Goal: Task Accomplishment & Management: Manage account settings

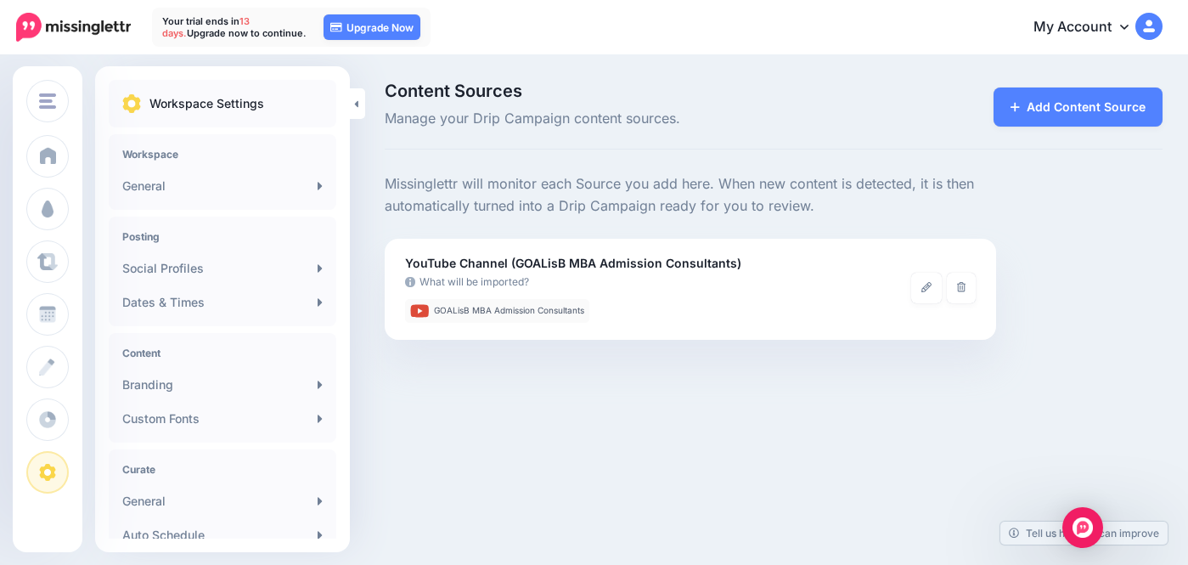
scroll to position [271, 0]
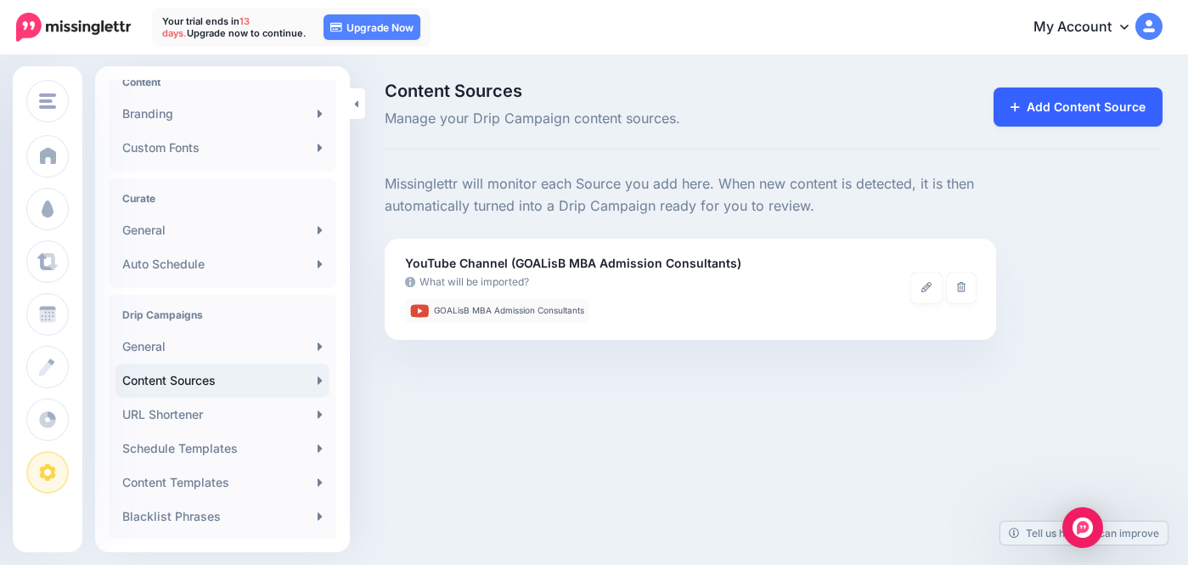
click at [1015, 108] on icon at bounding box center [1014, 107] width 9 height 12
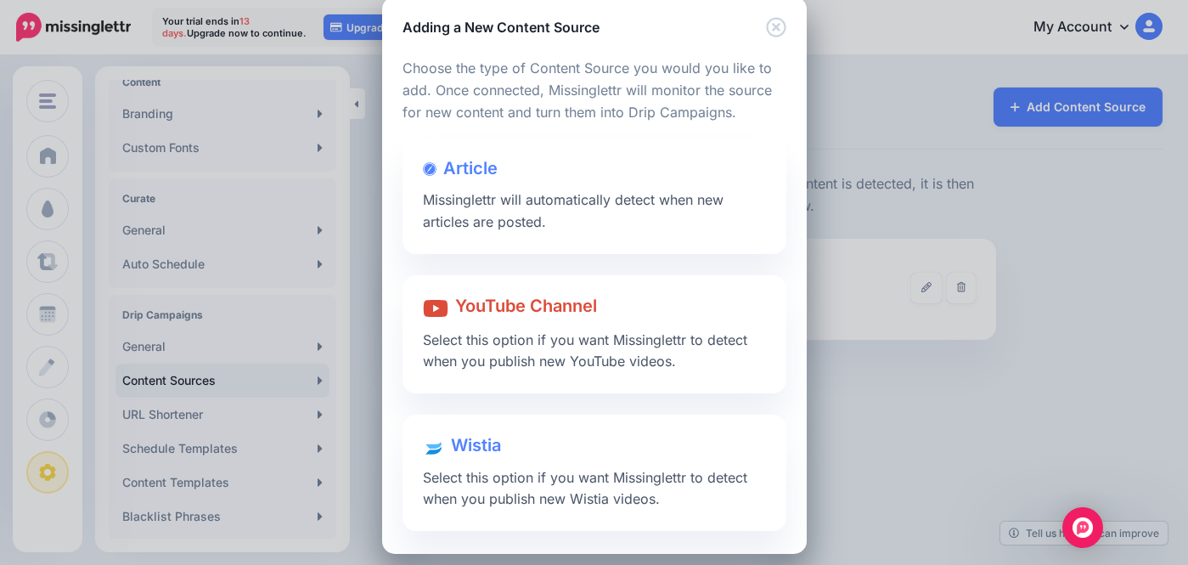
scroll to position [40, 0]
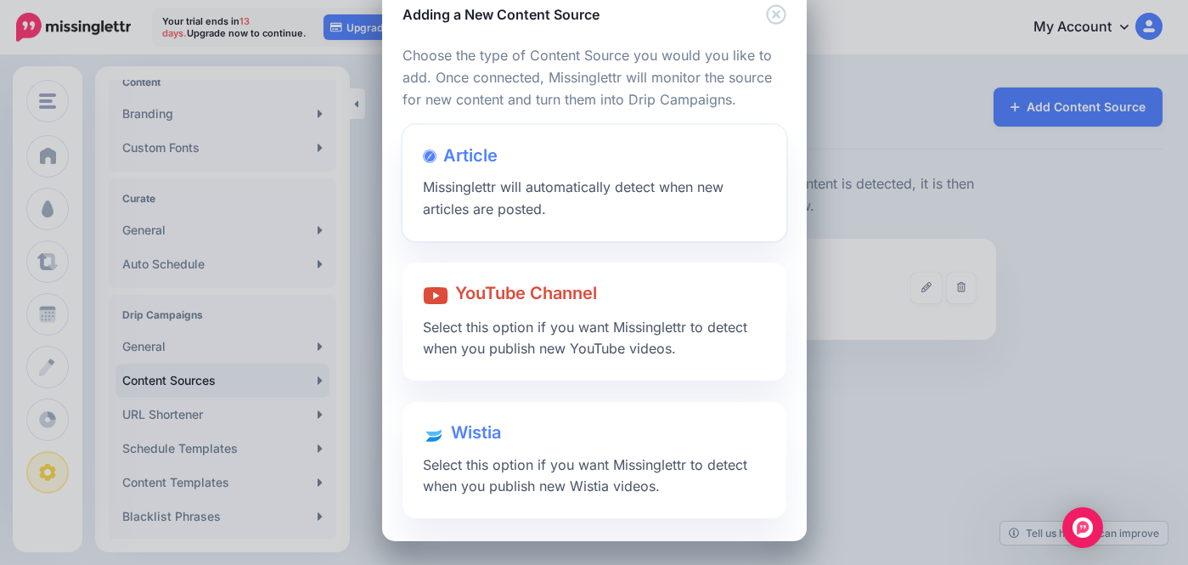
click at [555, 171] on div at bounding box center [594, 172] width 343 height 8
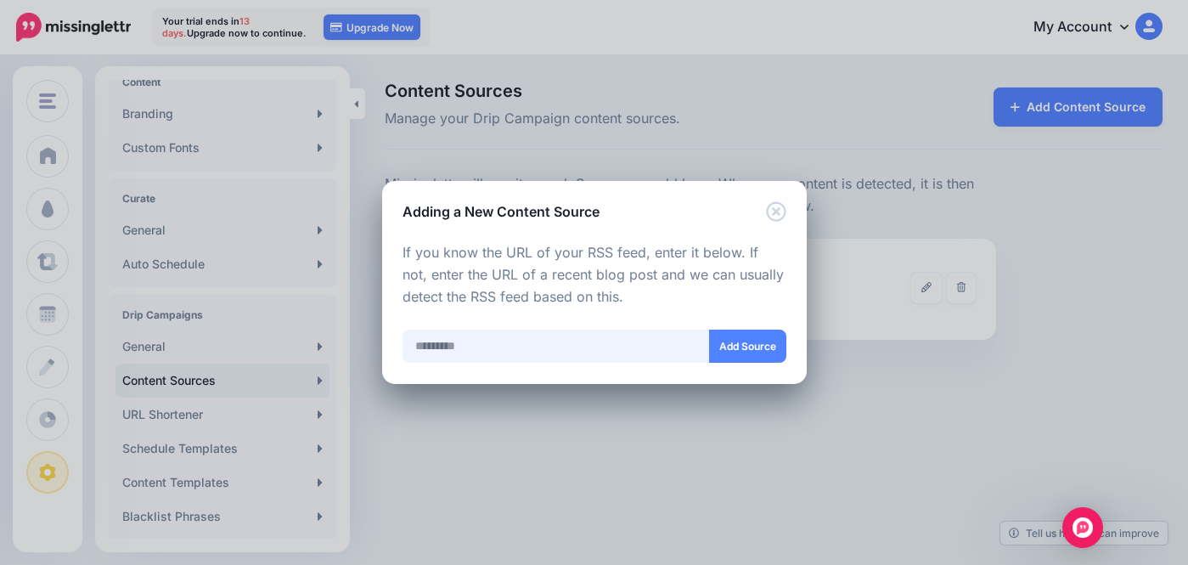
click at [497, 357] on input "text" at bounding box center [555, 345] width 307 height 33
type input "**********"
click at [744, 347] on button "Add Source" at bounding box center [747, 345] width 77 height 33
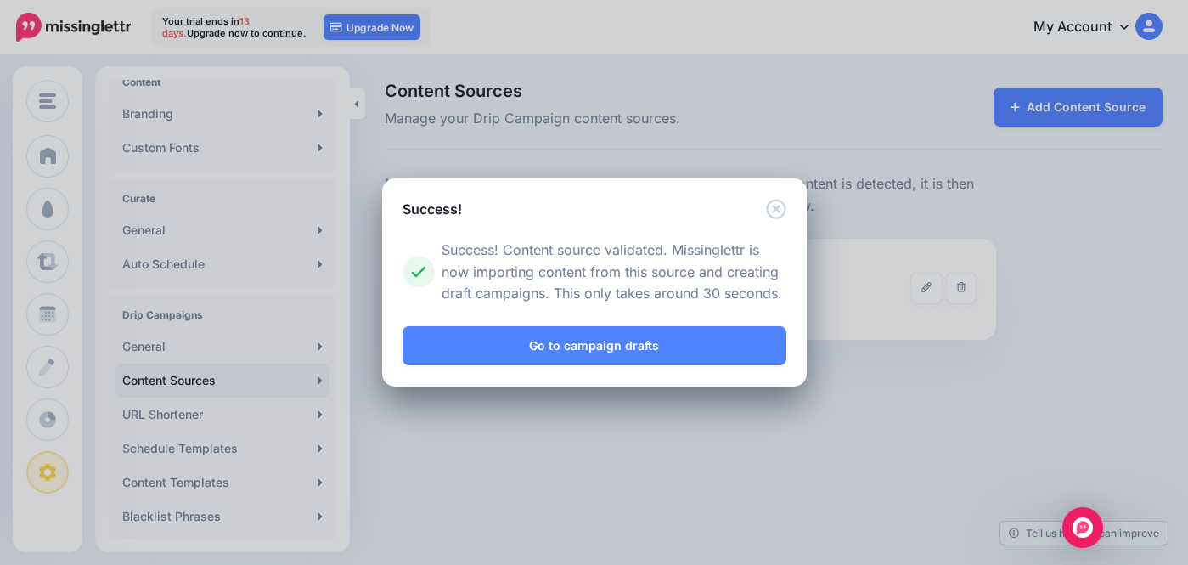
click at [744, 347] on link "Go to campaign drafts" at bounding box center [594, 345] width 384 height 39
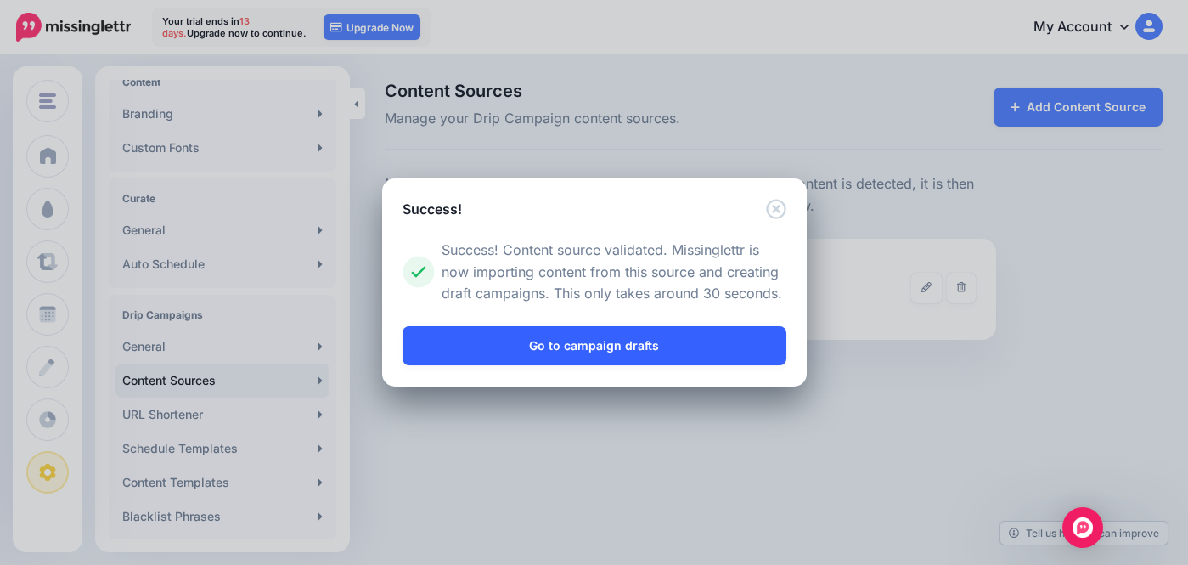
click at [648, 349] on link "Go to campaign drafts" at bounding box center [594, 345] width 384 height 39
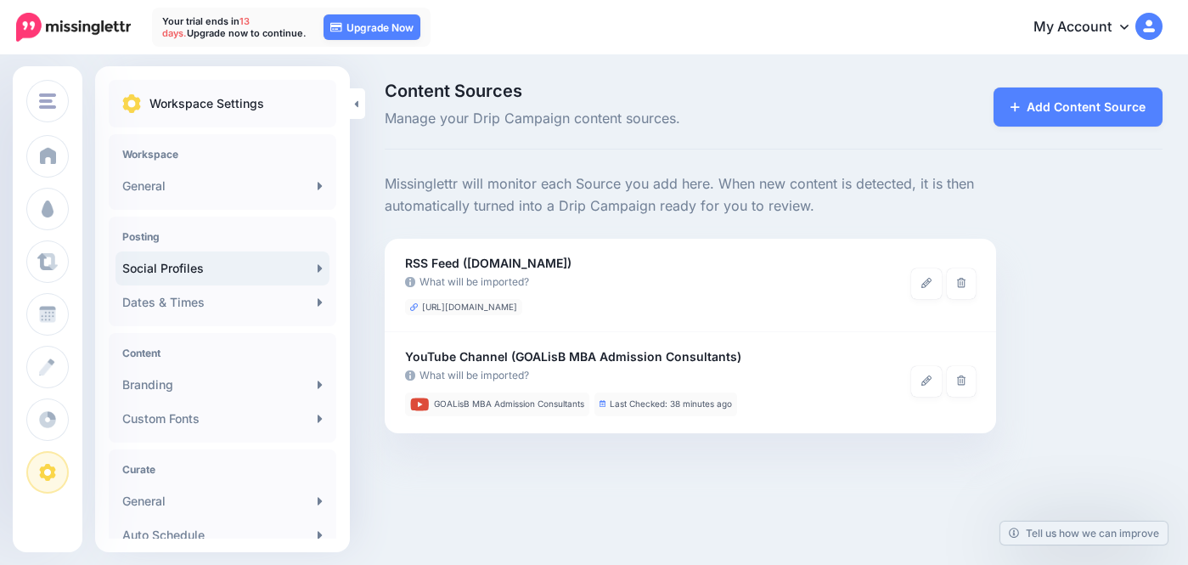
click at [137, 274] on link "Social Profiles" at bounding box center [222, 268] width 214 height 34
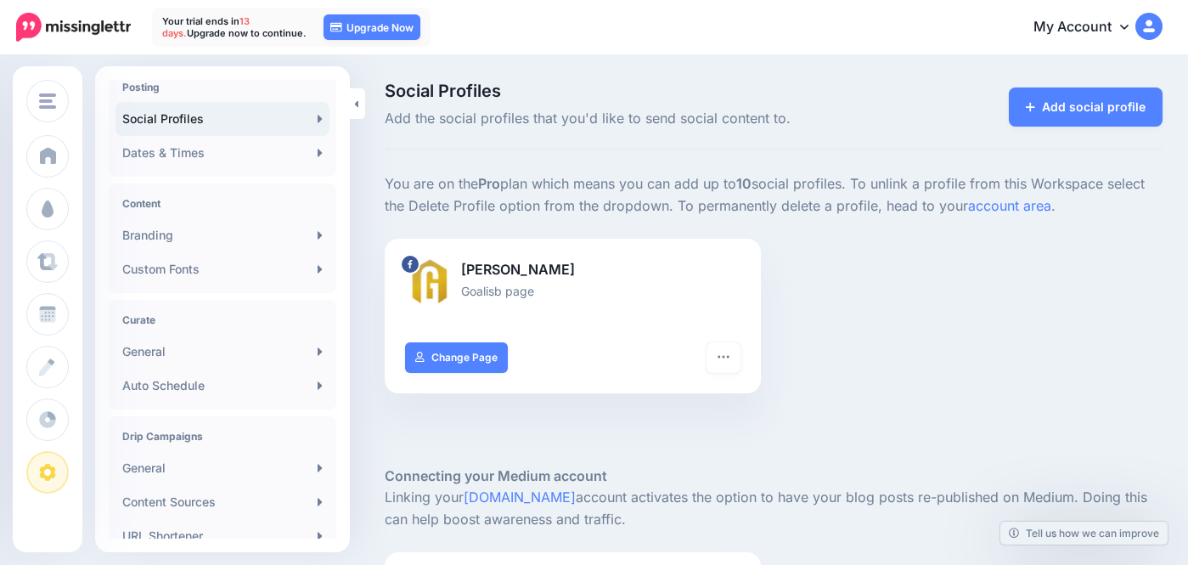
scroll to position [164, 0]
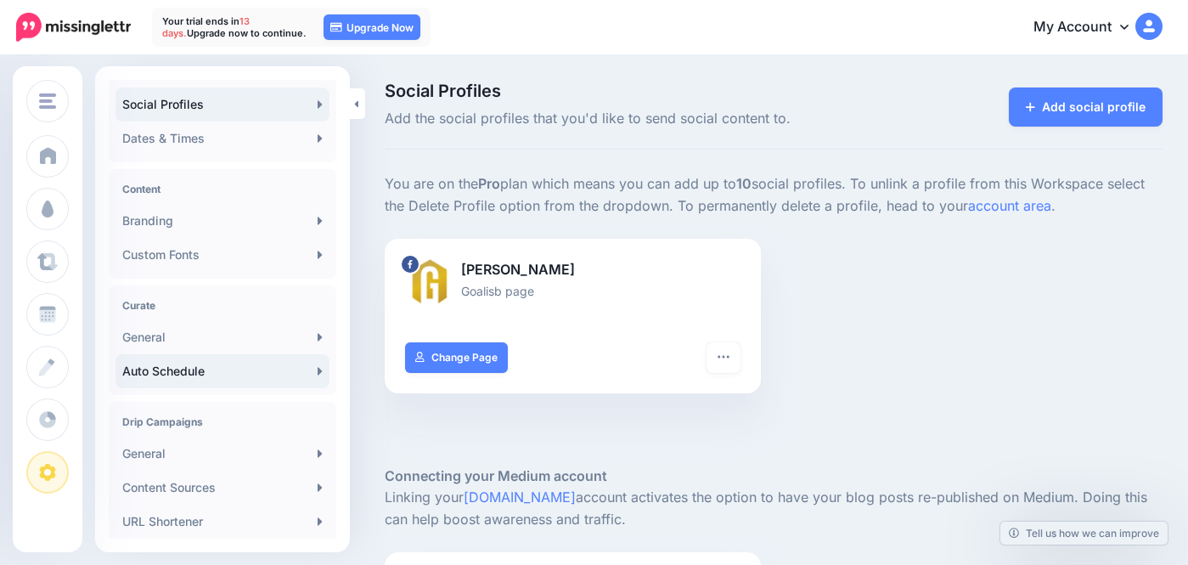
click at [196, 369] on link "Auto Schedule" at bounding box center [222, 371] width 214 height 34
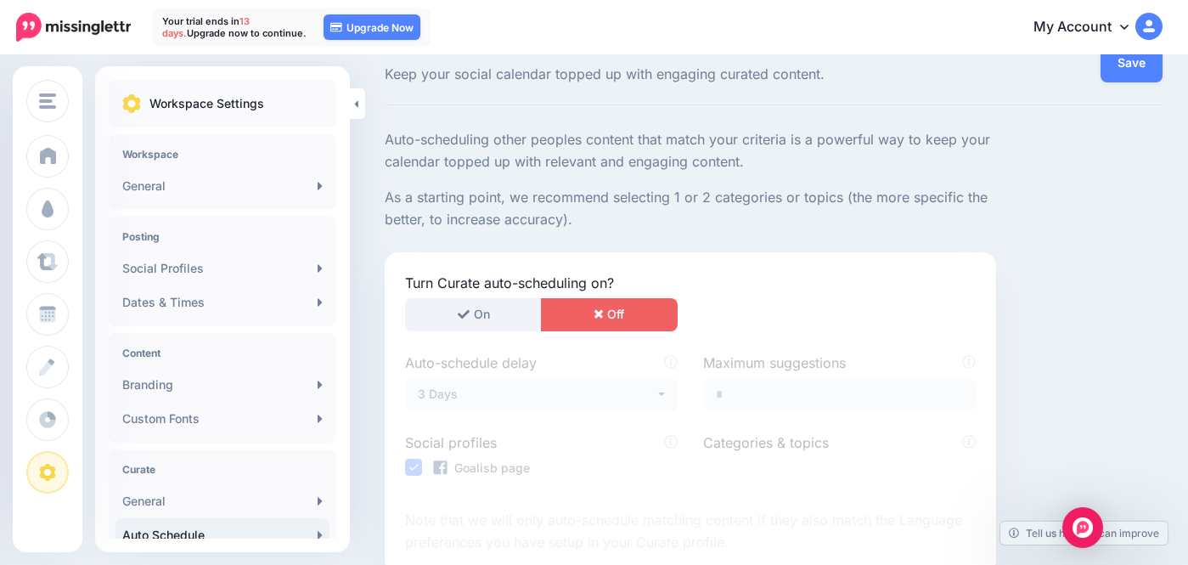
scroll to position [49, 0]
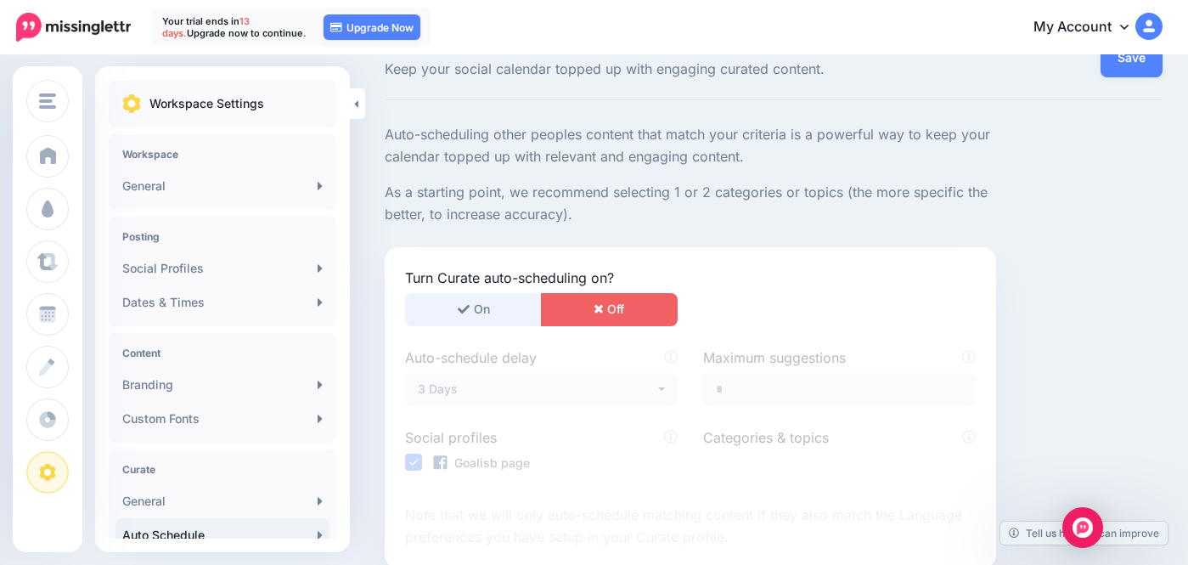
click at [458, 312] on icon "button" at bounding box center [464, 309] width 12 height 12
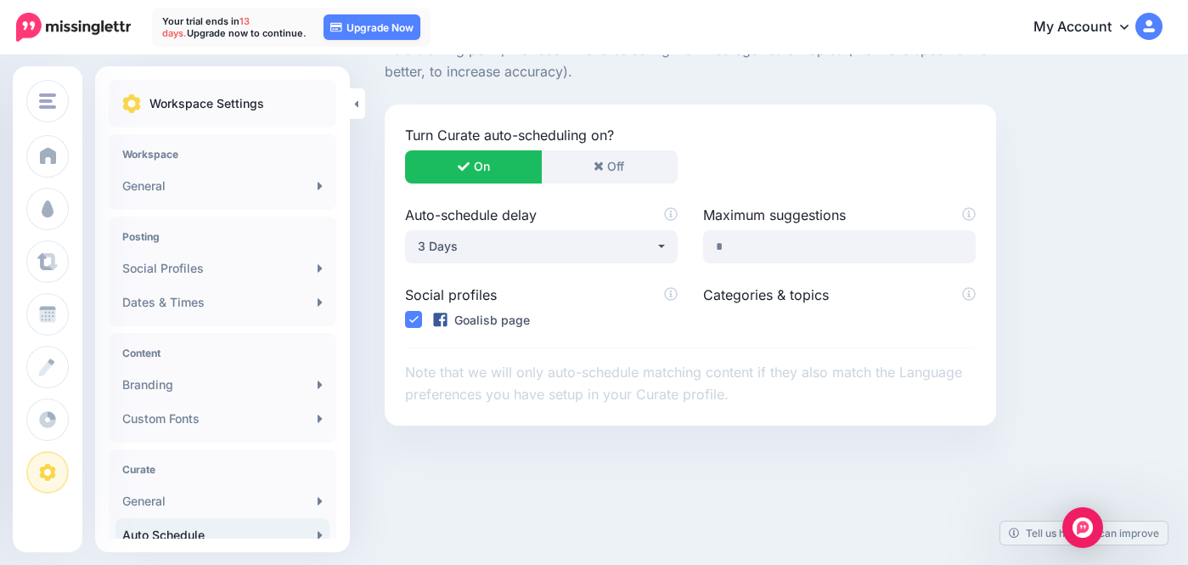
scroll to position [195, 0]
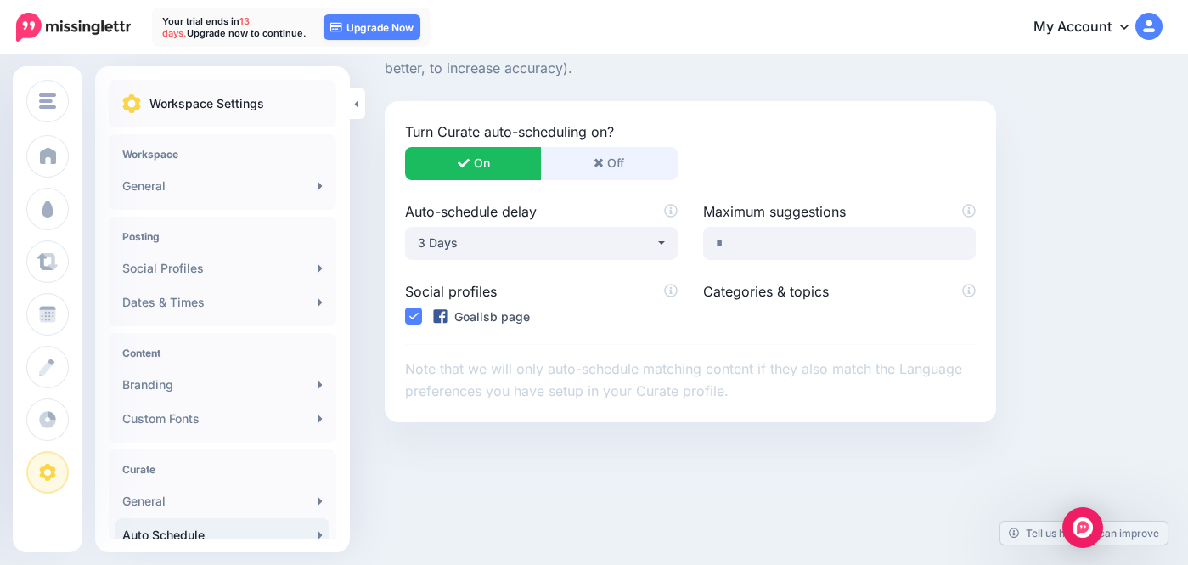
click at [593, 170] on button "Off" at bounding box center [609, 163] width 137 height 33
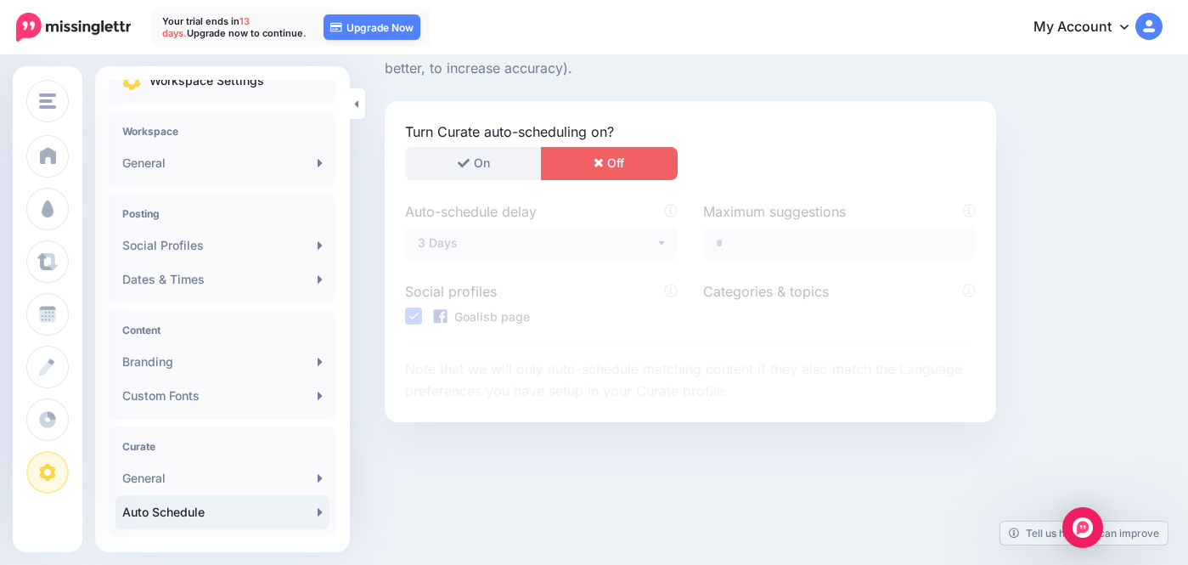
scroll to position [0, 0]
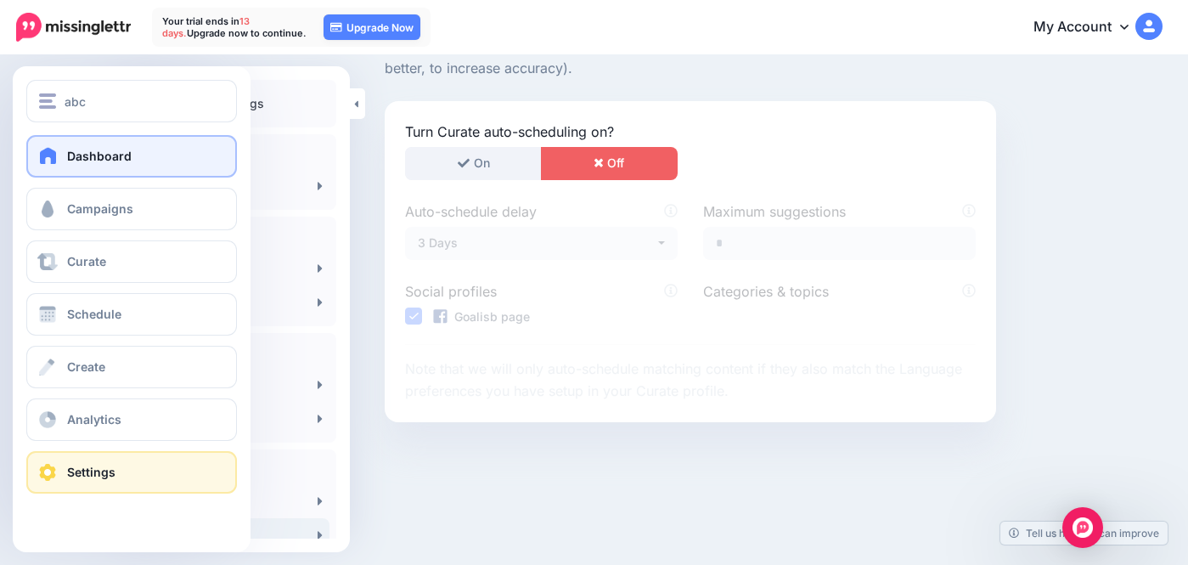
click at [57, 157] on span at bounding box center [48, 155] width 22 height 17
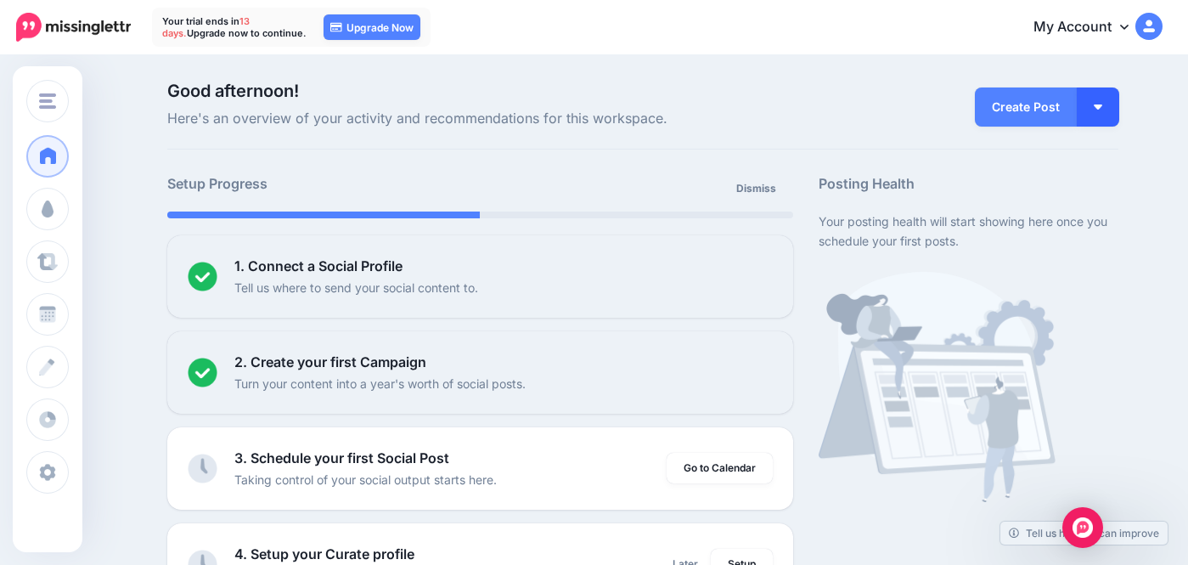
click at [1113, 115] on button "button" at bounding box center [1097, 106] width 42 height 39
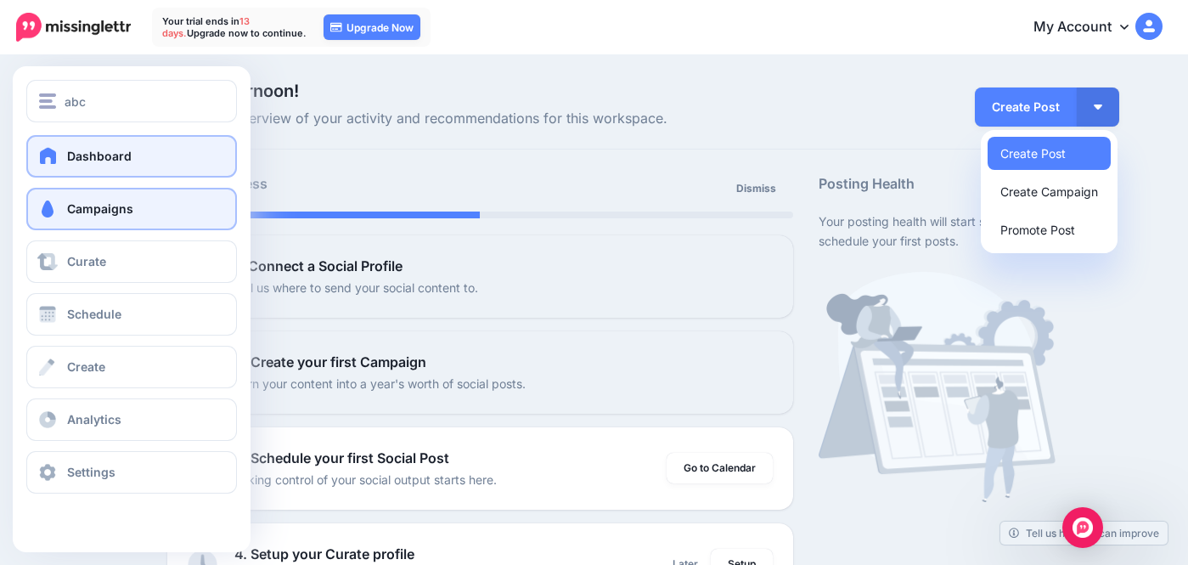
click at [53, 201] on span at bounding box center [48, 208] width 22 height 17
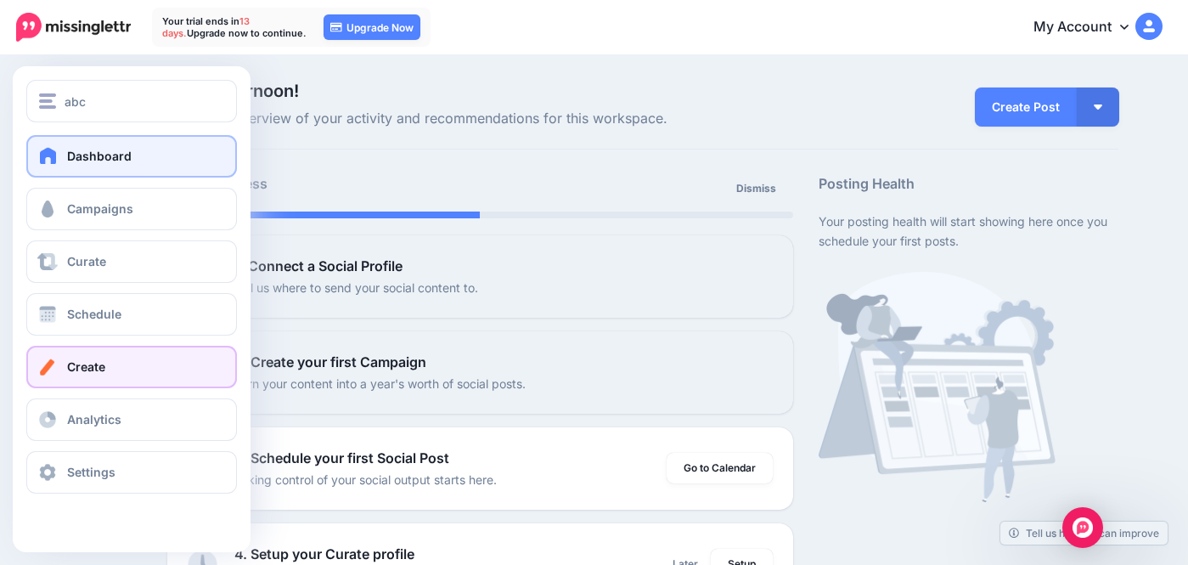
click at [77, 366] on span "Create" at bounding box center [86, 366] width 38 height 14
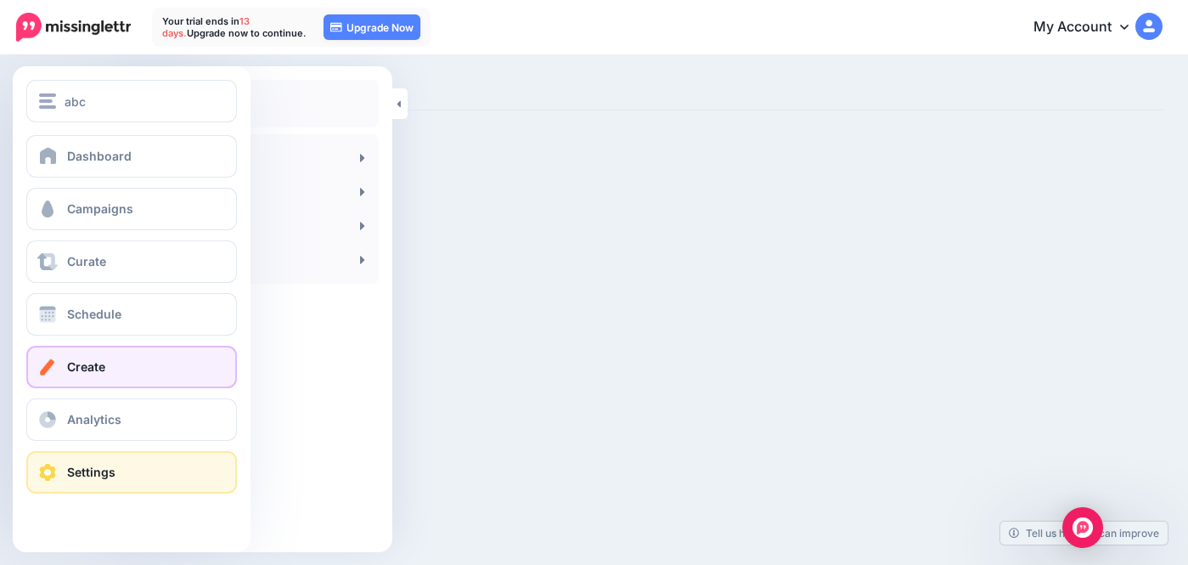
click at [76, 475] on span "Settings" at bounding box center [91, 471] width 48 height 14
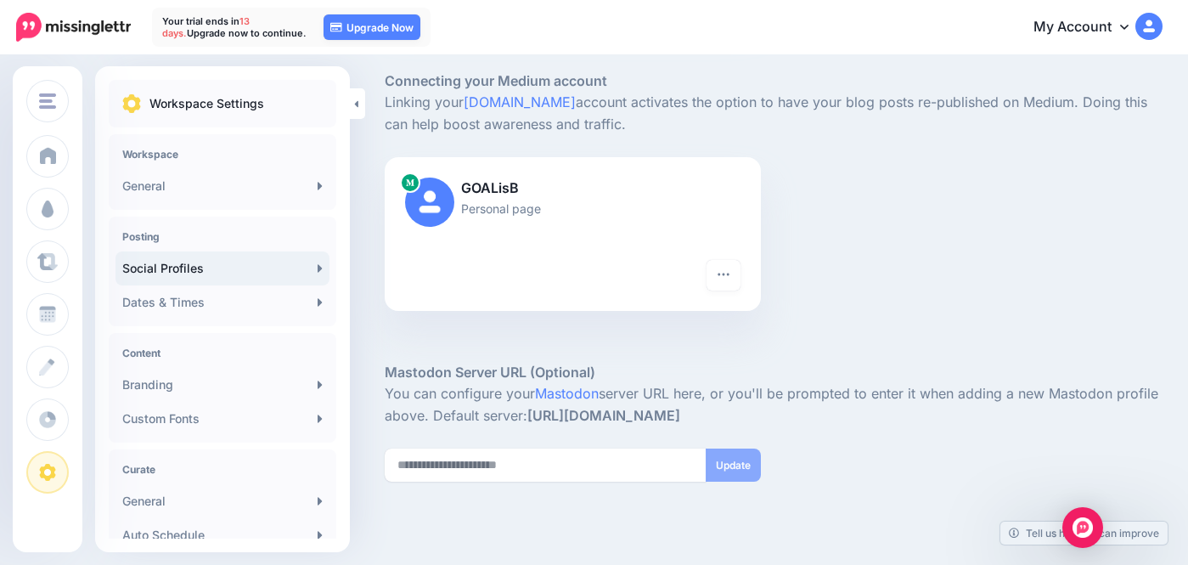
scroll to position [380, 0]
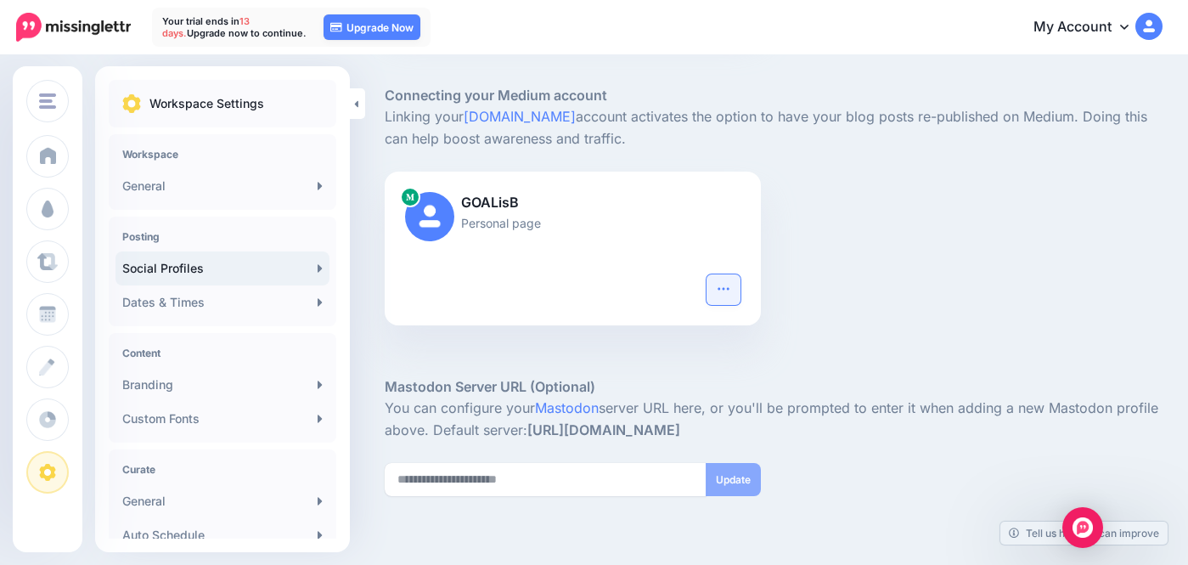
click at [723, 285] on icon "button" at bounding box center [724, 289] width 14 height 14
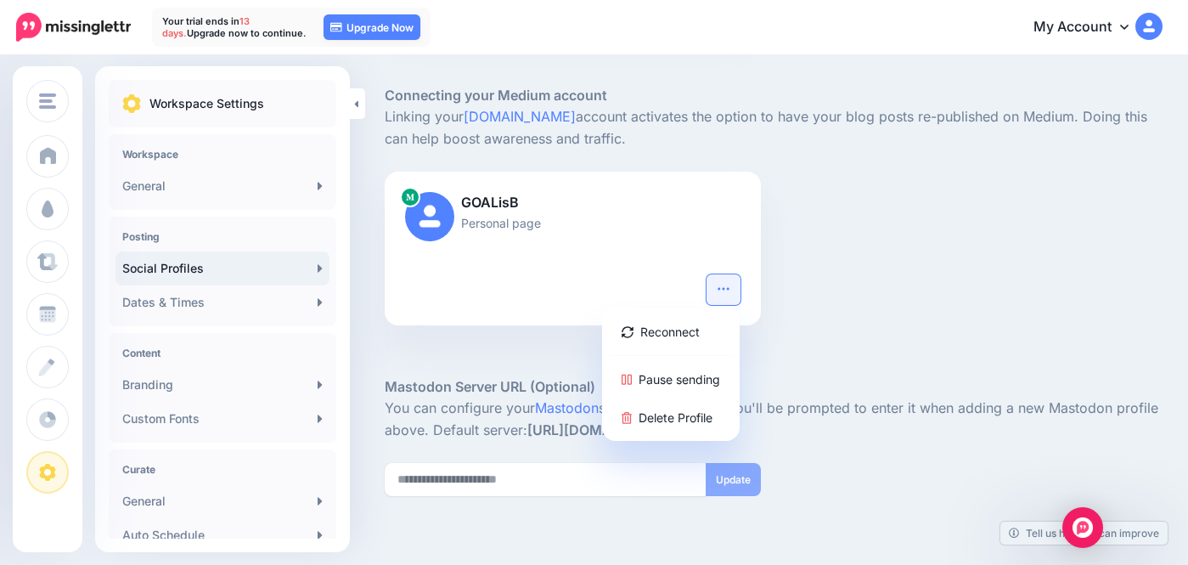
click at [400, 312] on div "Reconnect Pause sending Delete Profile" at bounding box center [573, 299] width 376 height 51
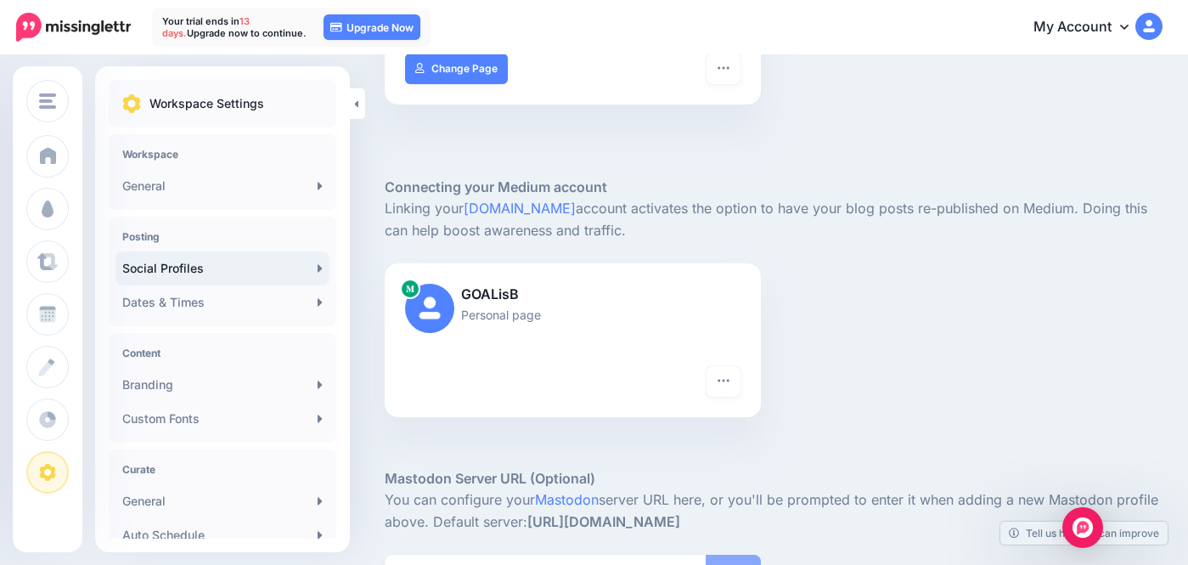
scroll to position [287, 0]
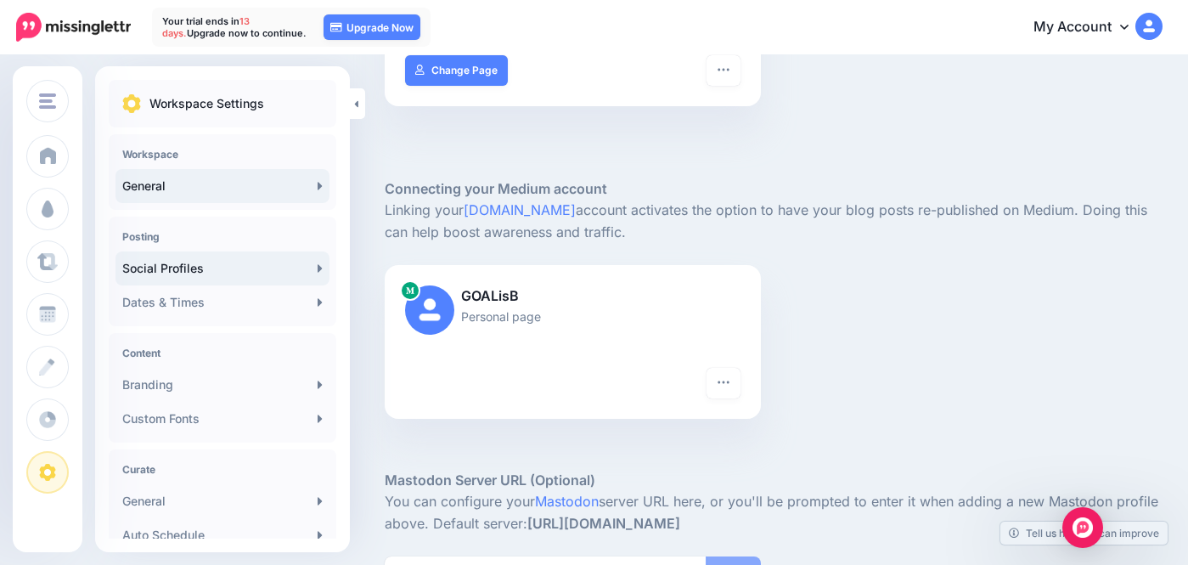
click at [186, 181] on link "General" at bounding box center [222, 186] width 214 height 34
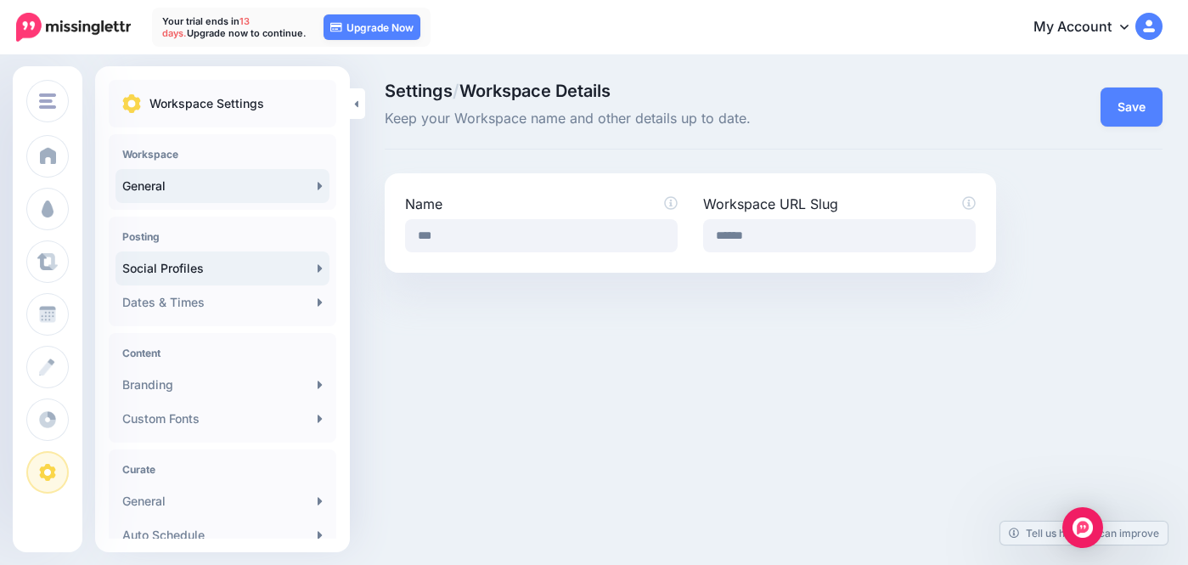
click at [294, 278] on link "Social Profiles" at bounding box center [222, 268] width 214 height 34
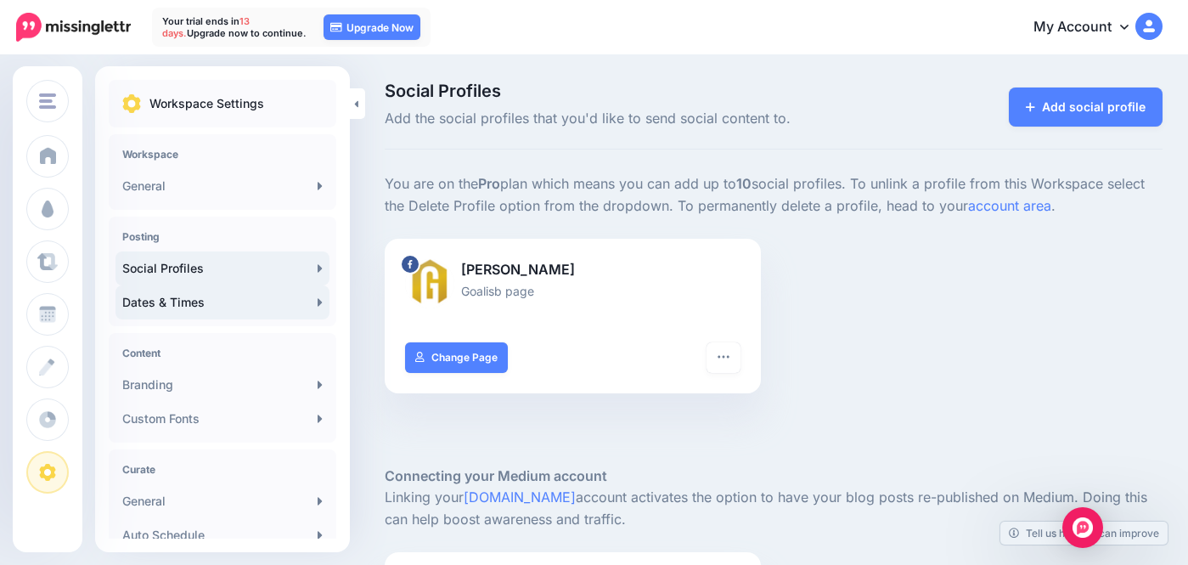
click at [275, 303] on link "Dates & Times" at bounding box center [222, 302] width 214 height 34
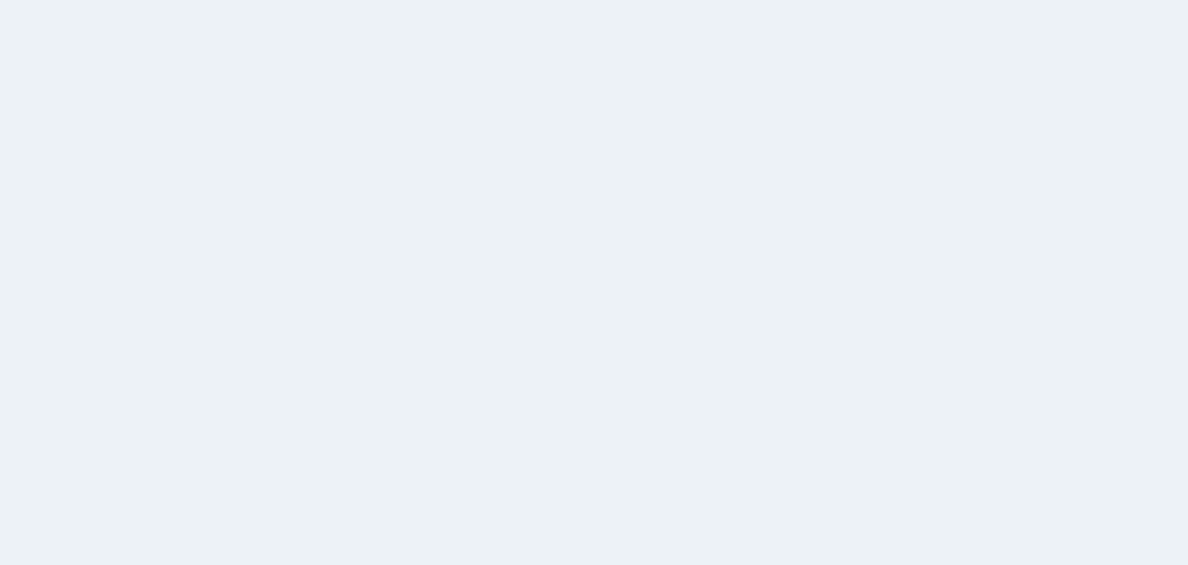
select select
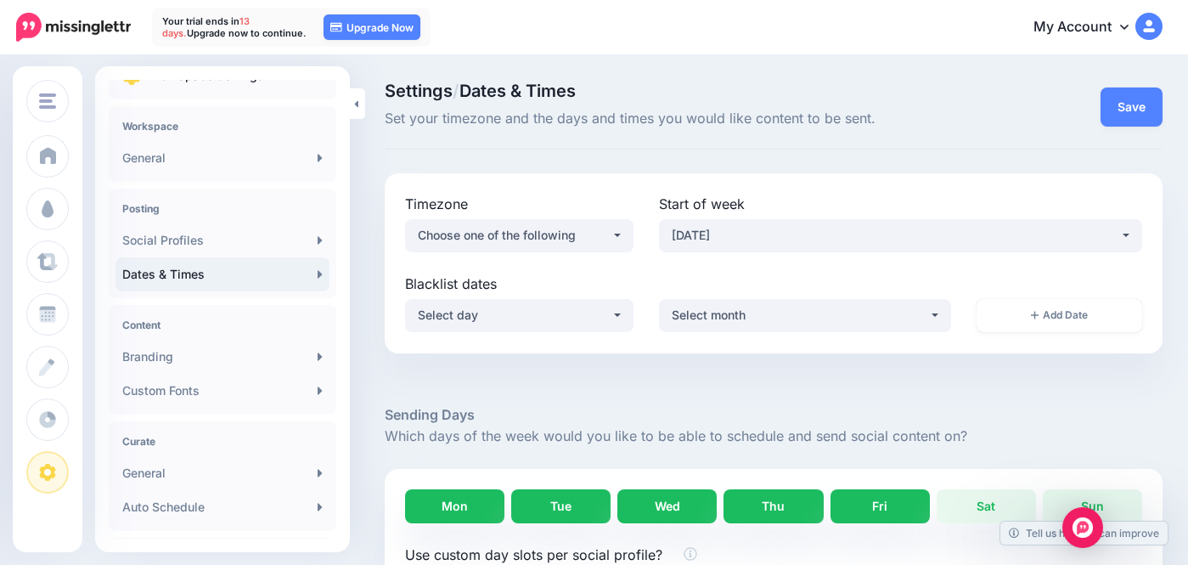
scroll to position [30, 0]
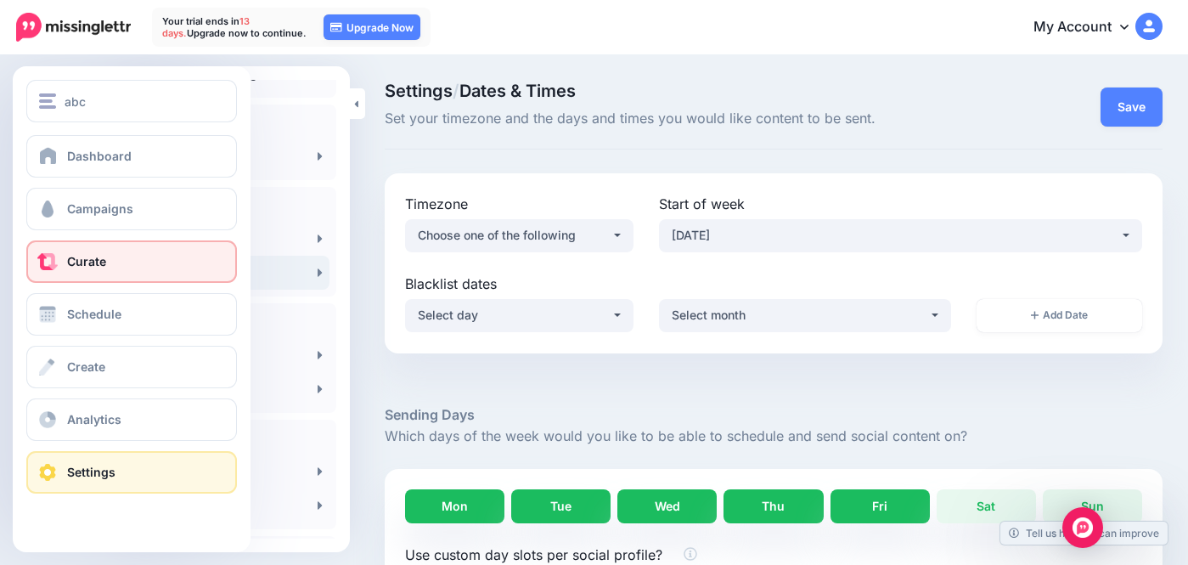
click at [65, 274] on link "Curate" at bounding box center [131, 261] width 211 height 42
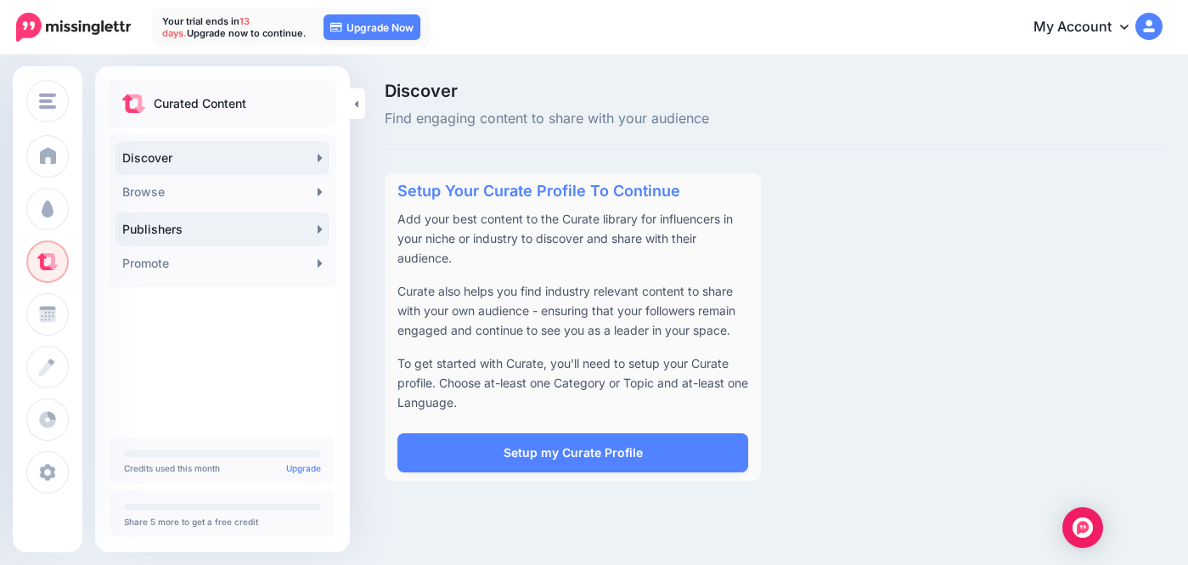
click at [324, 228] on link "Publishers" at bounding box center [222, 229] width 214 height 34
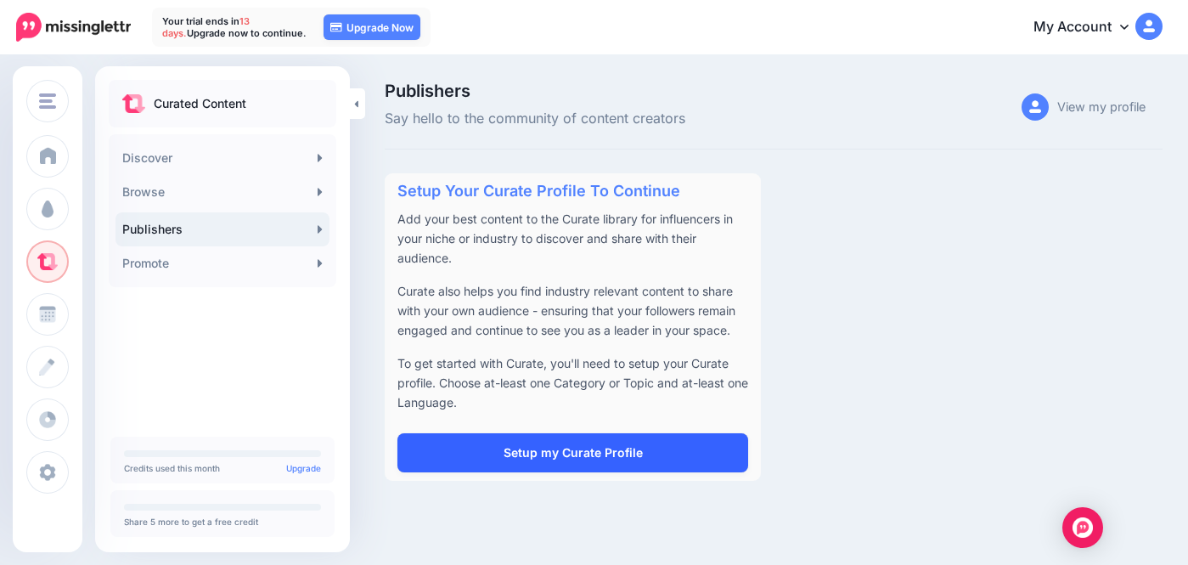
click at [514, 447] on link "Setup my Curate Profile" at bounding box center [572, 452] width 351 height 39
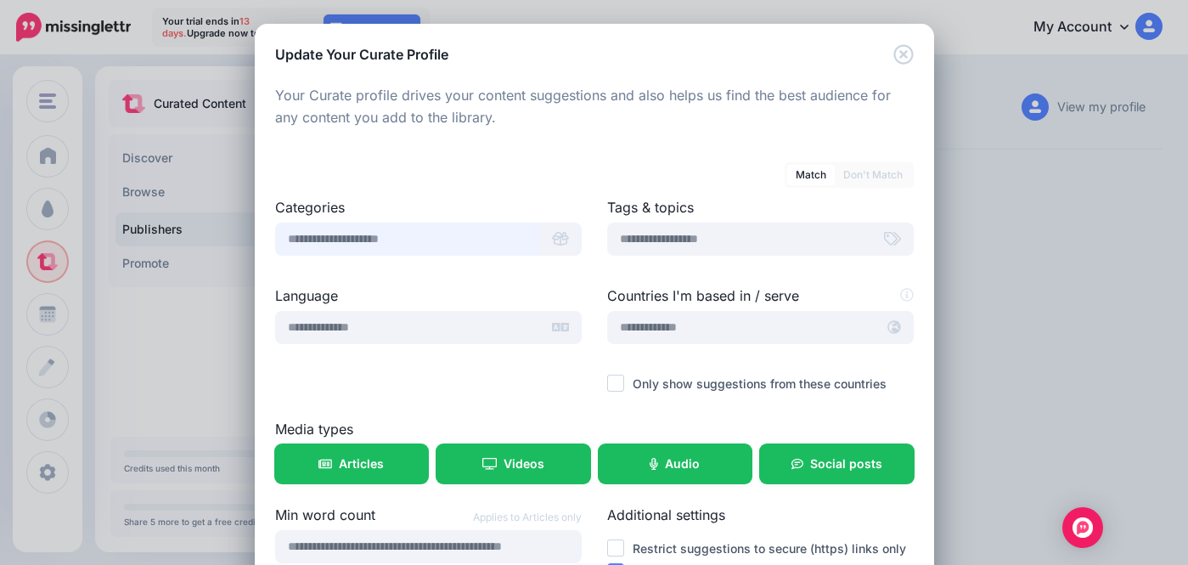
click at [493, 243] on input "text" at bounding box center [407, 238] width 265 height 33
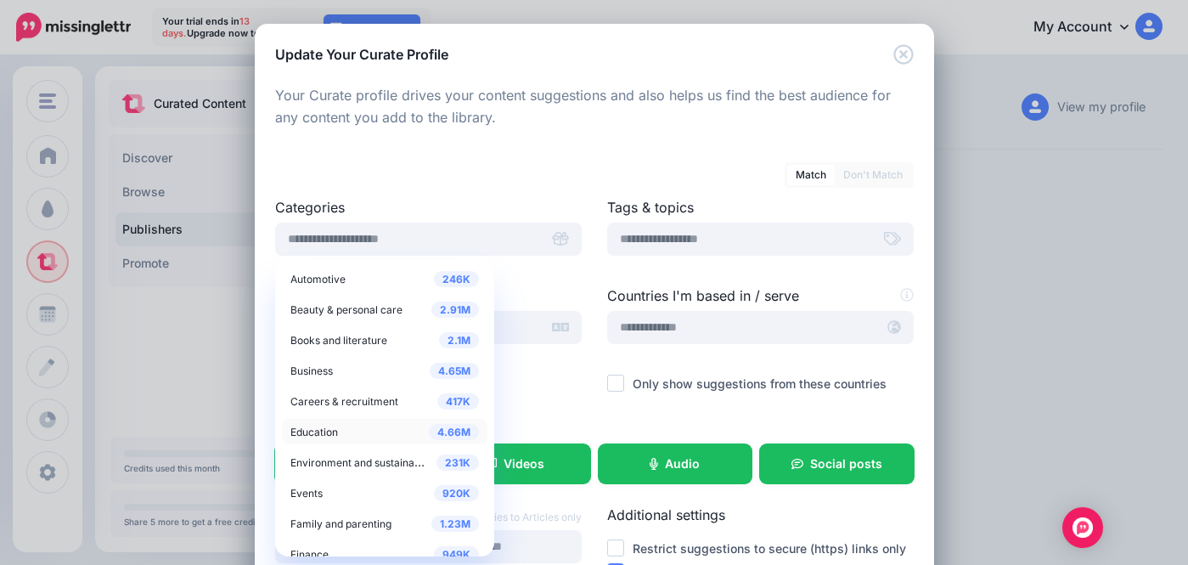
click at [341, 428] on div "4.66M Education" at bounding box center [384, 431] width 188 height 20
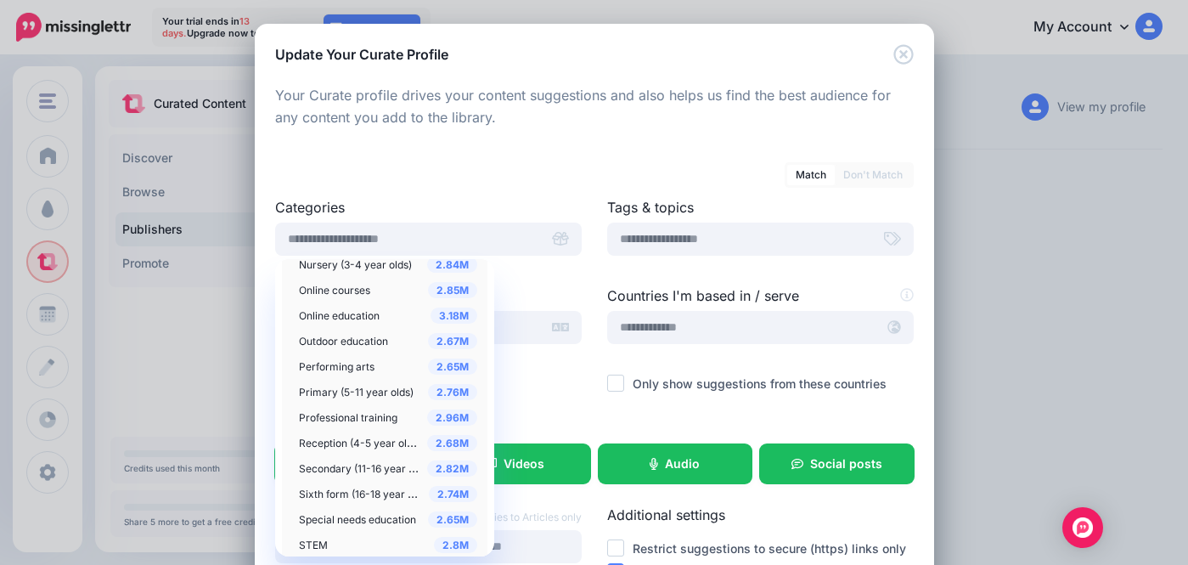
scroll to position [419, 0]
click at [382, 413] on span "Professional training" at bounding box center [348, 414] width 98 height 13
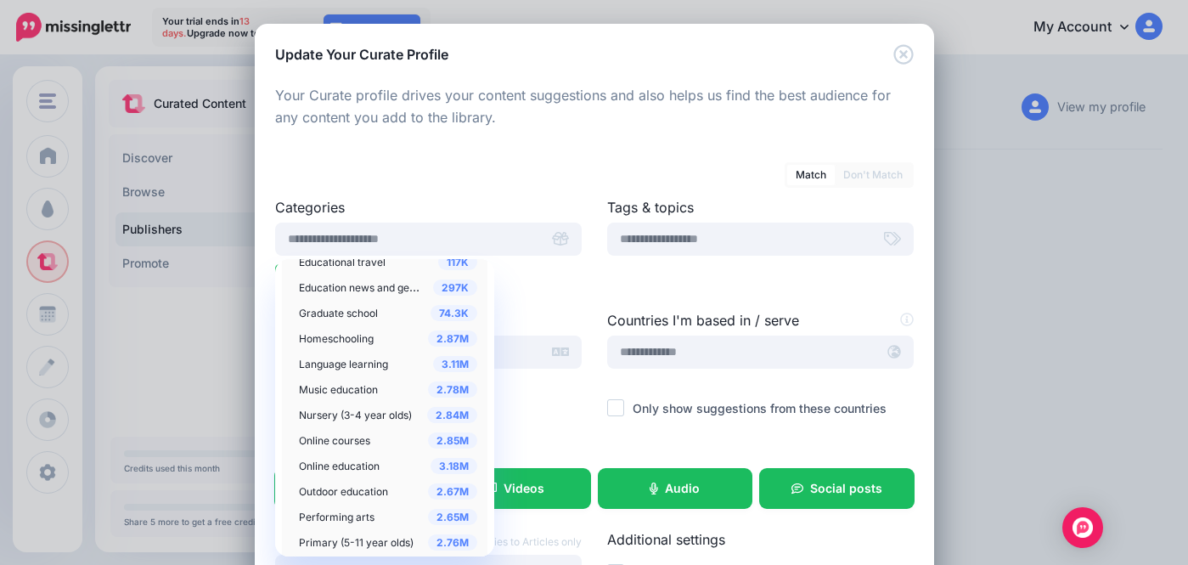
scroll to position [265, 0]
click at [353, 313] on span "Graduate school" at bounding box center [338, 314] width 79 height 13
click at [356, 291] on span "Education news and general info" at bounding box center [376, 288] width 155 height 14
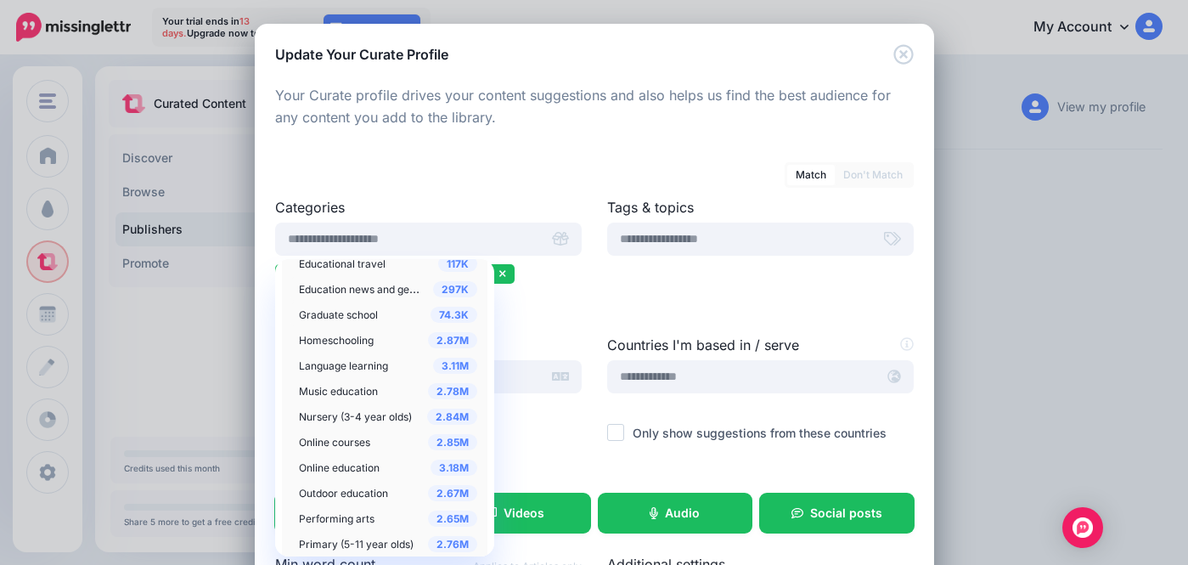
click at [630, 284] on div at bounding box center [760, 274] width 306 height 21
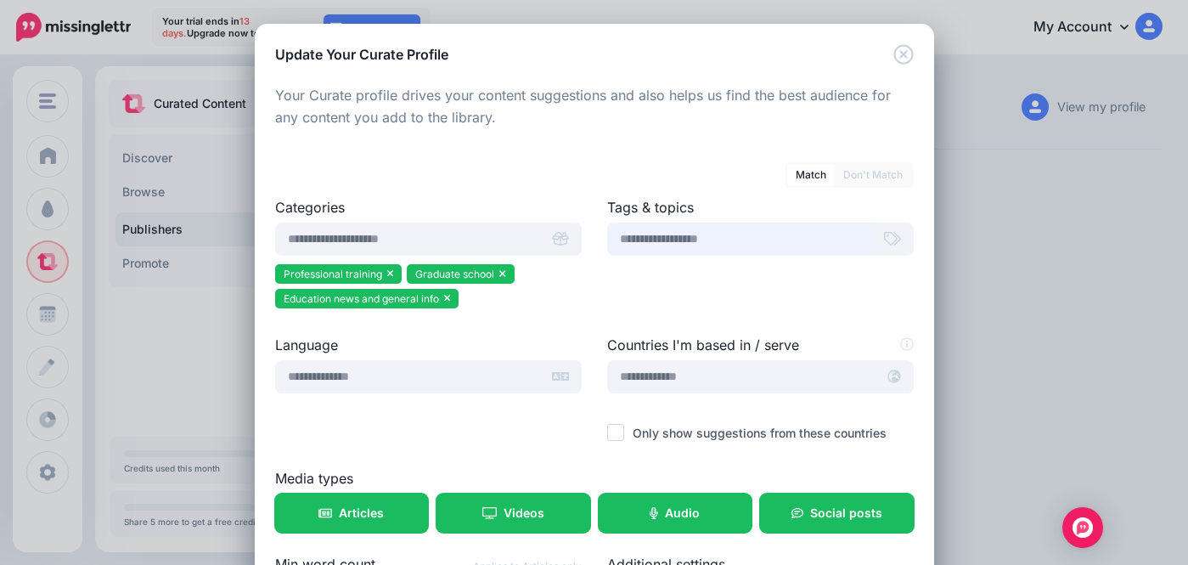
click at [649, 239] on input "text" at bounding box center [739, 238] width 265 height 33
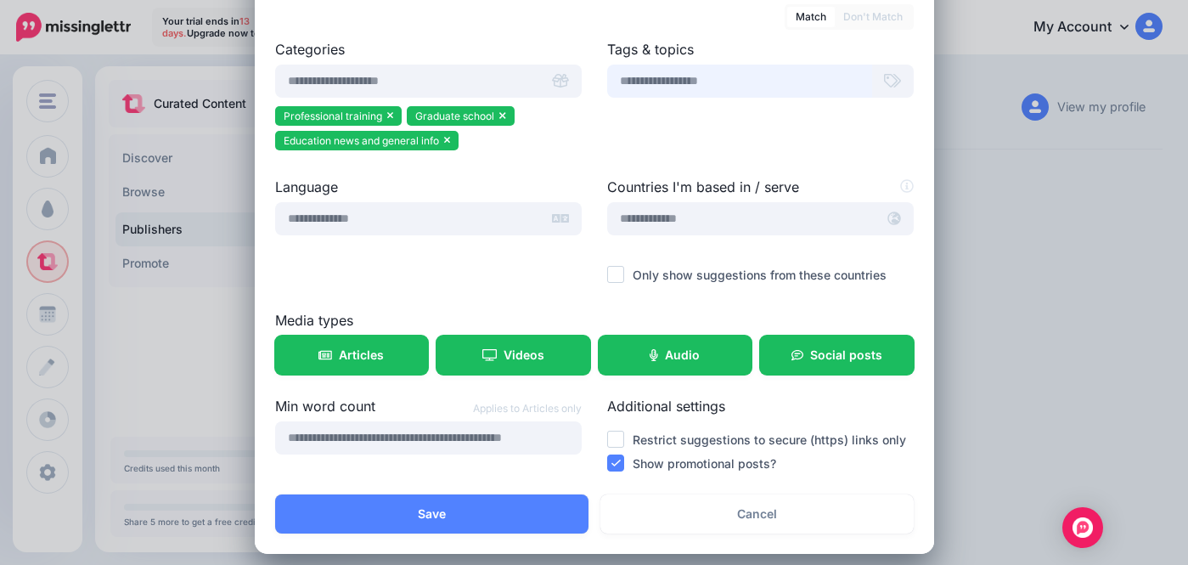
scroll to position [171, 0]
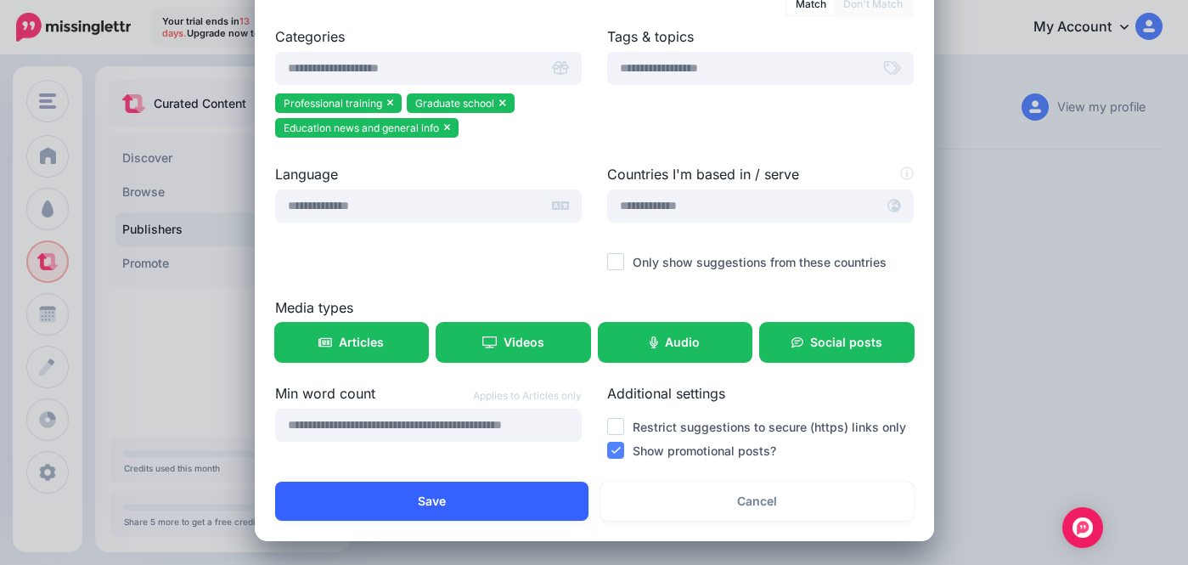
click at [430, 516] on button "Save" at bounding box center [431, 500] width 313 height 39
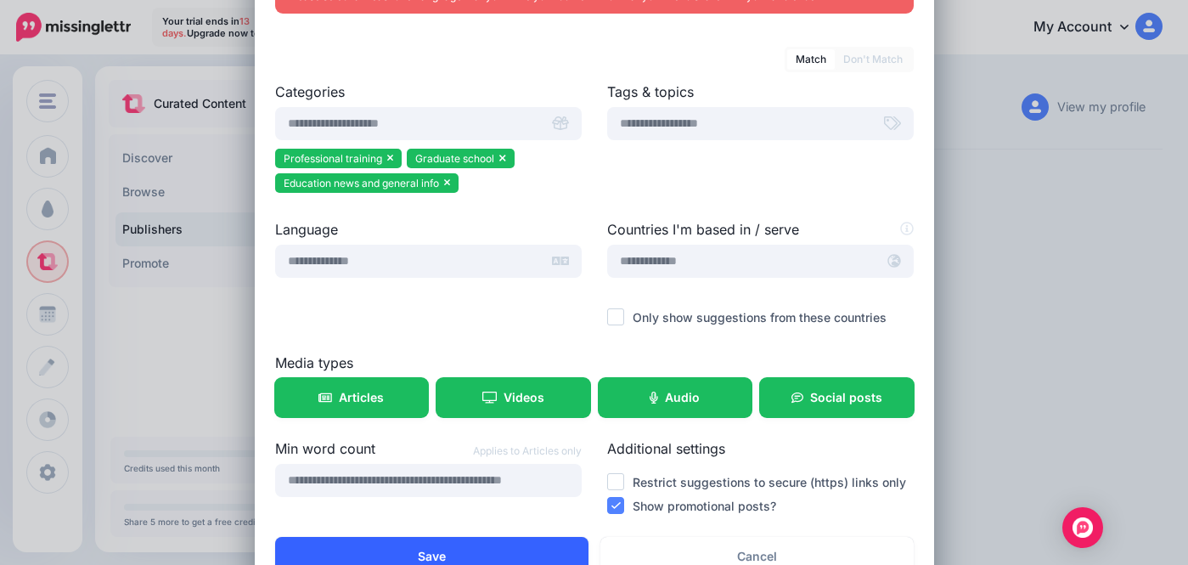
scroll to position [226, 0]
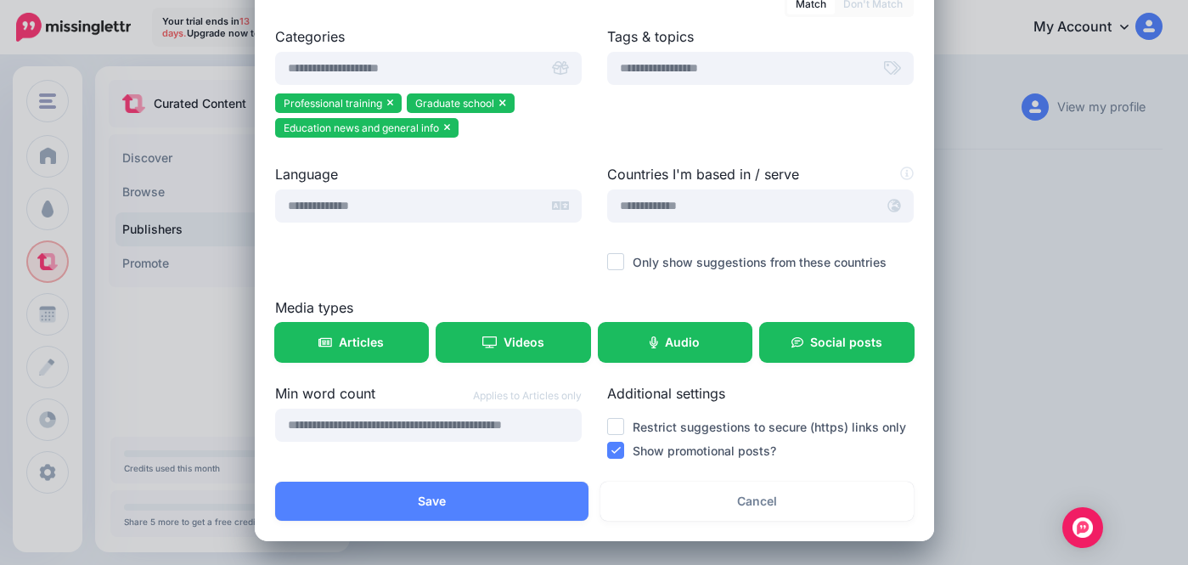
click at [618, 445] on ins at bounding box center [615, 449] width 17 height 17
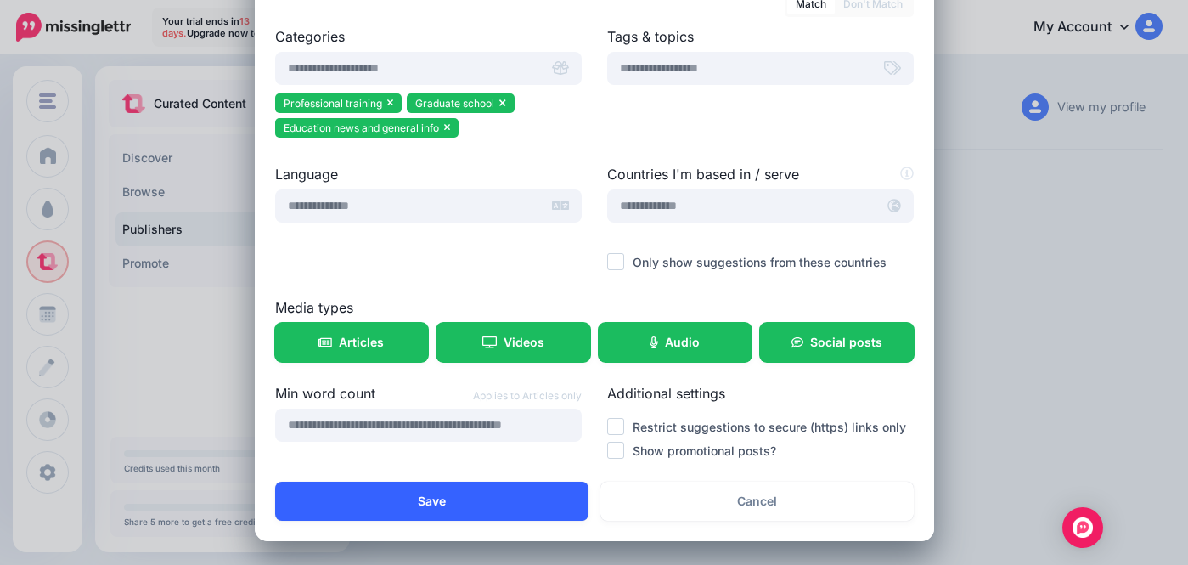
click at [445, 504] on button "Save" at bounding box center [431, 500] width 313 height 39
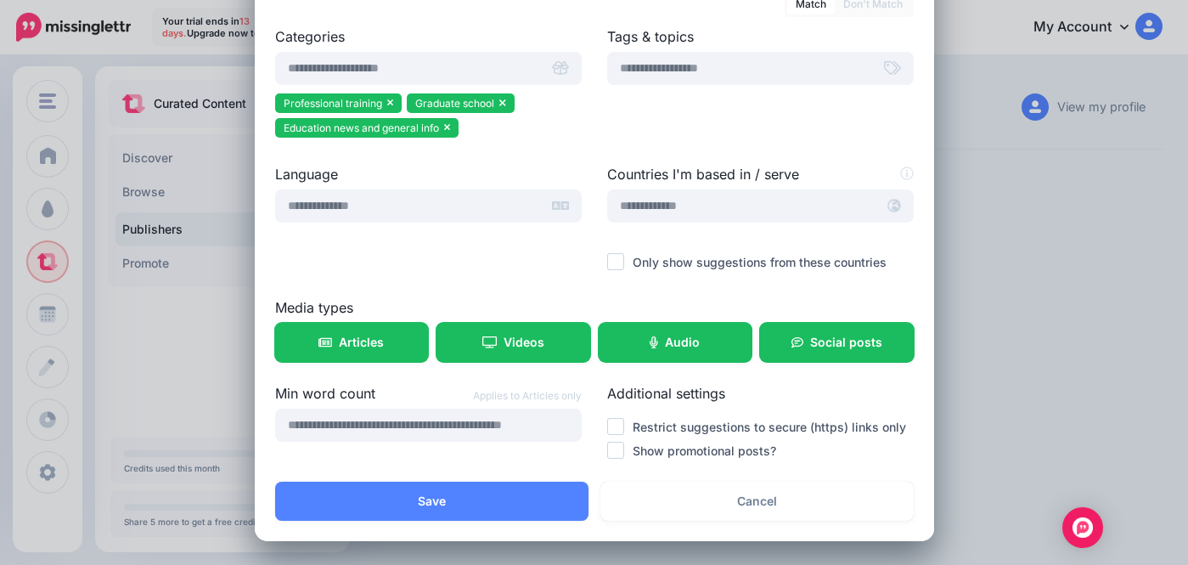
scroll to position [0, 0]
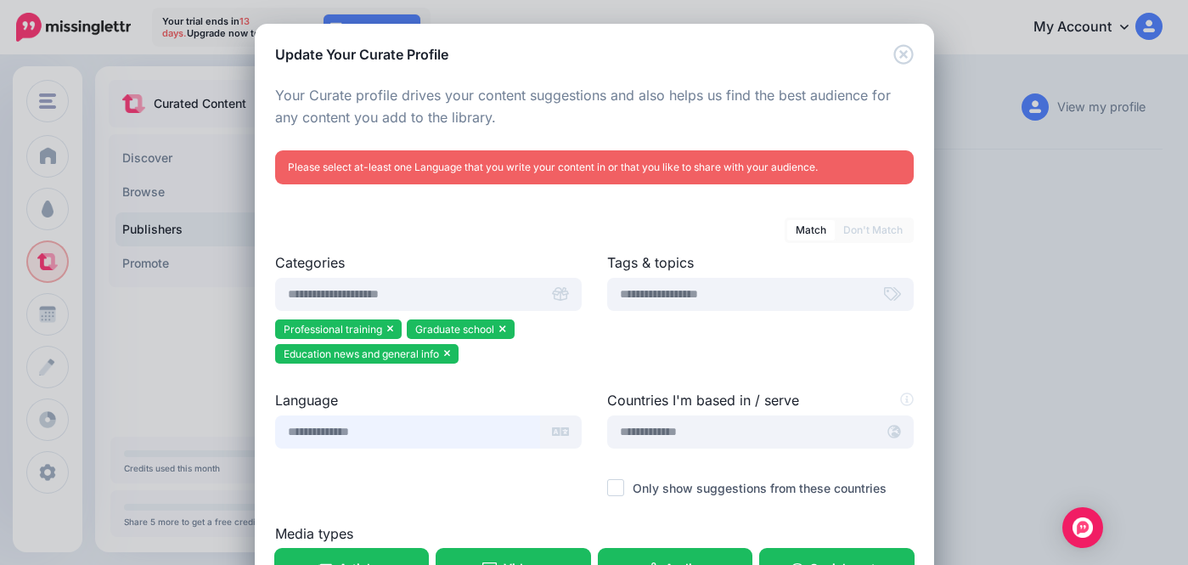
click at [424, 435] on input "text" at bounding box center [407, 431] width 265 height 33
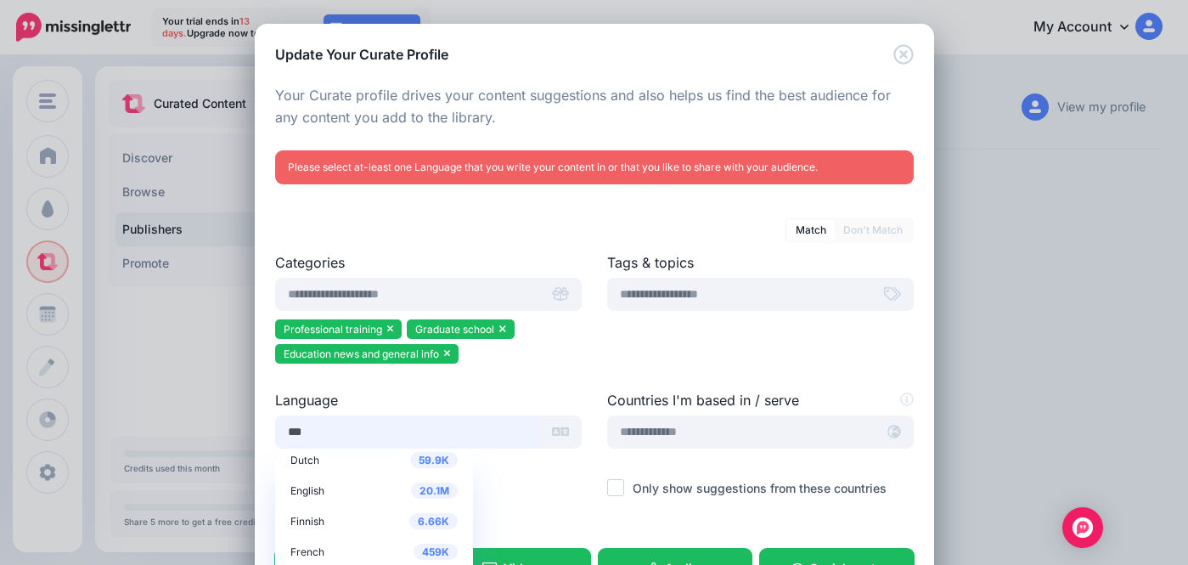
scroll to position [109, 0]
type input "***"
click at [339, 487] on div "20.1M English" at bounding box center [373, 485] width 167 height 20
click at [338, 486] on div "20.1M English" at bounding box center [373, 485] width 167 height 20
click at [473, 486] on div at bounding box center [428, 491] width 306 height 21
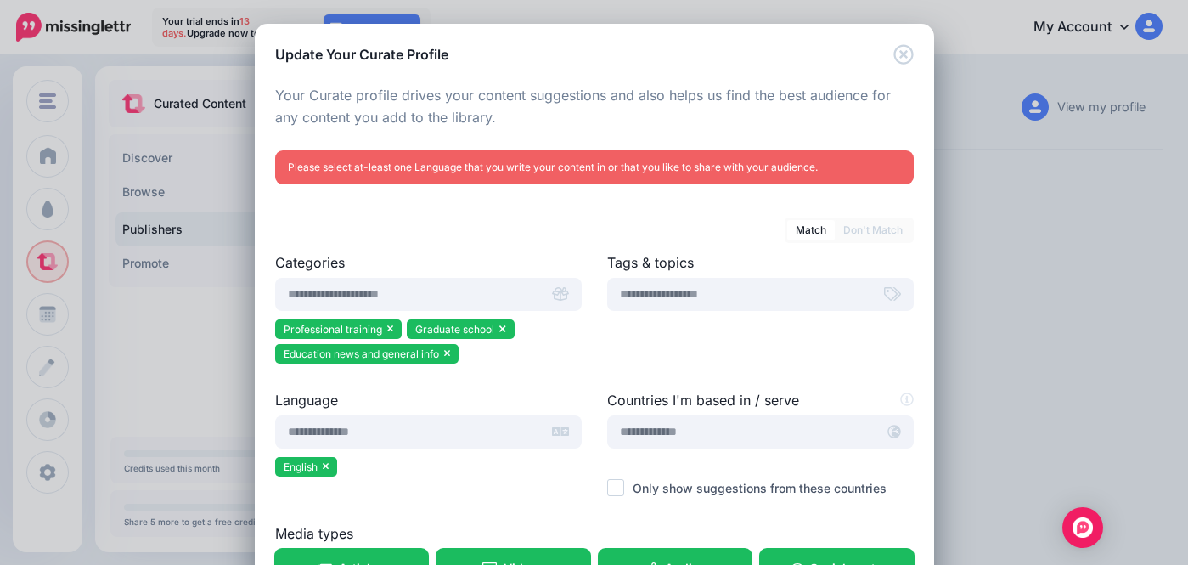
scroll to position [226, 0]
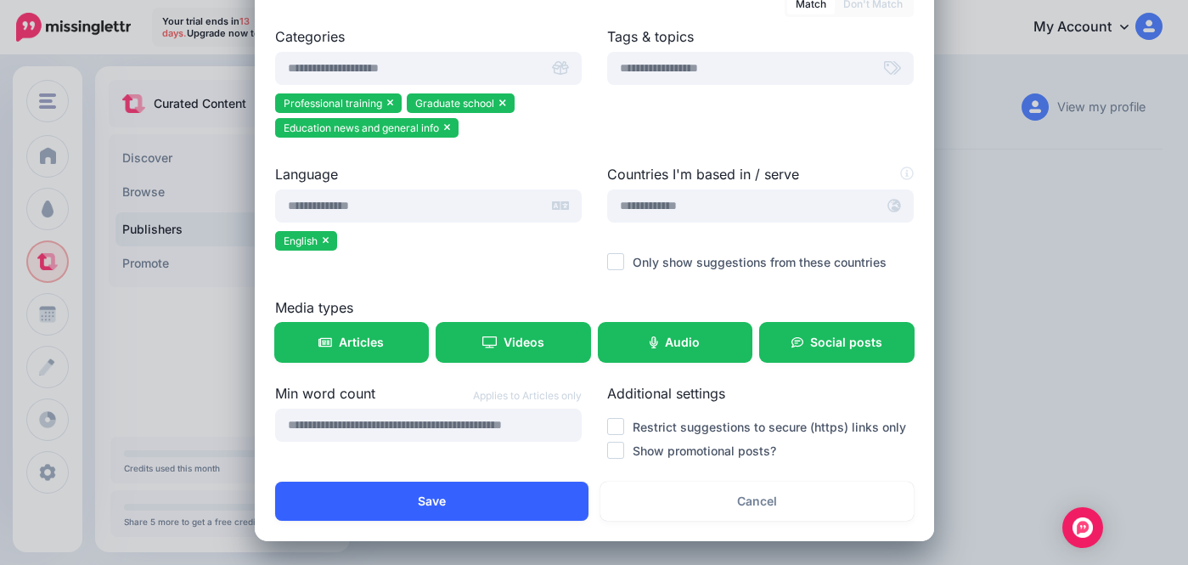
click at [444, 508] on button "Save" at bounding box center [431, 500] width 313 height 39
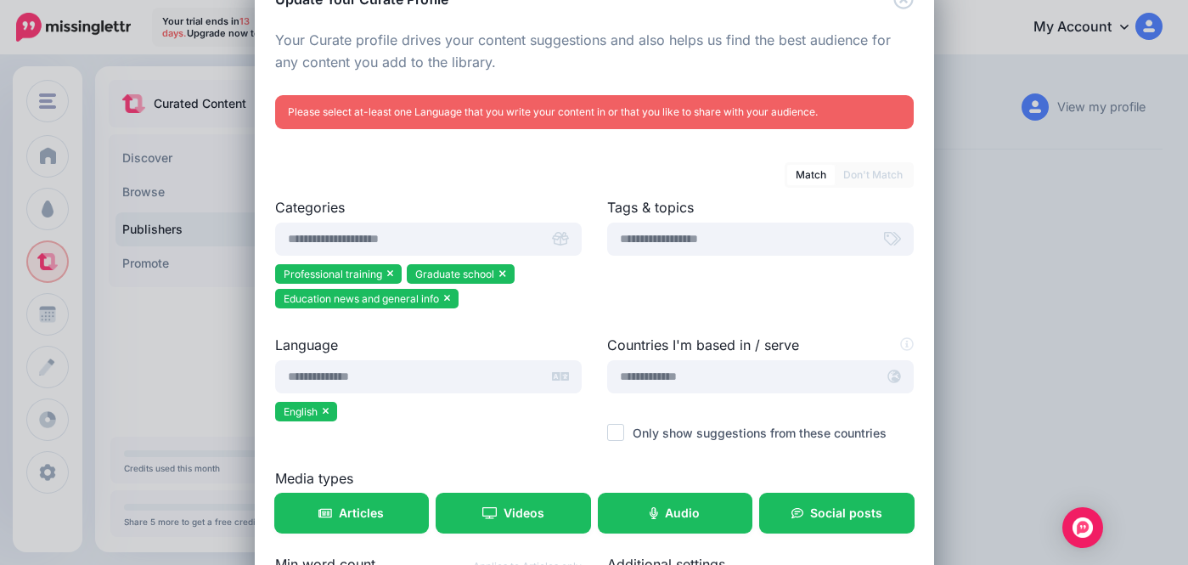
scroll to position [64, 0]
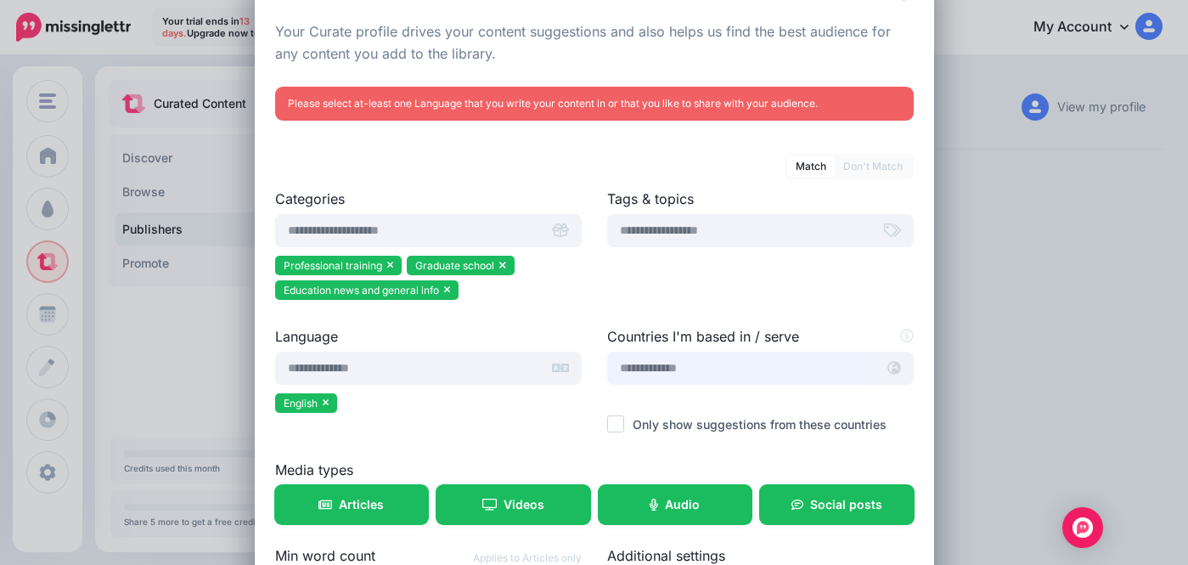
click at [649, 381] on input "text" at bounding box center [741, 367] width 268 height 33
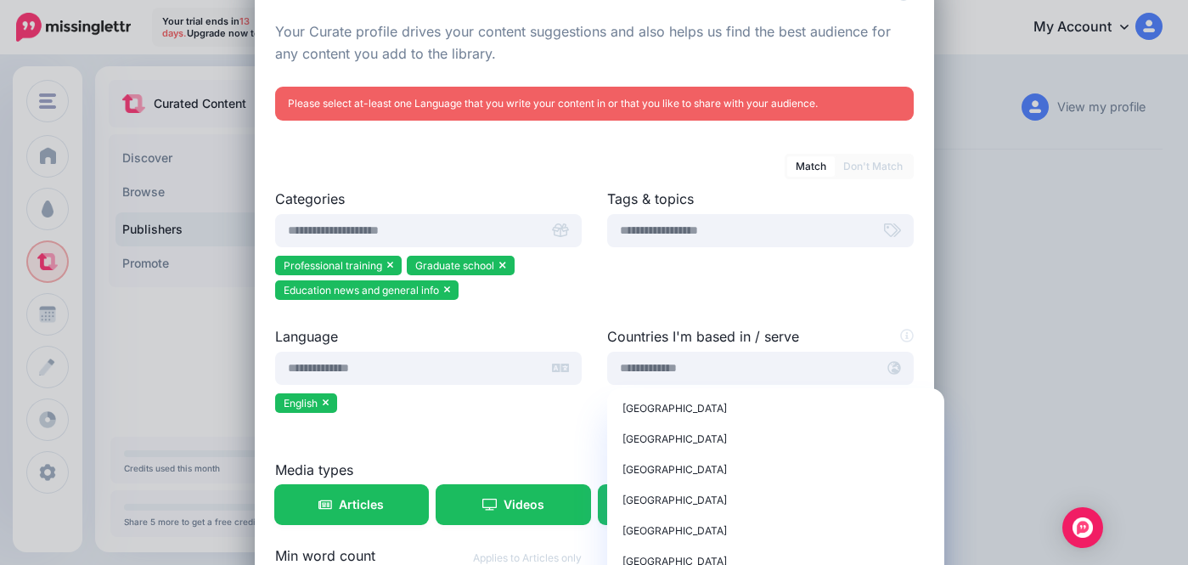
click at [538, 428] on div at bounding box center [428, 428] width 306 height 21
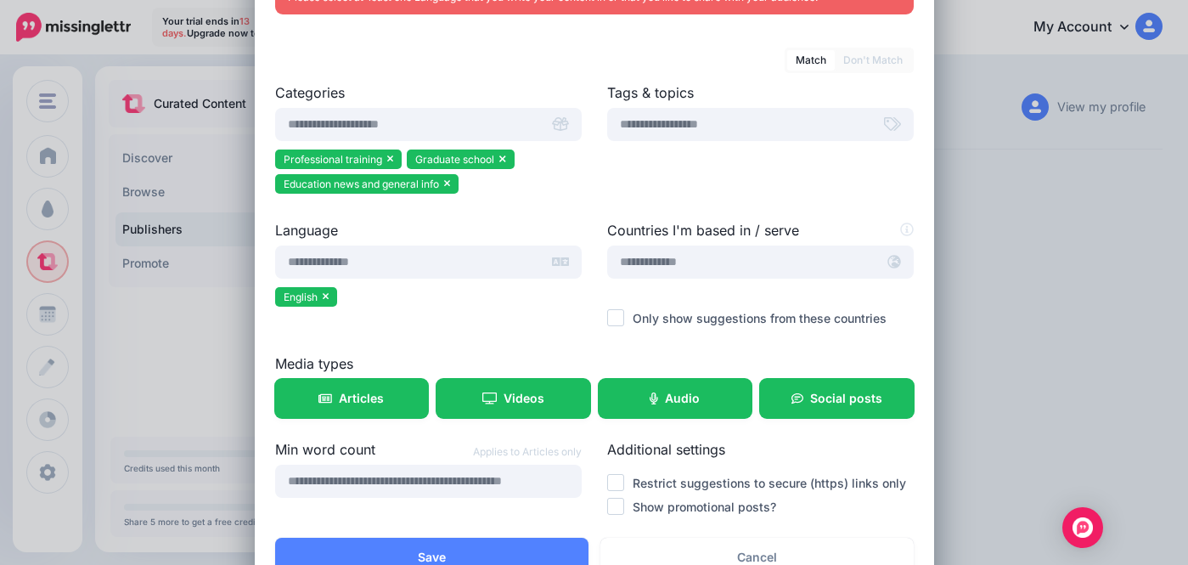
scroll to position [226, 0]
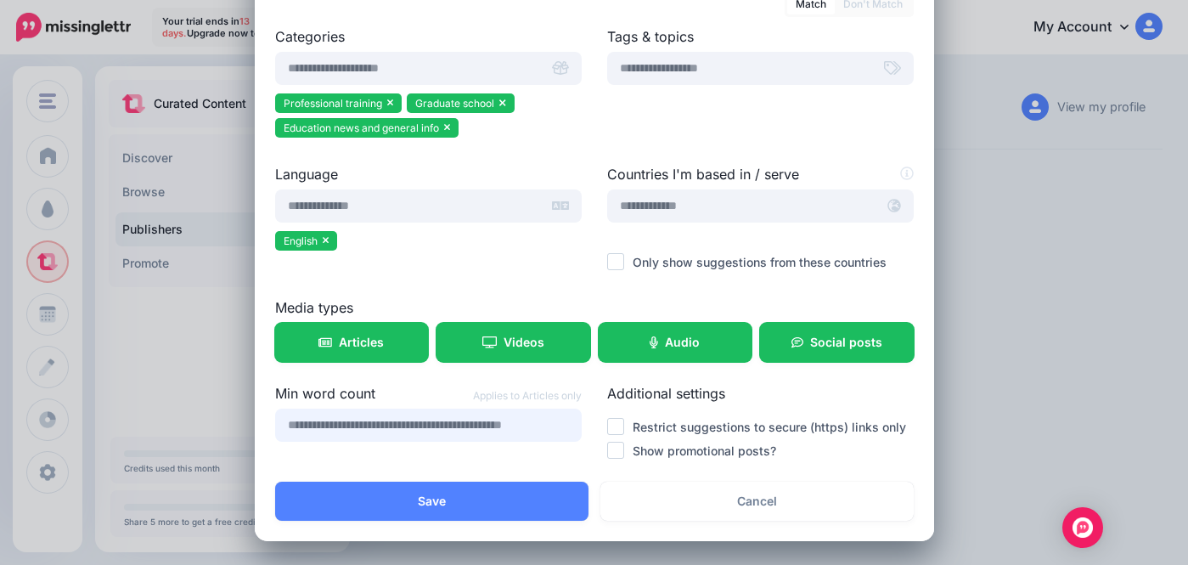
click at [491, 417] on input "number" at bounding box center [428, 424] width 306 height 33
click at [356, 356] on link "Articles" at bounding box center [352, 342] width 154 height 39
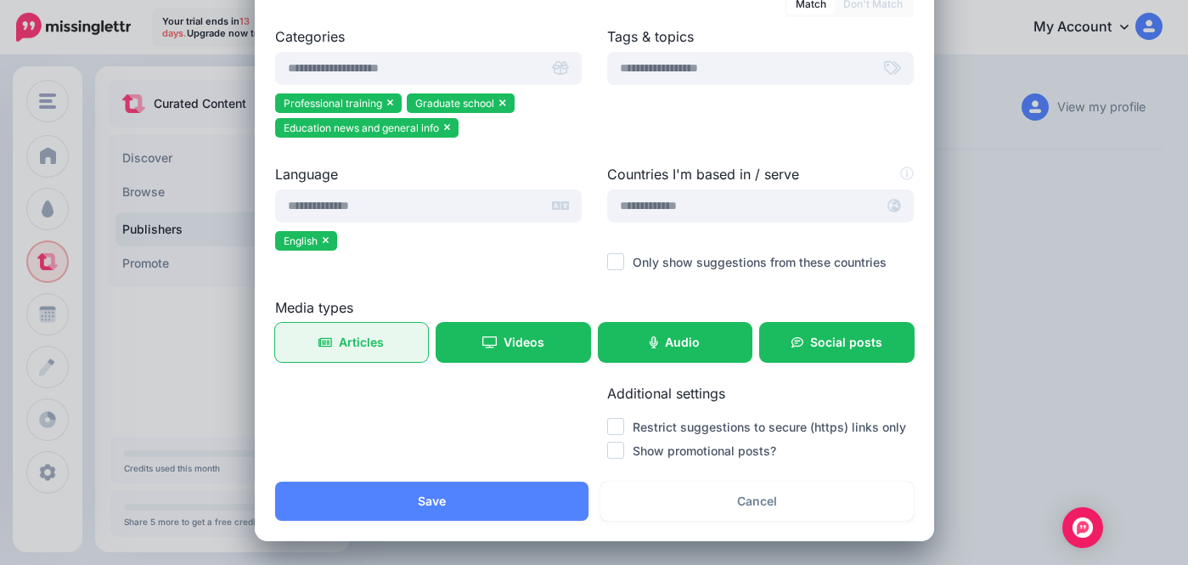
click at [368, 343] on span "Articles" at bounding box center [361, 342] width 45 height 12
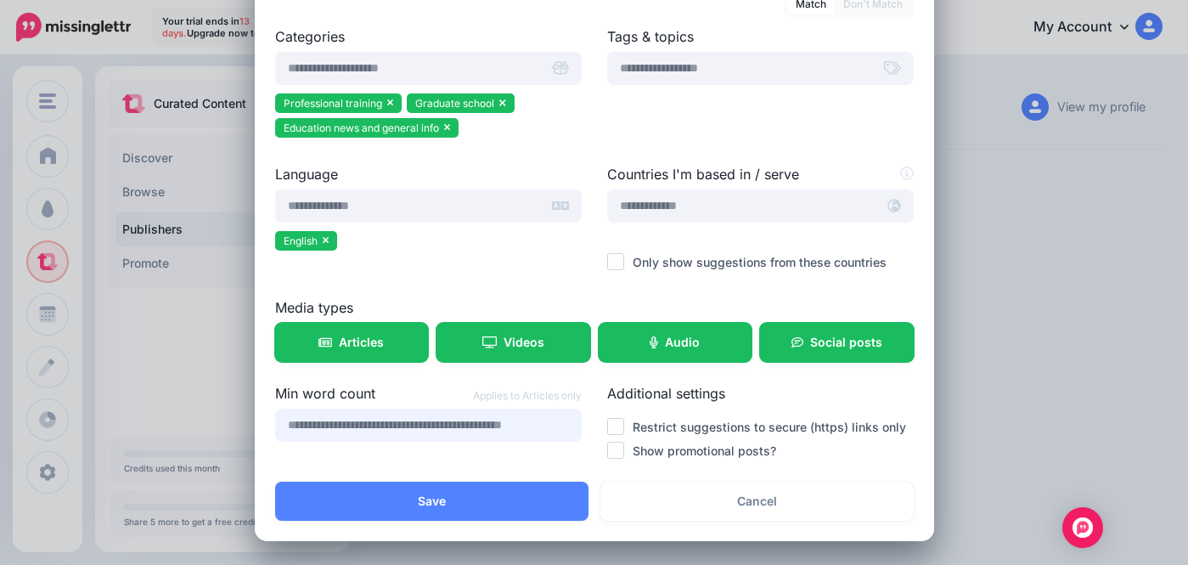
click at [379, 430] on input "number" at bounding box center [428, 424] width 306 height 33
type input "****"
click at [524, 459] on div "Min word count Applies to Articles only ****" at bounding box center [428, 423] width 332 height 81
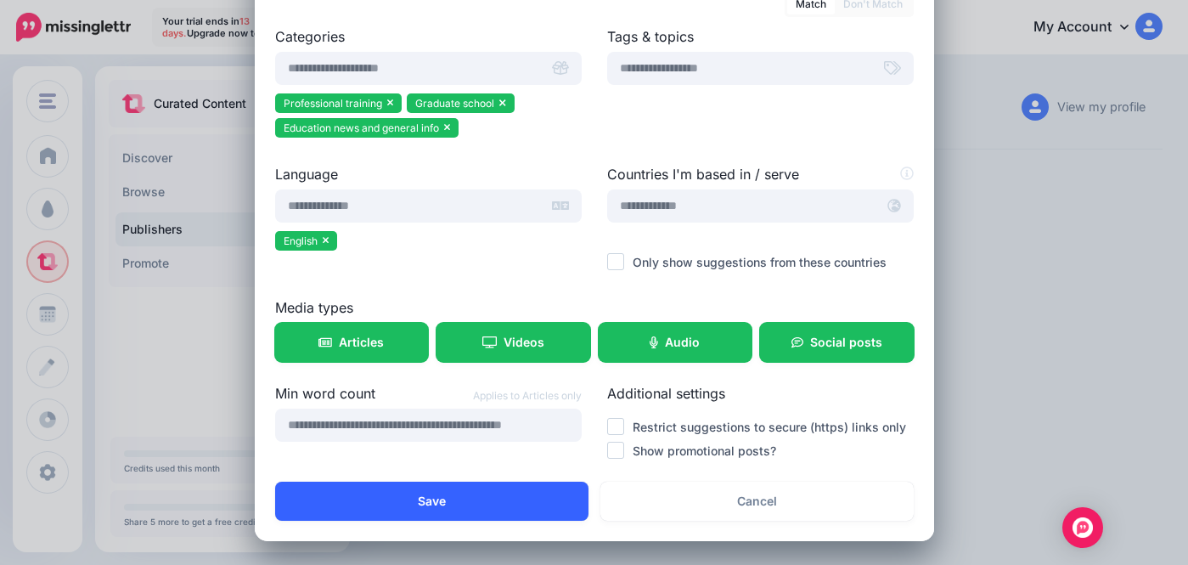
click at [464, 486] on button "Save" at bounding box center [431, 500] width 313 height 39
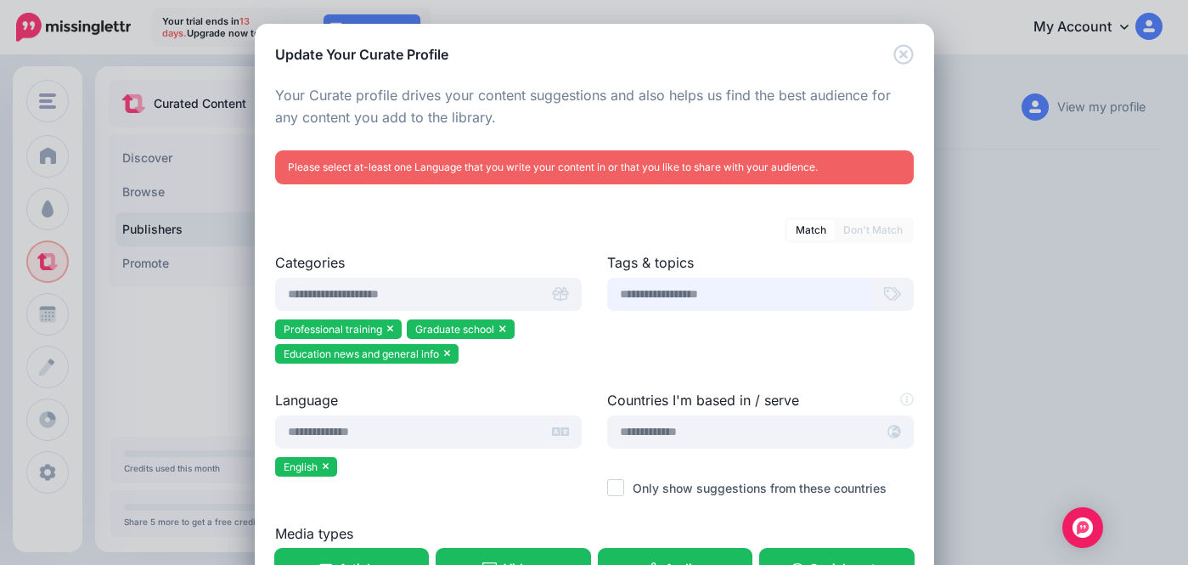
click at [676, 302] on input "text" at bounding box center [739, 294] width 265 height 33
type input "***"
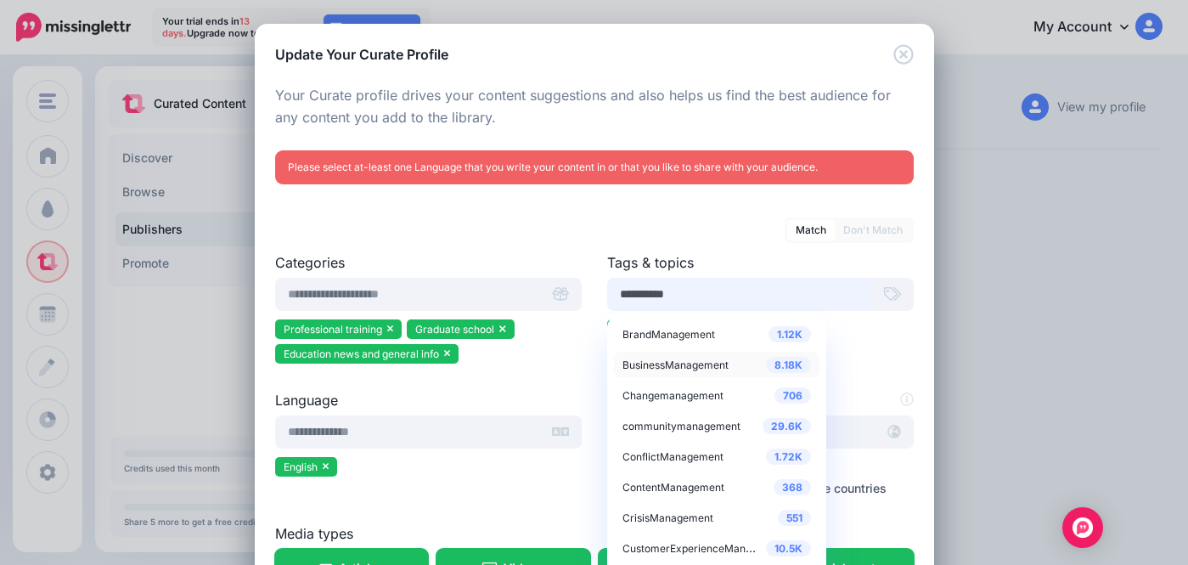
type input "**********"
click at [684, 361] on span "BusinessManagement" at bounding box center [675, 364] width 106 height 13
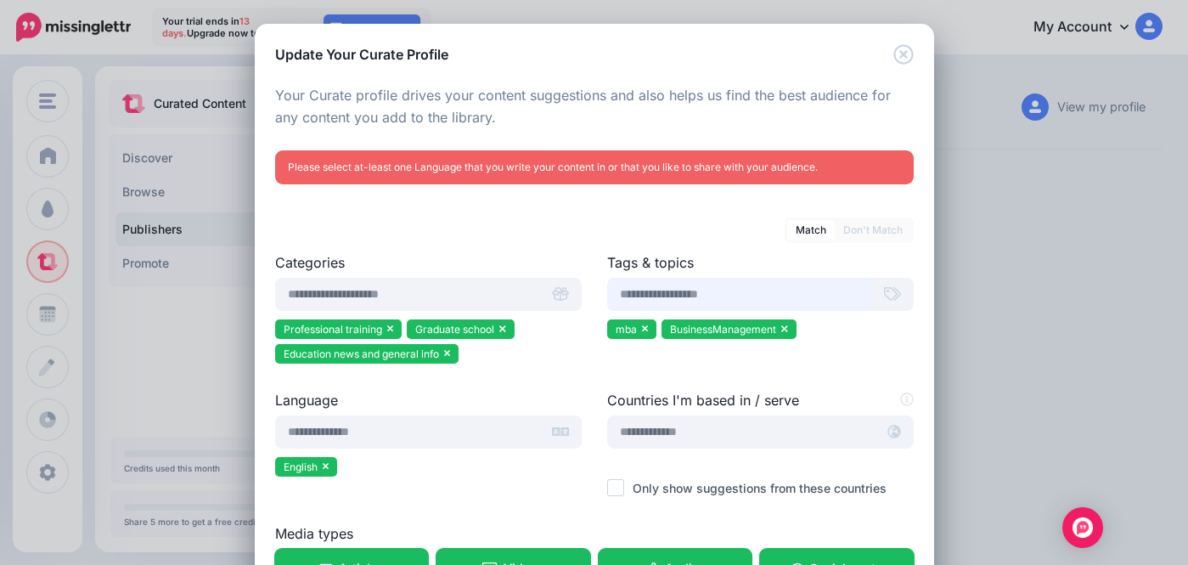
scroll to position [226, 0]
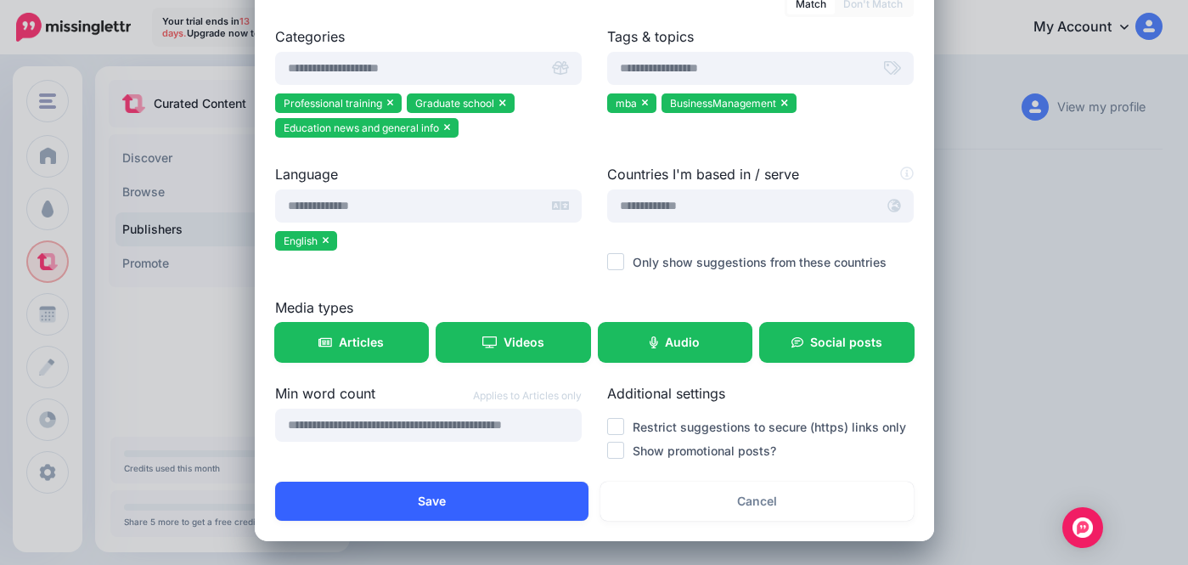
click at [407, 510] on button "Save" at bounding box center [431, 500] width 313 height 39
click at [430, 502] on button "Save" at bounding box center [431, 500] width 313 height 39
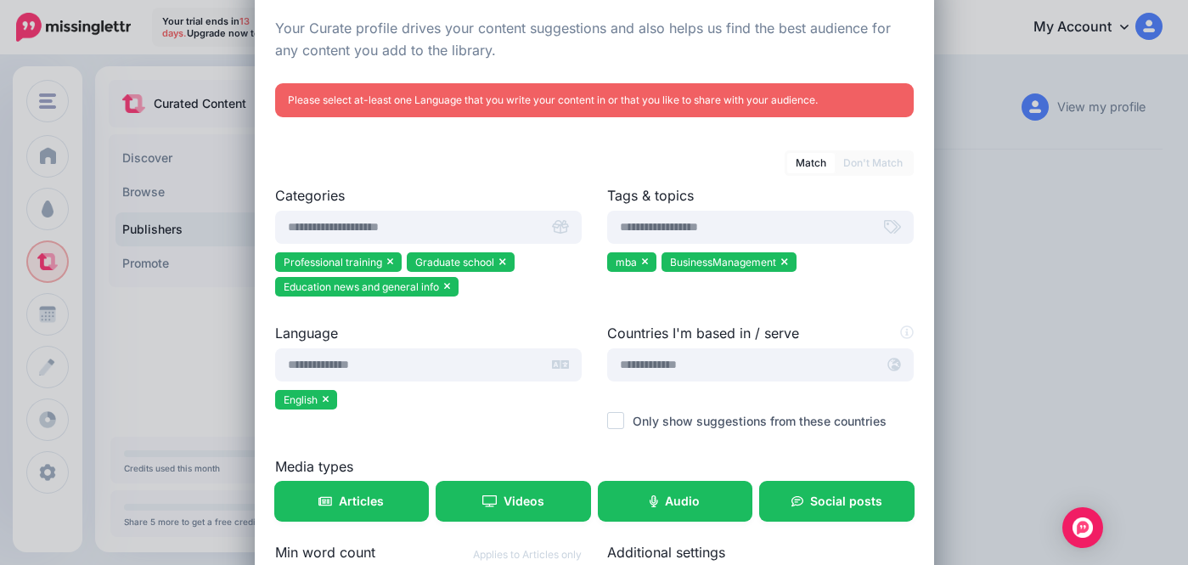
scroll to position [0, 0]
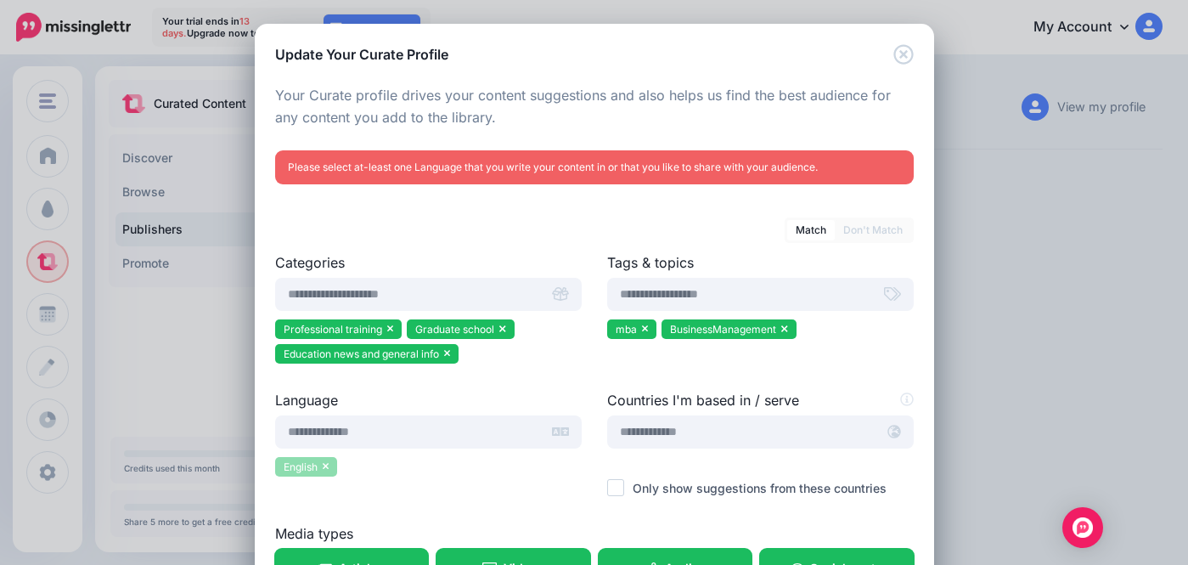
click at [329, 466] on li "English" at bounding box center [306, 467] width 63 height 20
click at [331, 424] on input "text" at bounding box center [407, 431] width 265 height 33
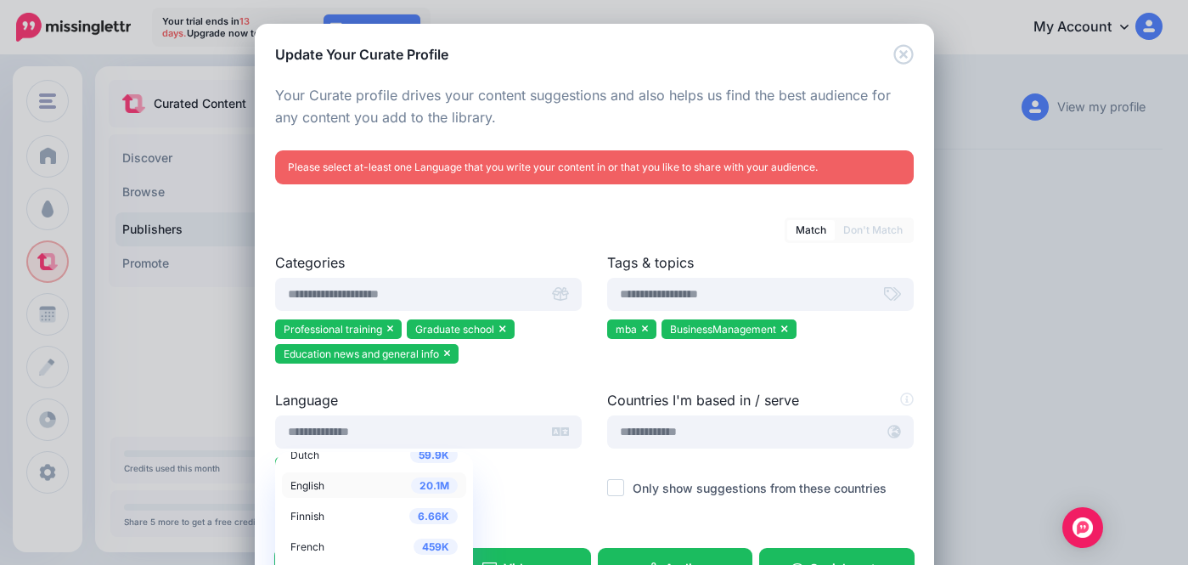
click at [328, 475] on div "20.1M English" at bounding box center [373, 485] width 167 height 20
click at [298, 488] on span "English" at bounding box center [307, 485] width 34 height 13
click at [440, 397] on label "Language" at bounding box center [428, 400] width 306 height 20
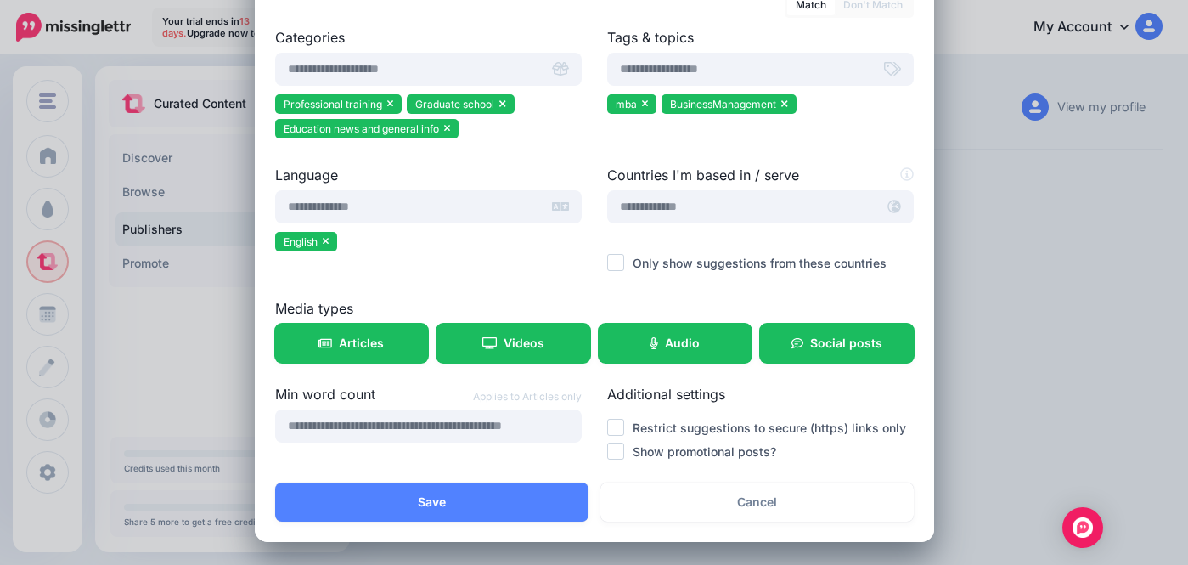
scroll to position [226, 0]
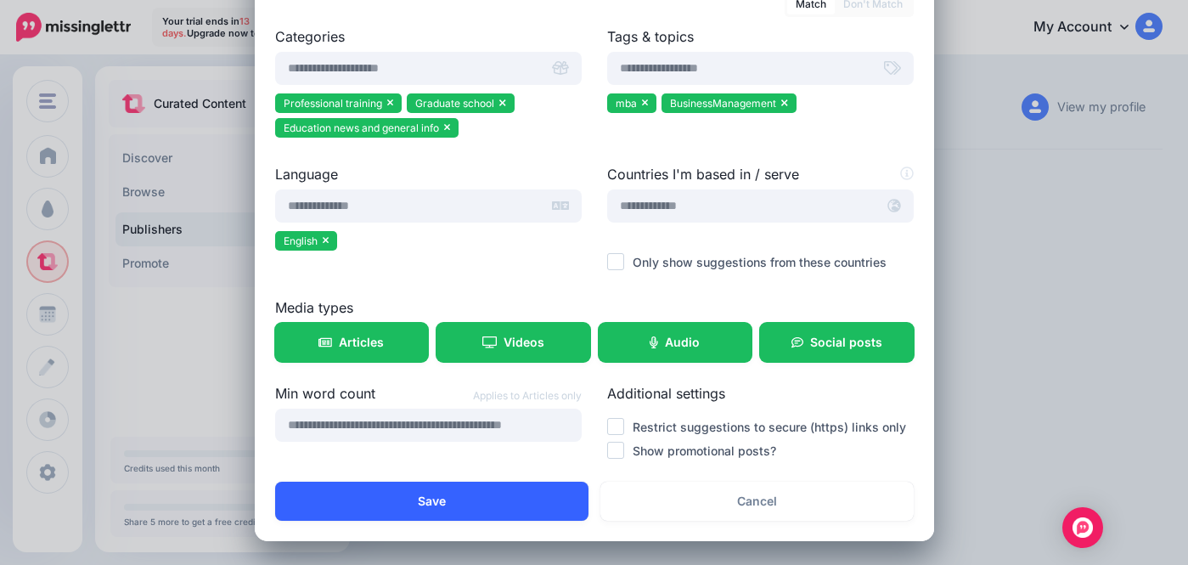
click at [405, 506] on button "Save" at bounding box center [431, 500] width 313 height 39
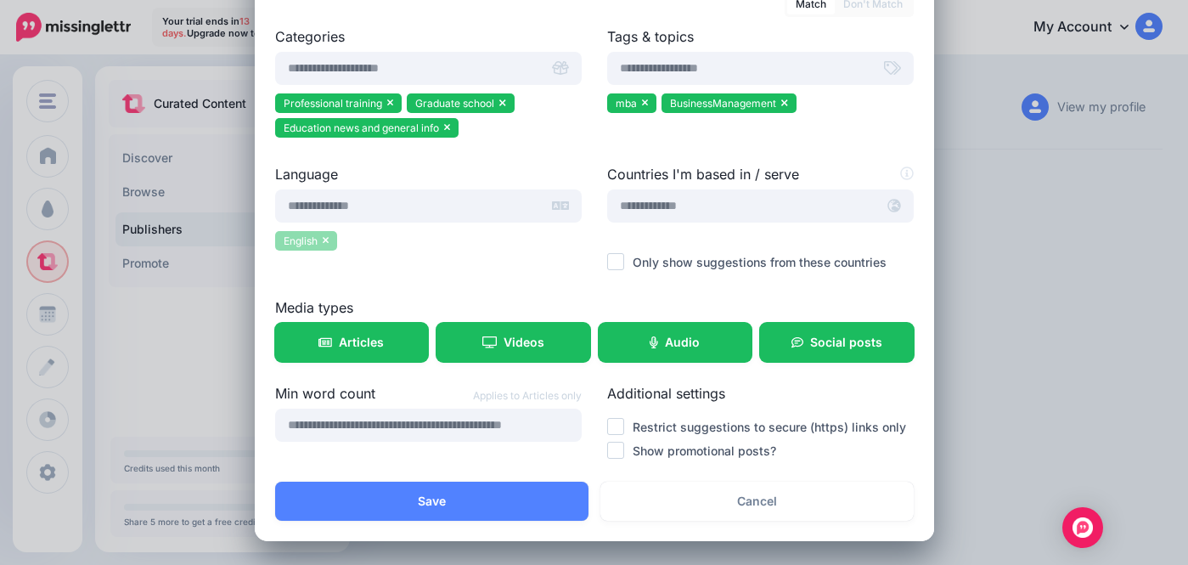
click at [329, 246] on li "English" at bounding box center [306, 241] width 63 height 20
click at [323, 241] on icon at bounding box center [326, 240] width 7 height 10
click at [341, 190] on input "text" at bounding box center [407, 205] width 265 height 33
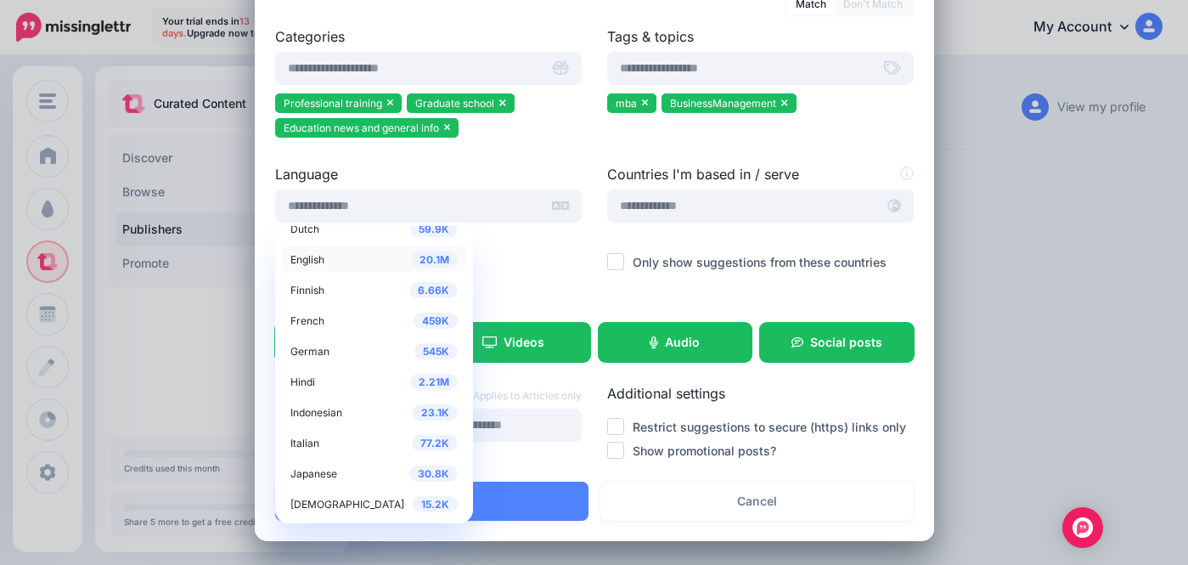
click at [315, 261] on span "English" at bounding box center [307, 259] width 34 height 13
click at [513, 268] on div at bounding box center [428, 266] width 306 height 21
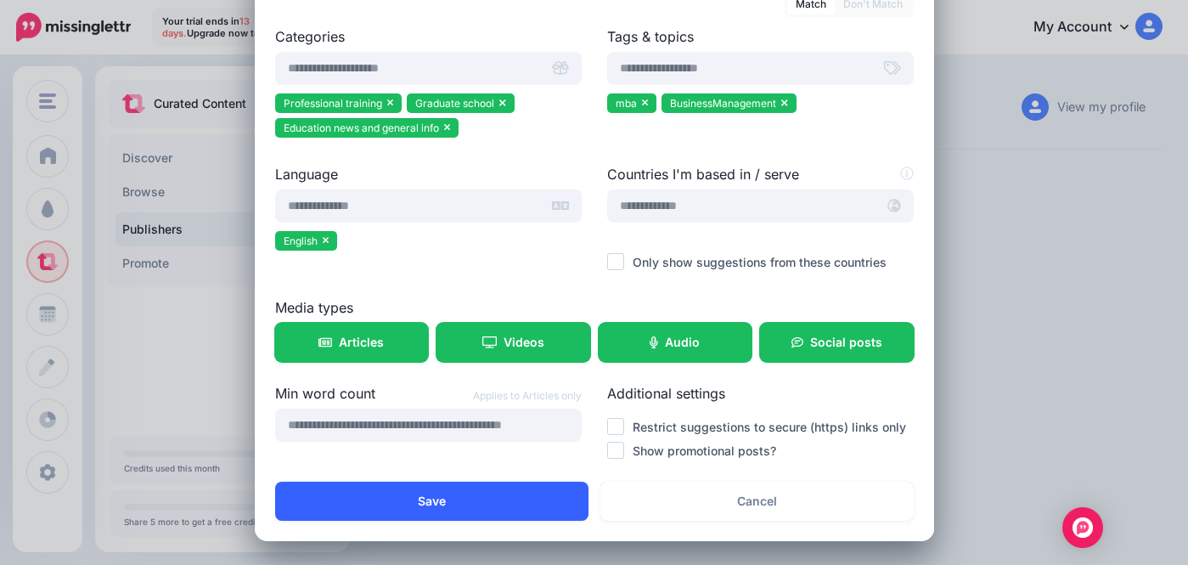
click at [391, 500] on button "Save" at bounding box center [431, 500] width 313 height 39
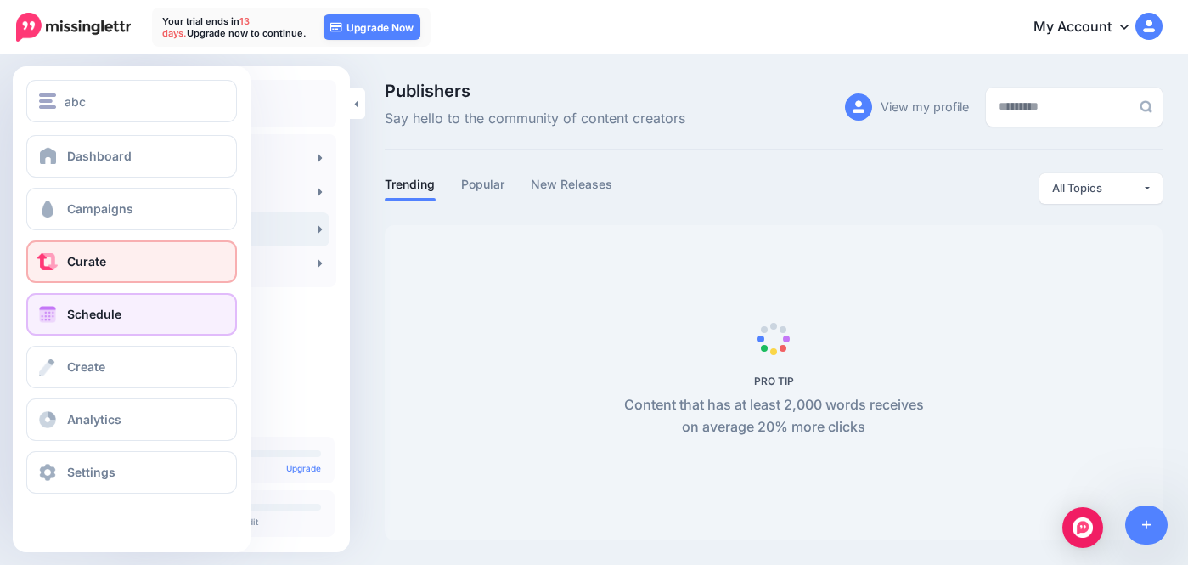
click at [98, 311] on span "Schedule" at bounding box center [94, 313] width 54 height 14
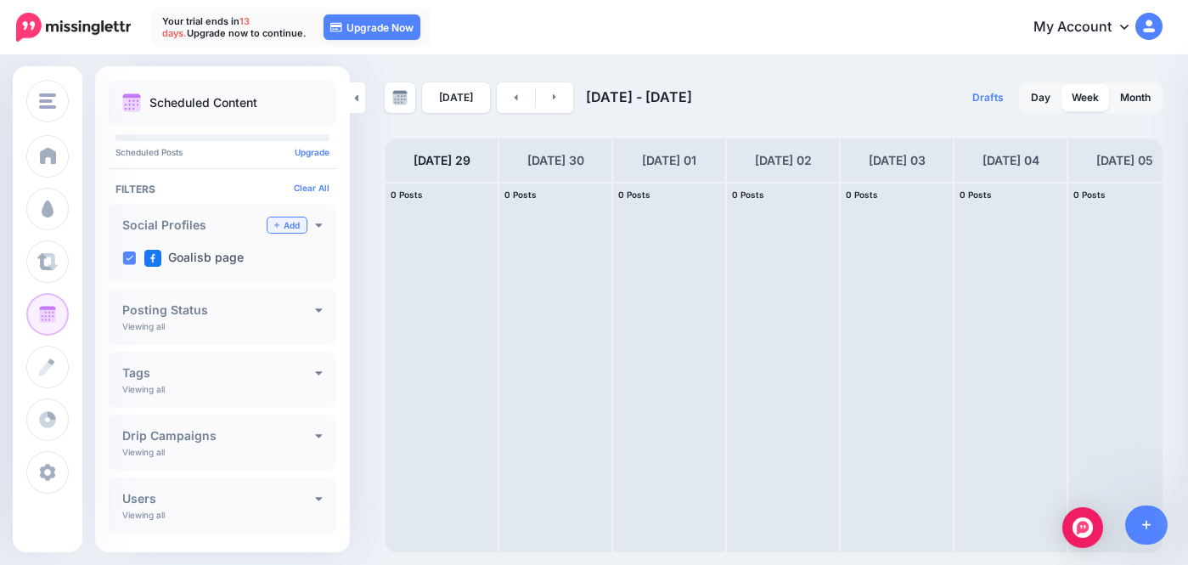
click at [280, 227] on link "Add" at bounding box center [286, 224] width 39 height 15
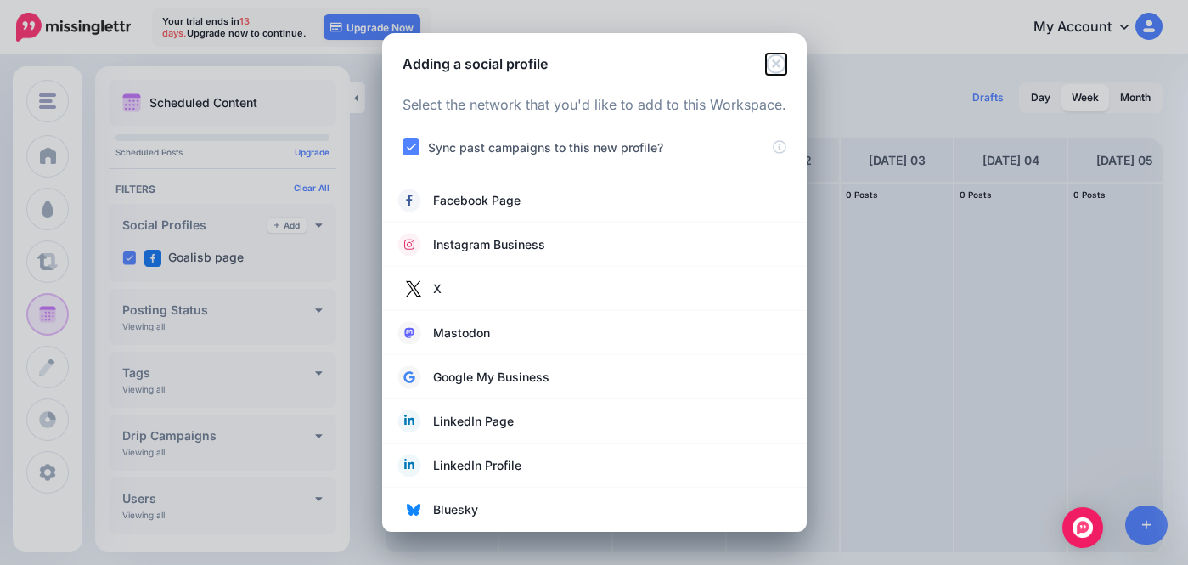
click at [774, 62] on icon "Close" at bounding box center [776, 63] width 20 height 20
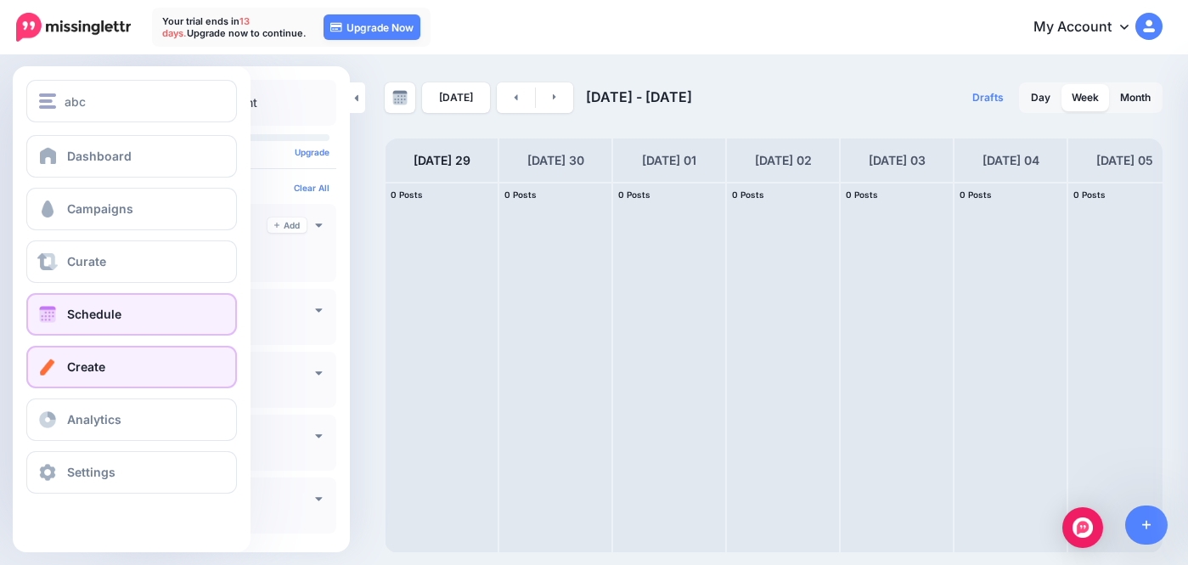
click at [48, 356] on link "Create" at bounding box center [131, 367] width 211 height 42
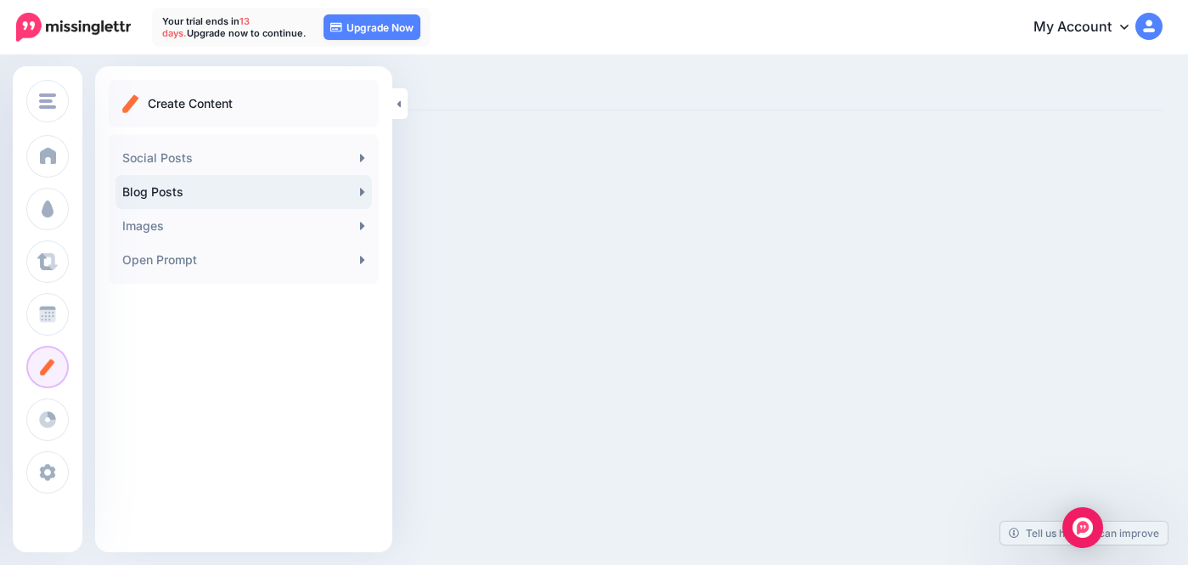
click at [360, 190] on icon at bounding box center [362, 192] width 4 height 8
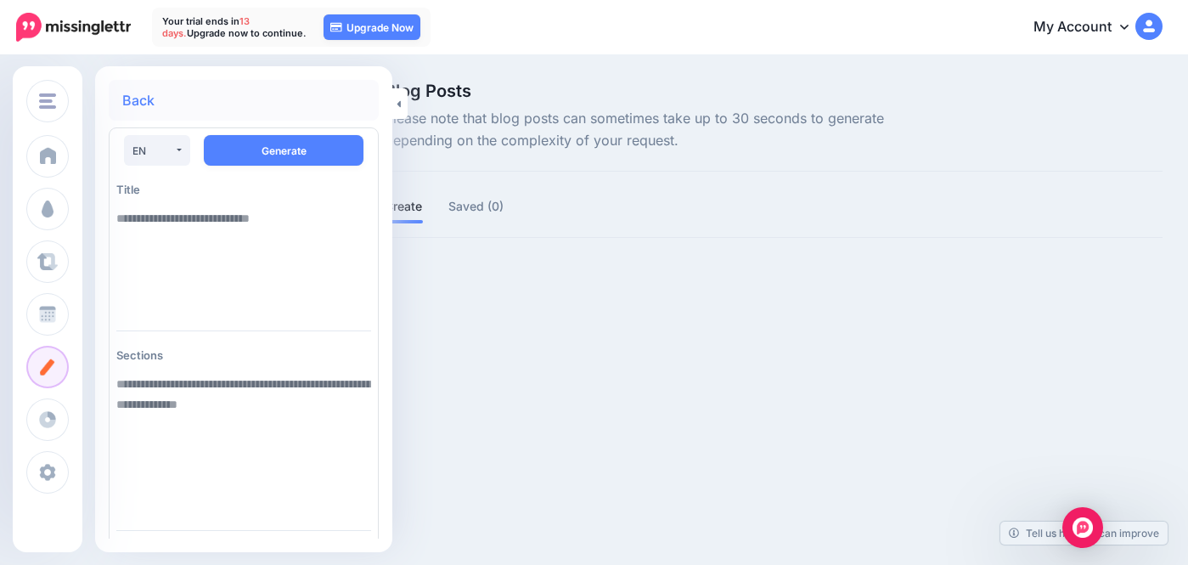
click at [493, 150] on span "Please note that blog posts can sometimes take up to 30 seconds to generate dep…" at bounding box center [640, 130] width 510 height 44
click at [200, 282] on textarea at bounding box center [243, 258] width 255 height 115
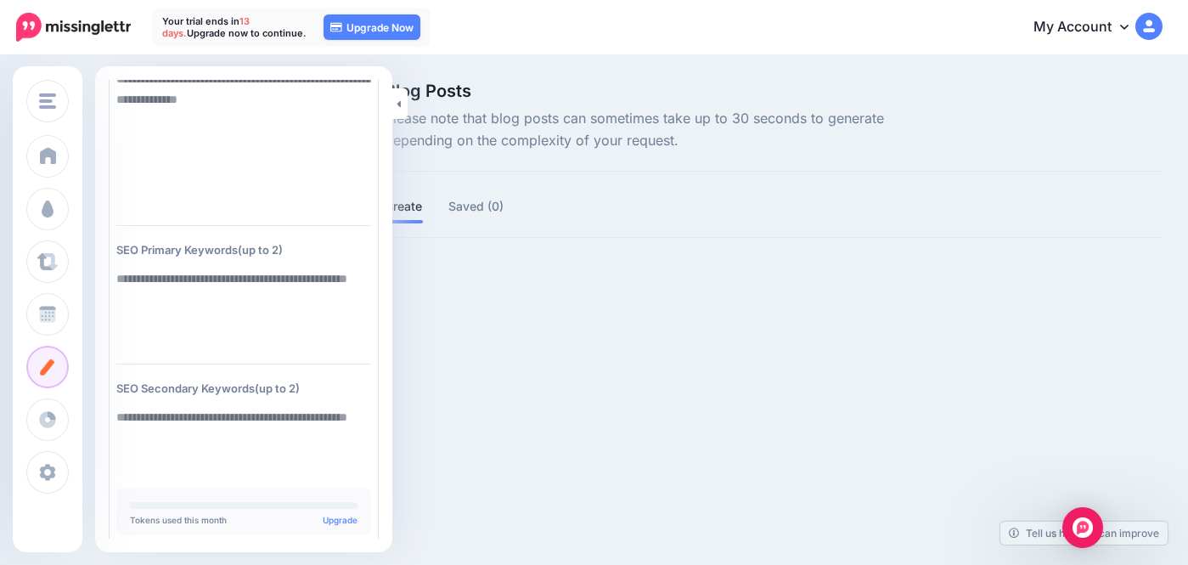
scroll to position [329, 0]
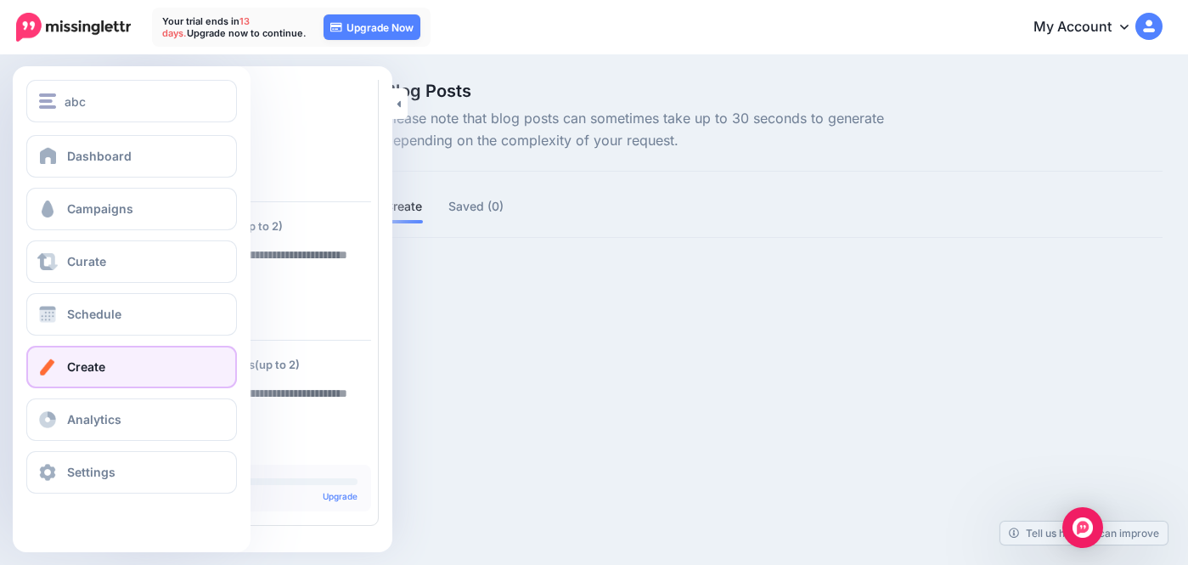
click at [56, 364] on span at bounding box center [48, 366] width 22 height 17
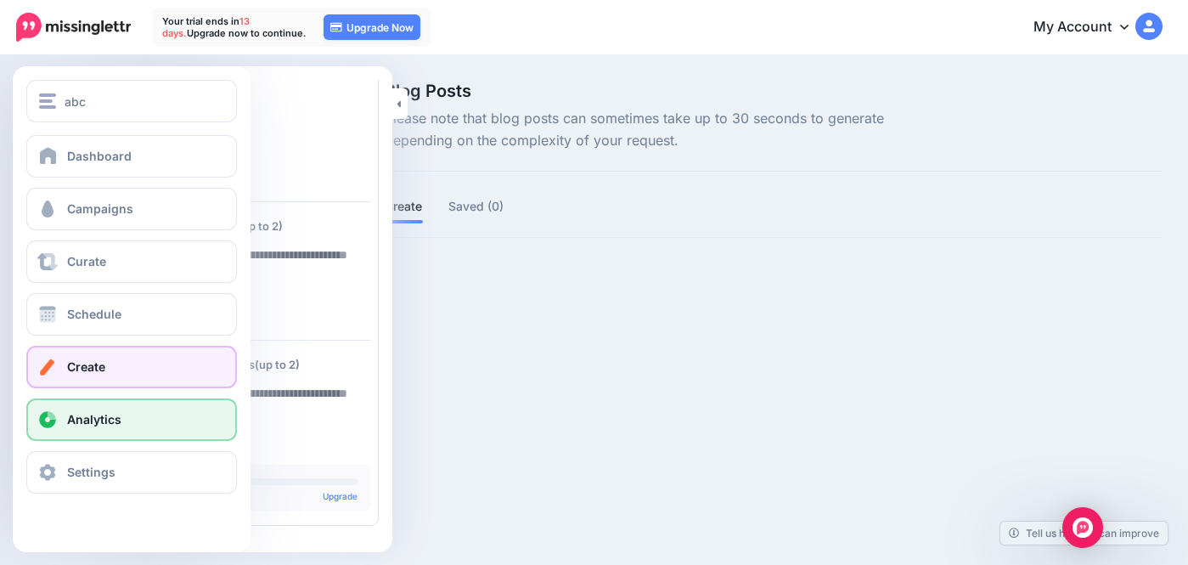
click at [65, 413] on link "Analytics" at bounding box center [131, 419] width 211 height 42
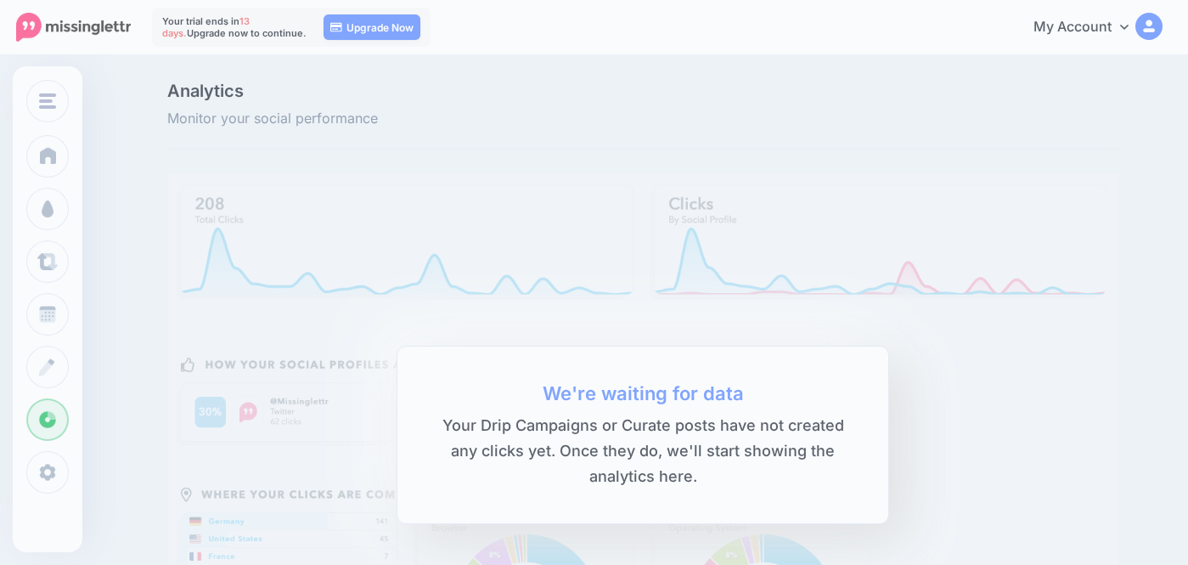
scroll to position [1, 0]
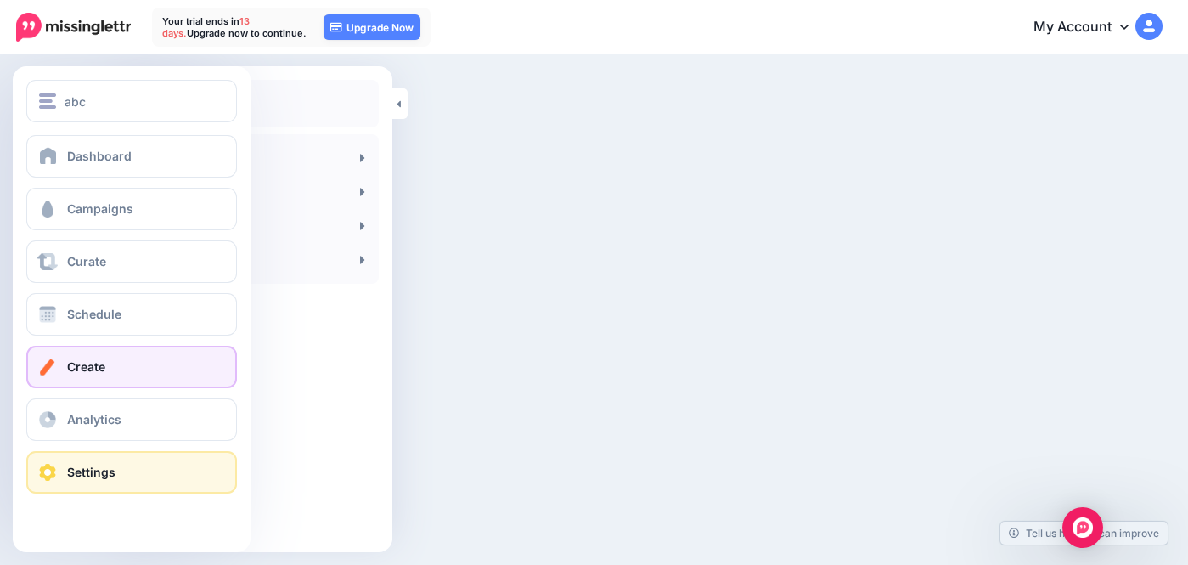
click at [96, 466] on span "Settings" at bounding box center [91, 471] width 48 height 14
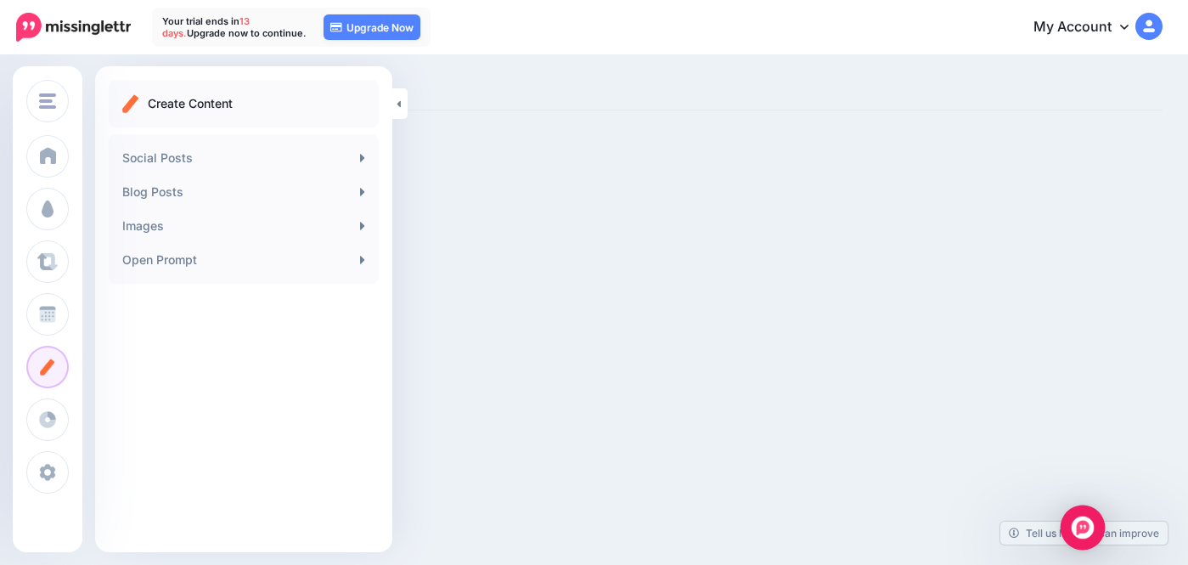
click at [1083, 514] on div "Open Intercom Messenger" at bounding box center [1082, 527] width 45 height 45
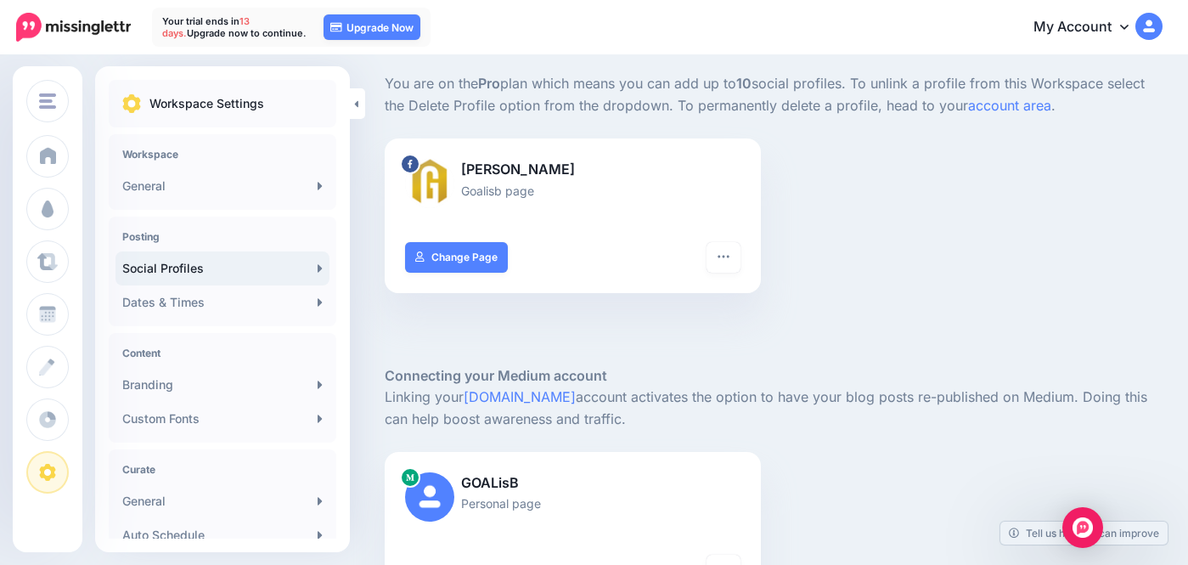
scroll to position [103, 0]
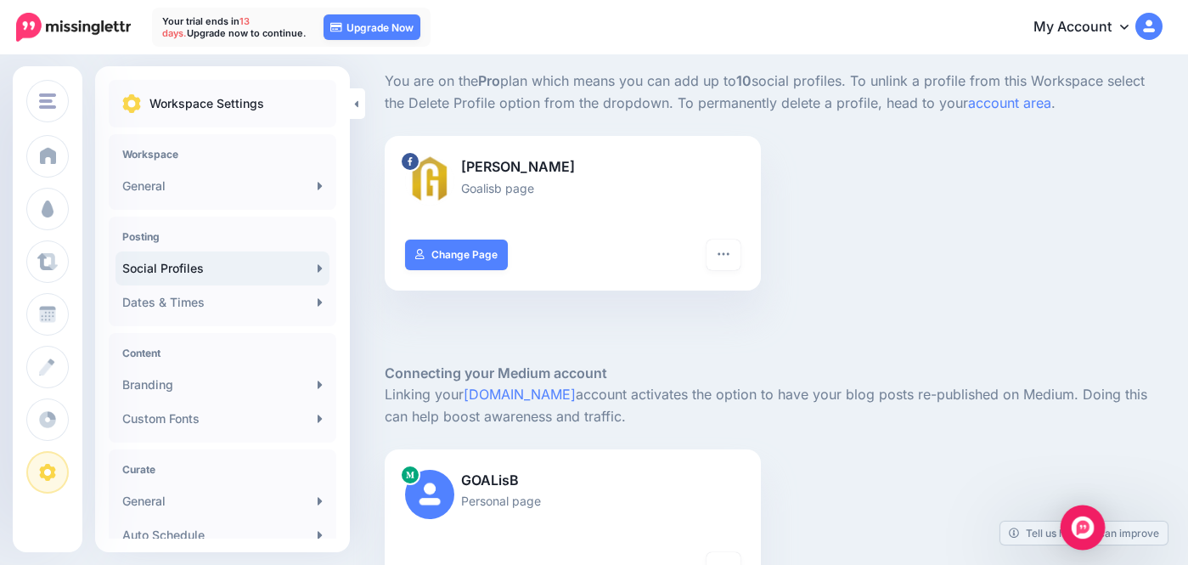
click at [1085, 522] on img "Open Intercom Messenger" at bounding box center [1082, 527] width 22 height 22
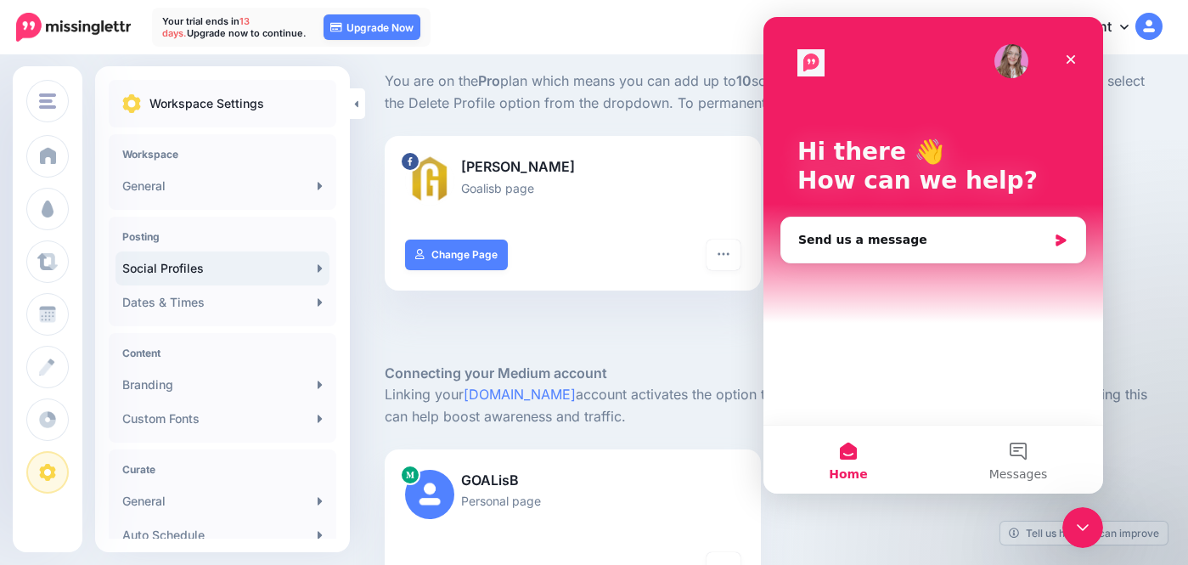
scroll to position [0, 0]
click at [894, 238] on div "Send us a message" at bounding box center [922, 240] width 249 height 18
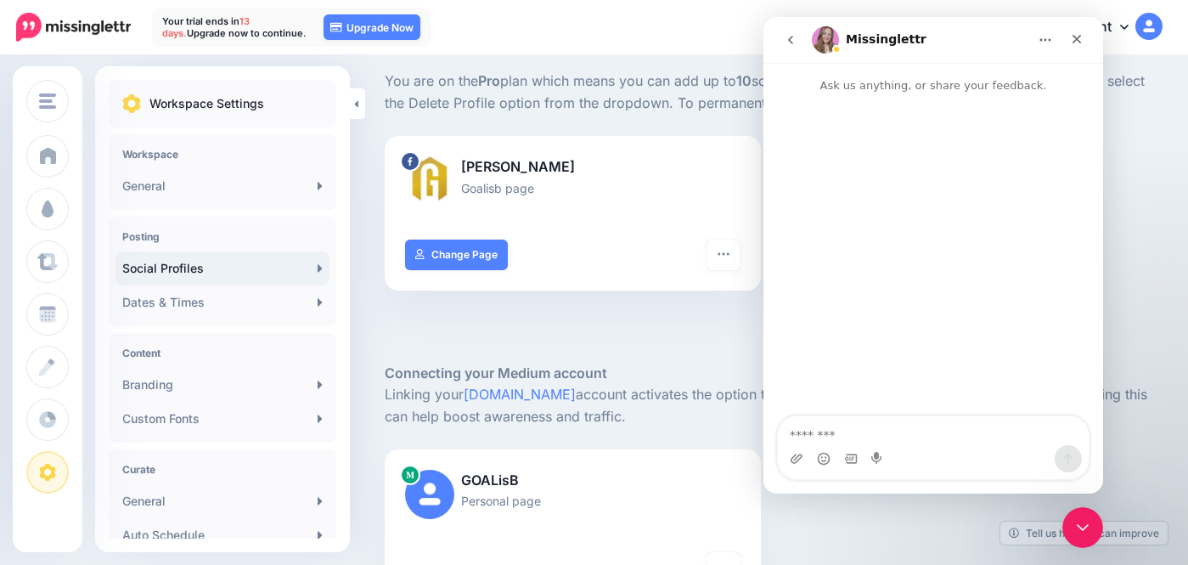
type textarea "*"
type textarea "**********"
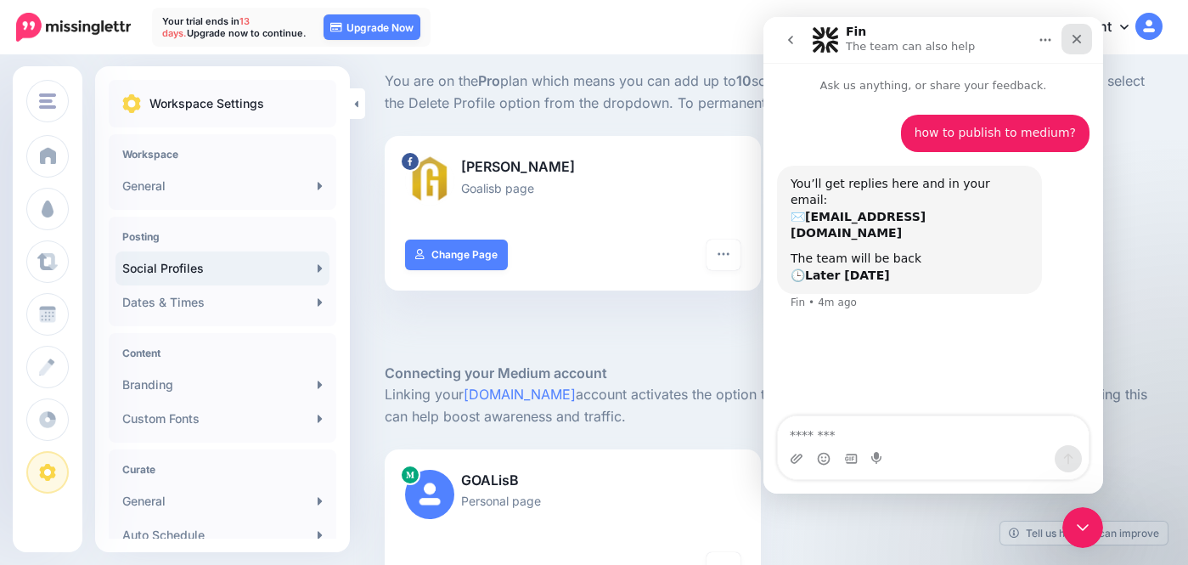
click at [1079, 32] on icon "Close" at bounding box center [1077, 39] width 14 height 14
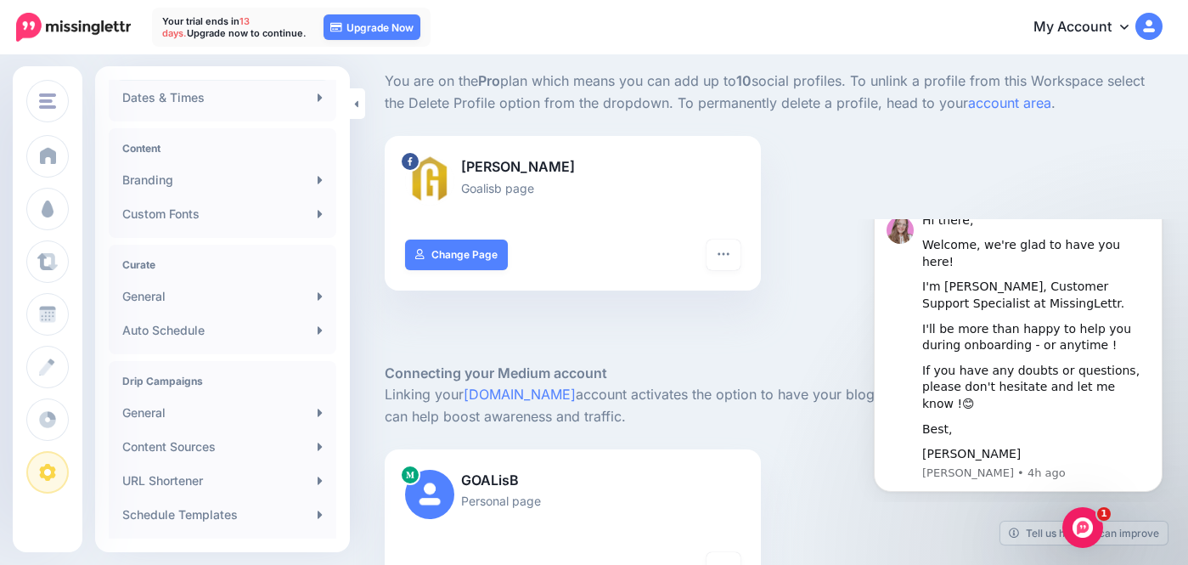
scroll to position [216, 0]
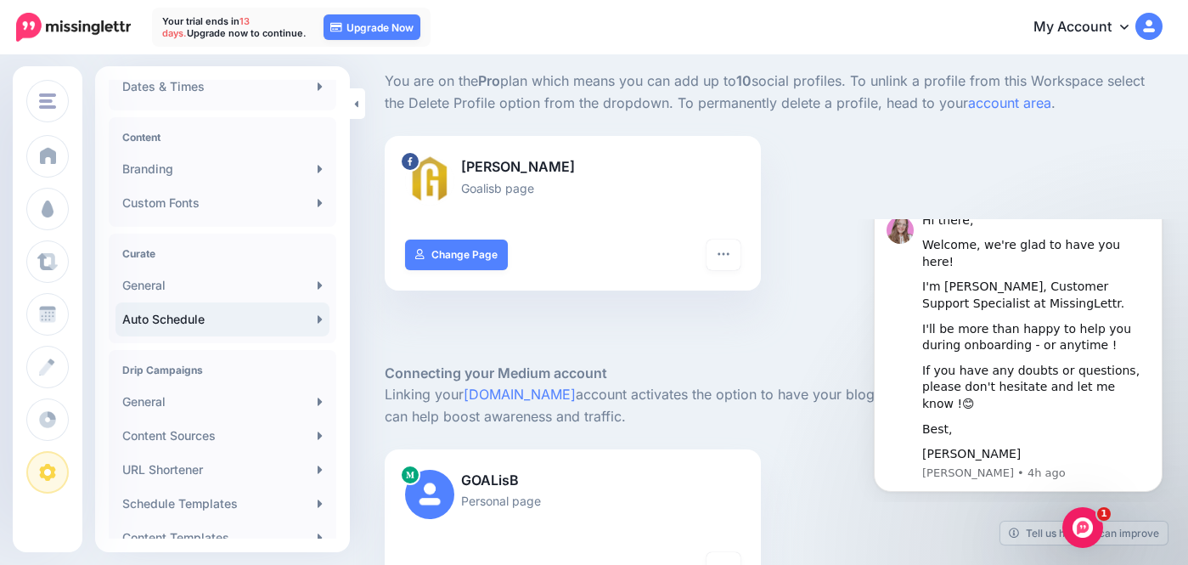
click at [243, 321] on link "Auto Schedule" at bounding box center [222, 319] width 214 height 34
click at [318, 318] on icon at bounding box center [320, 319] width 4 height 8
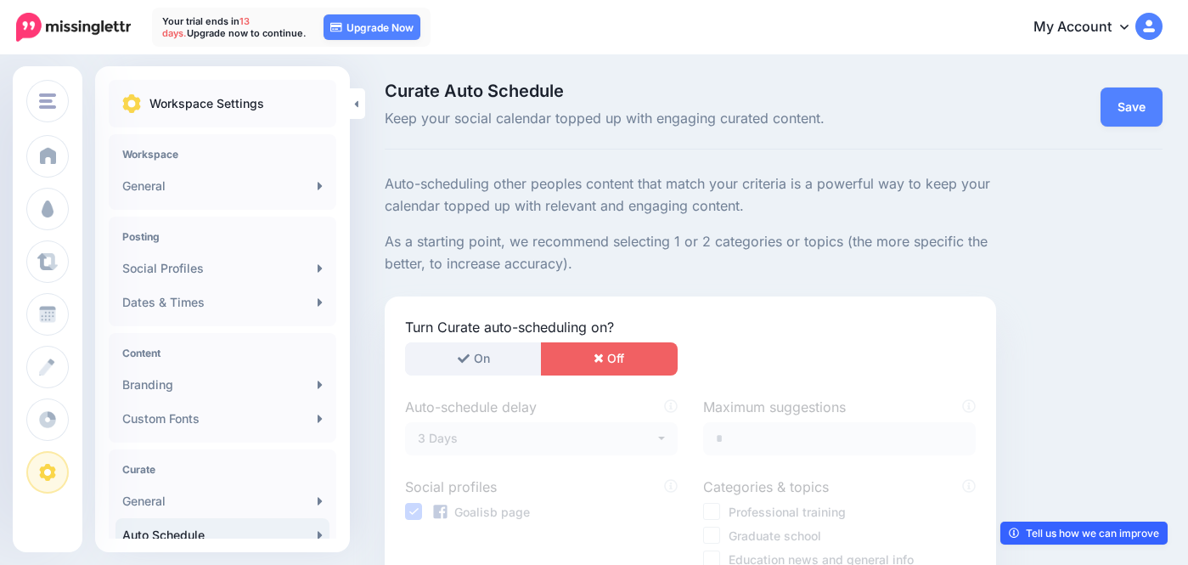
click at [1042, 529] on link "Tell us how we can improve" at bounding box center [1083, 532] width 167 height 23
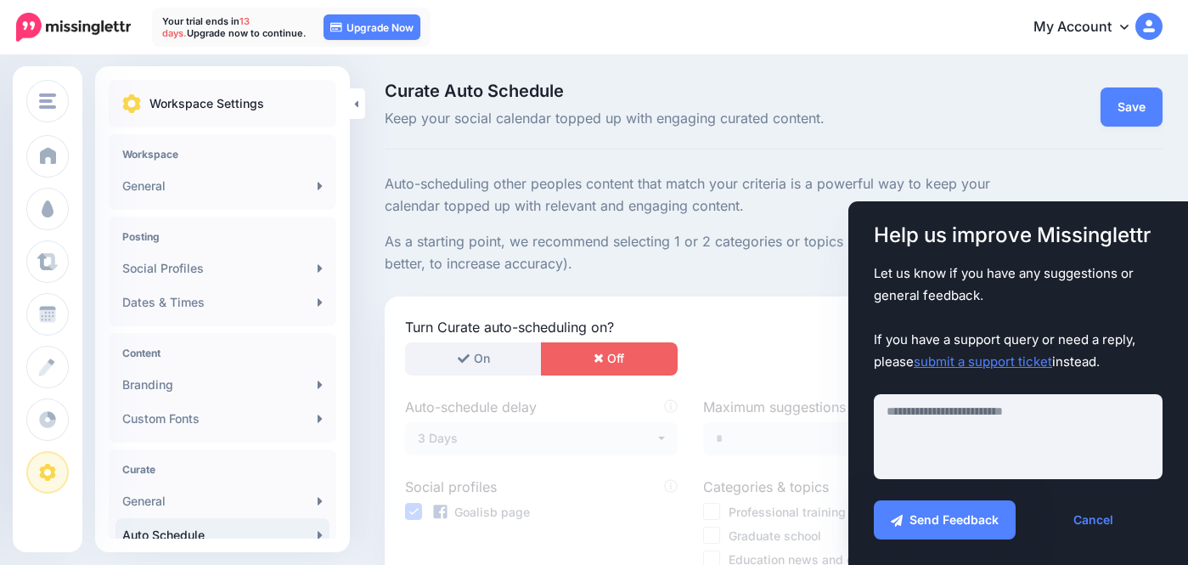
click at [944, 138] on div "Curate Auto Schedule Keep your social calendar topped up with engaging curated …" at bounding box center [774, 115] width 778 height 67
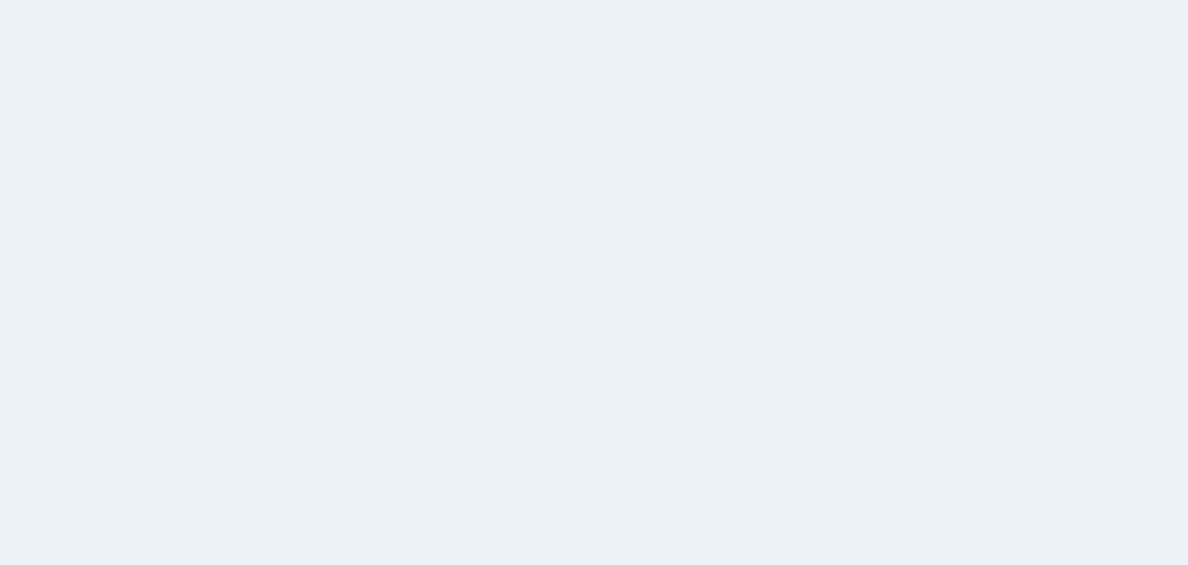
scroll to position [103, 0]
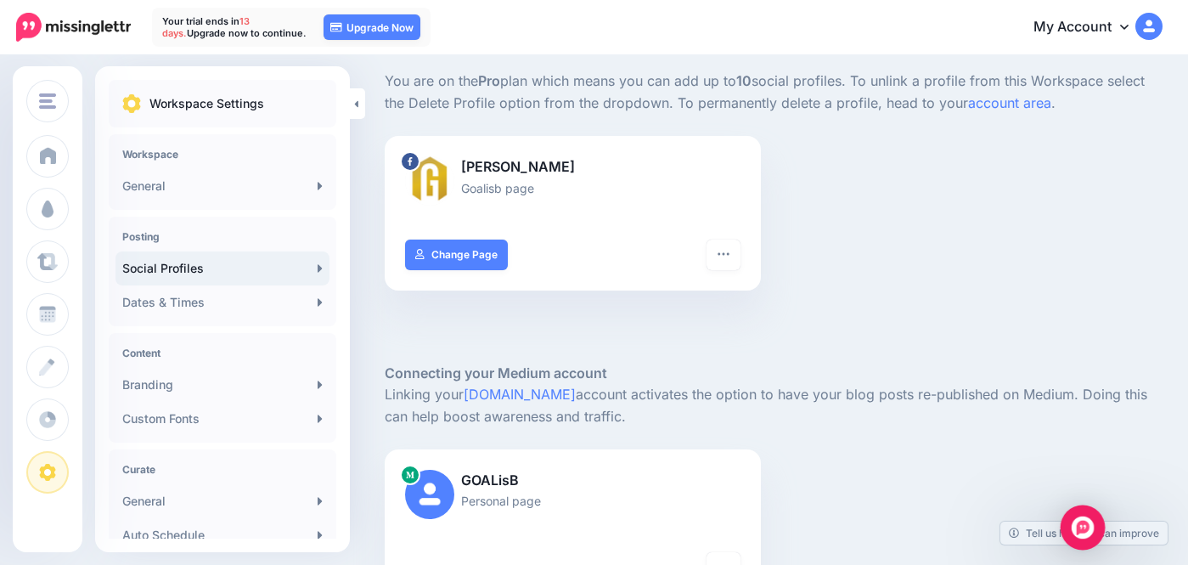
click at [1081, 526] on img "Open Intercom Messenger" at bounding box center [1082, 527] width 22 height 22
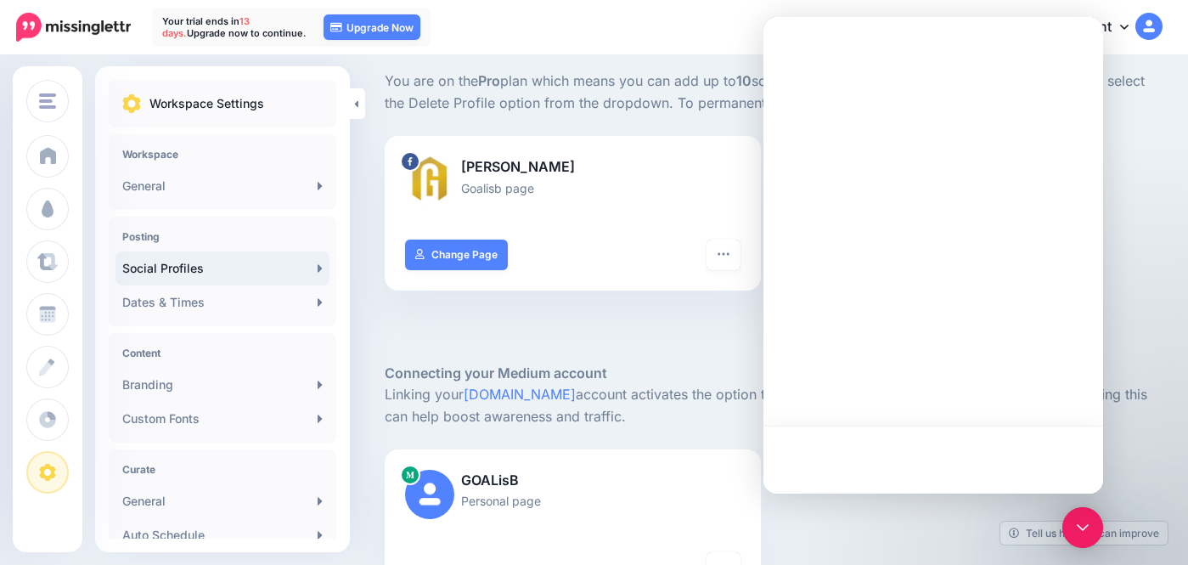
scroll to position [0, 0]
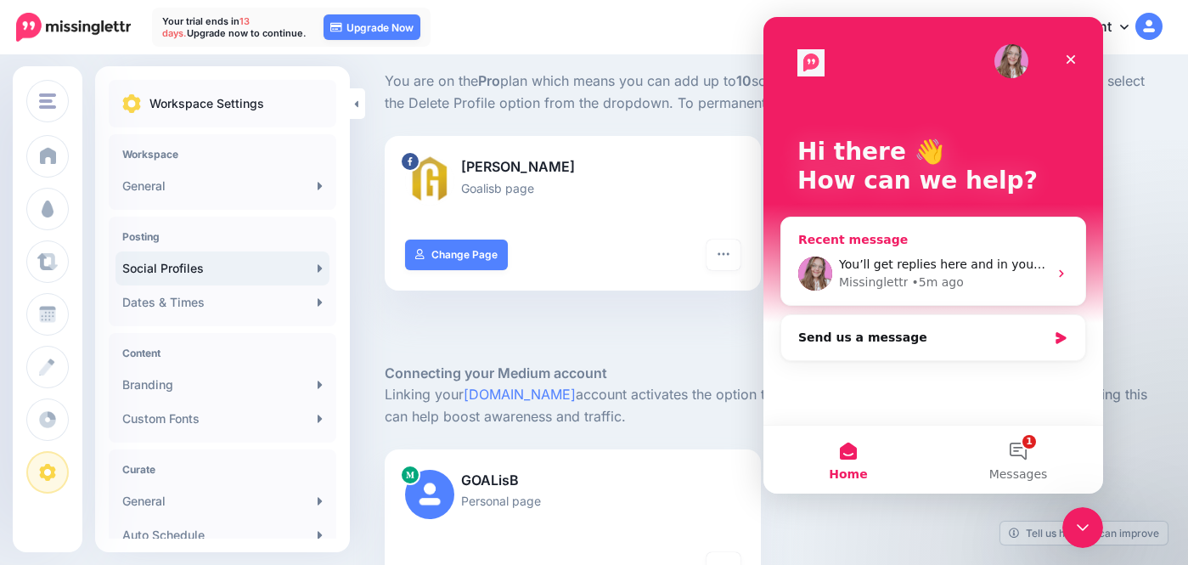
click at [910, 266] on span "You’ll get replies here and in your email: ✉️ adityamaurya4120@gmail.com The te…" at bounding box center [1189, 264] width 701 height 14
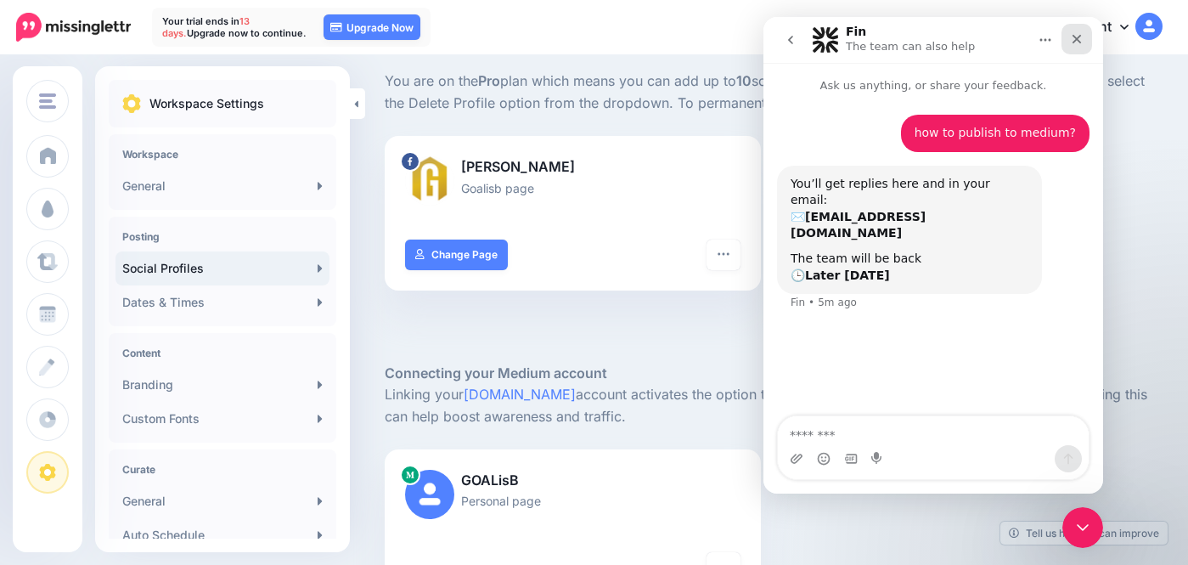
click at [1079, 39] on icon "Close" at bounding box center [1077, 39] width 14 height 14
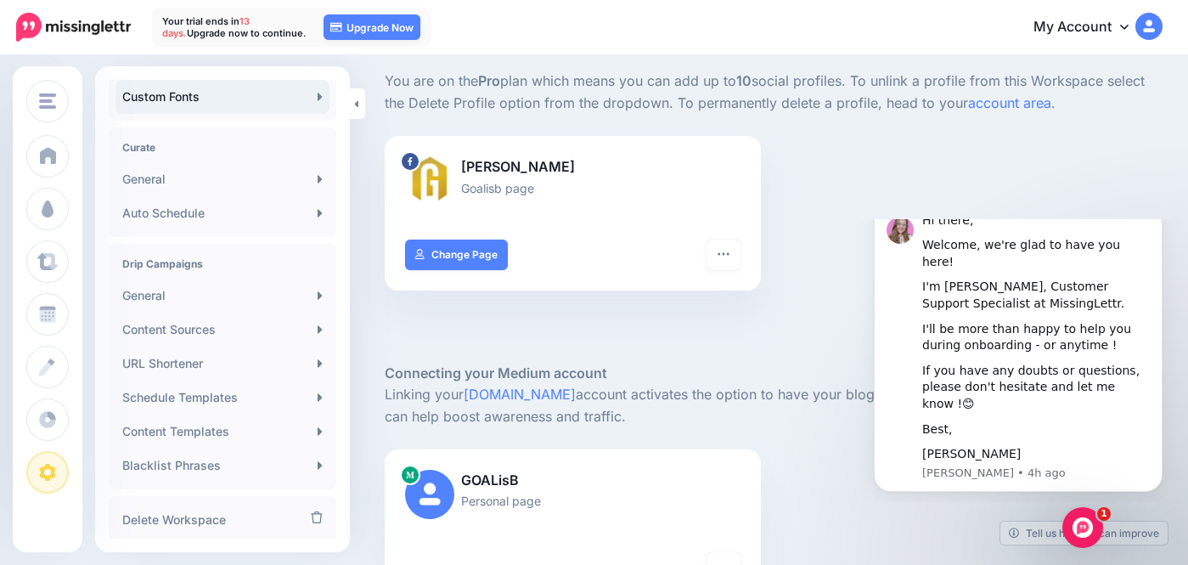
scroll to position [368, 0]
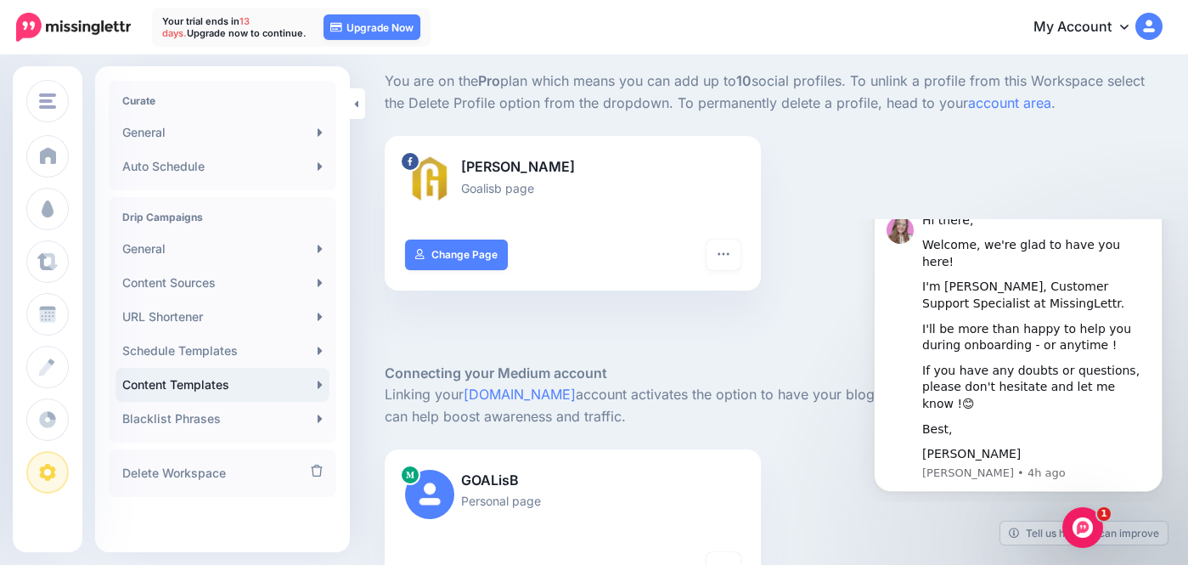
click at [318, 385] on icon at bounding box center [320, 384] width 4 height 8
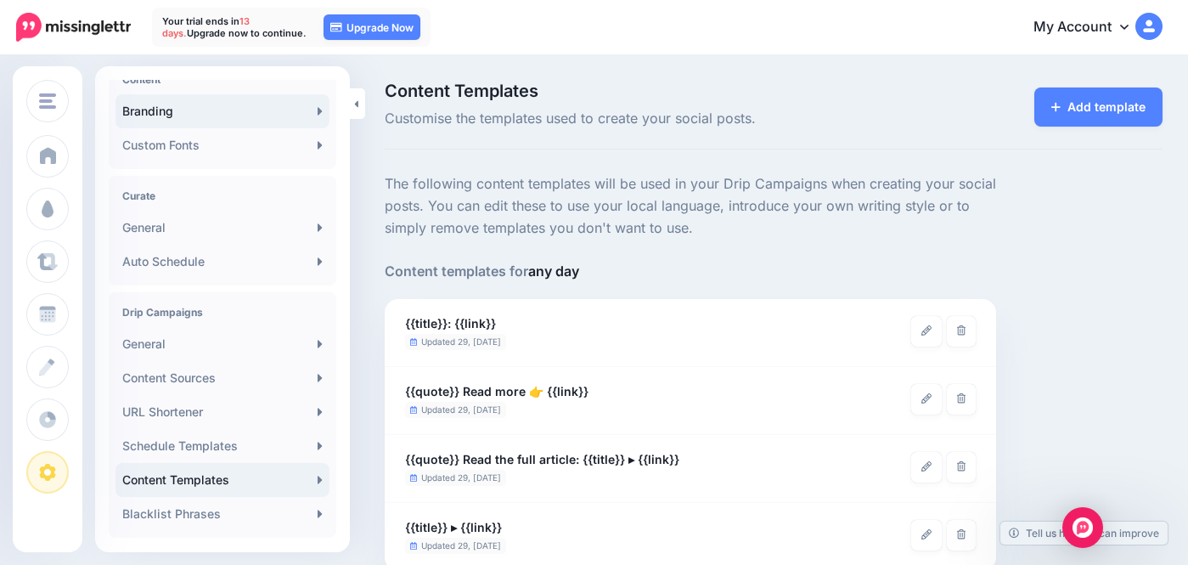
scroll to position [368, 0]
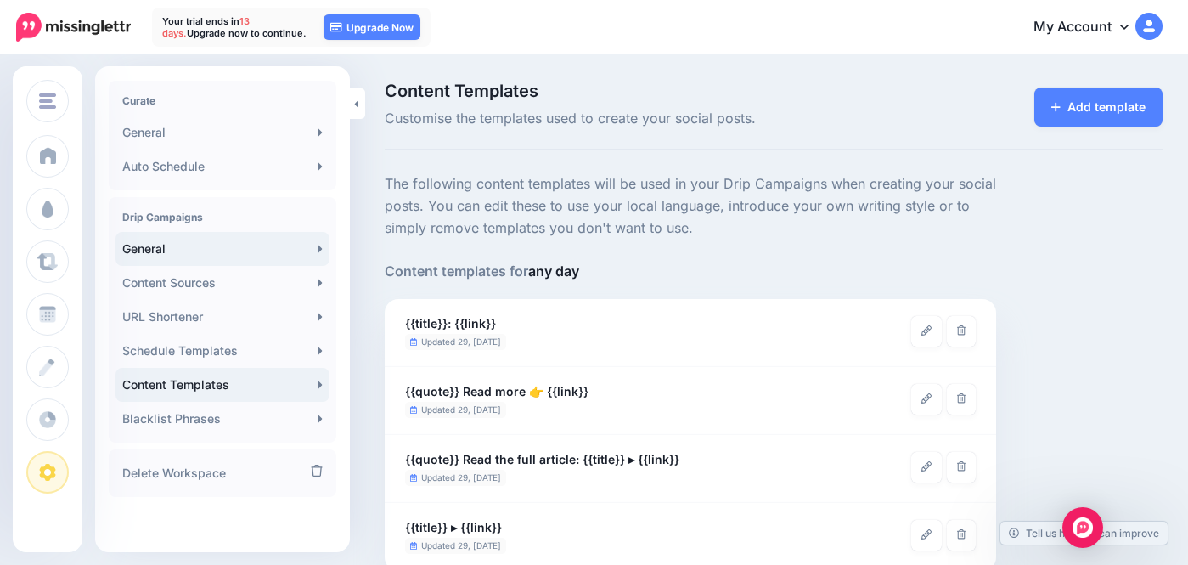
click at [238, 244] on link "General" at bounding box center [222, 249] width 214 height 34
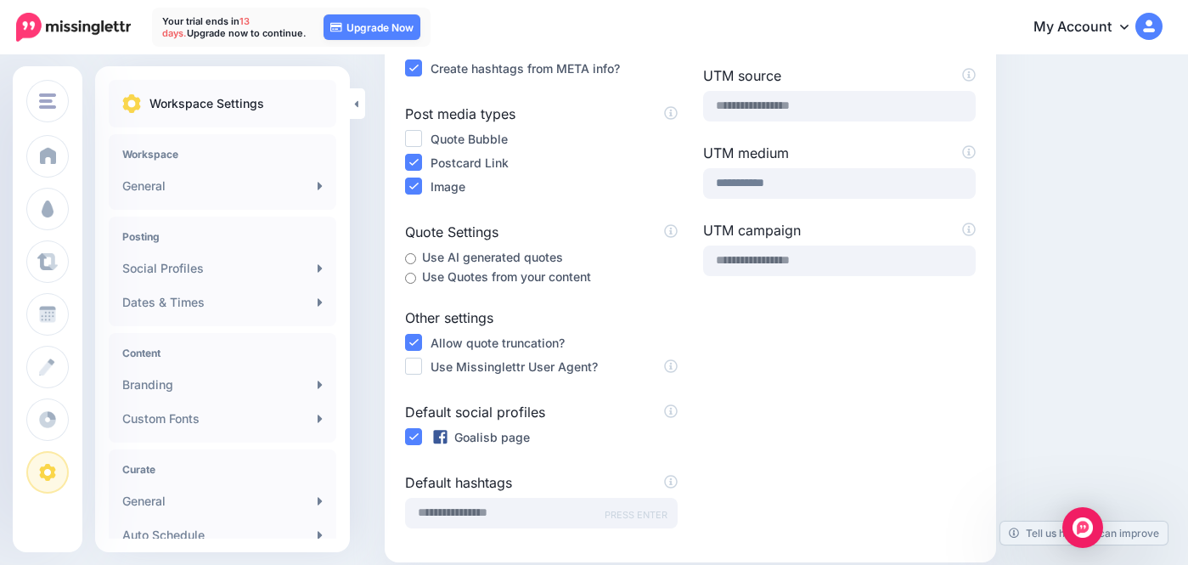
scroll to position [424, 0]
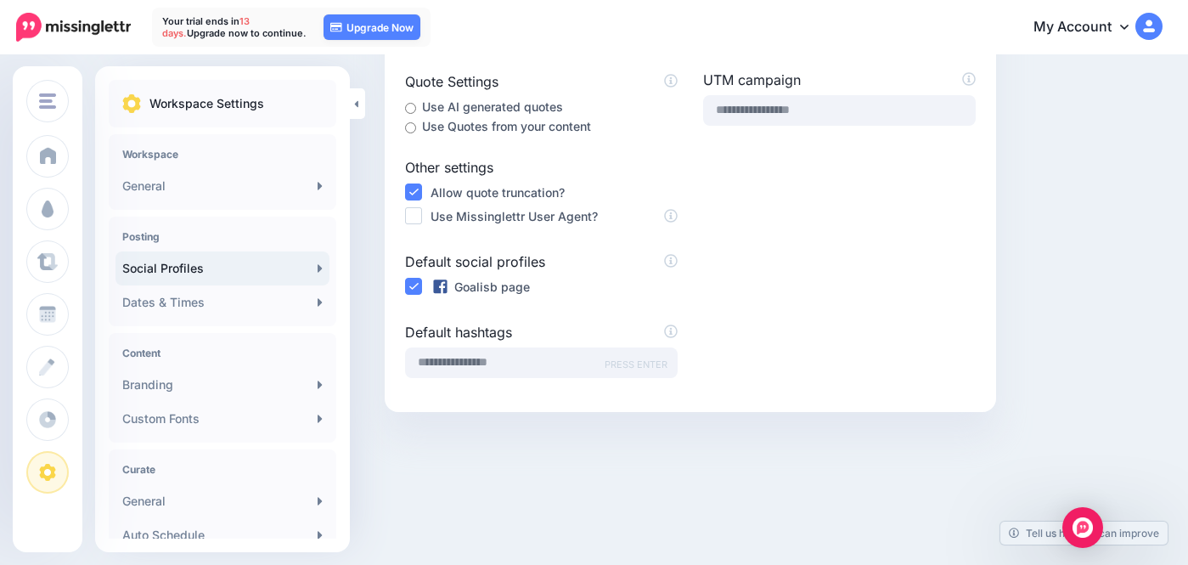
click at [202, 270] on link "Social Profiles" at bounding box center [222, 268] width 214 height 34
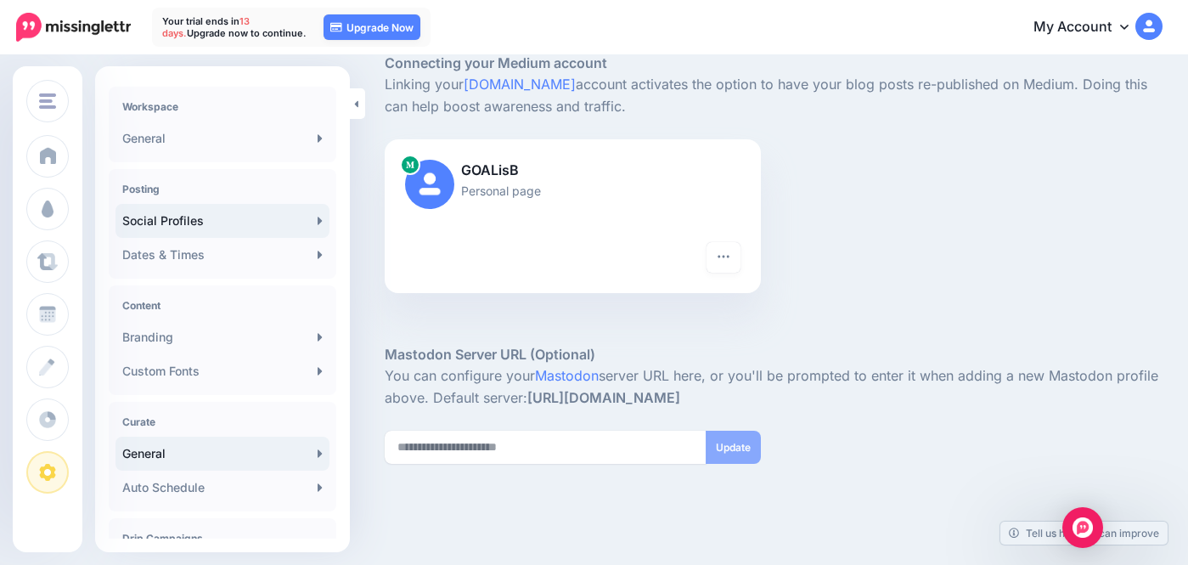
scroll to position [44, 0]
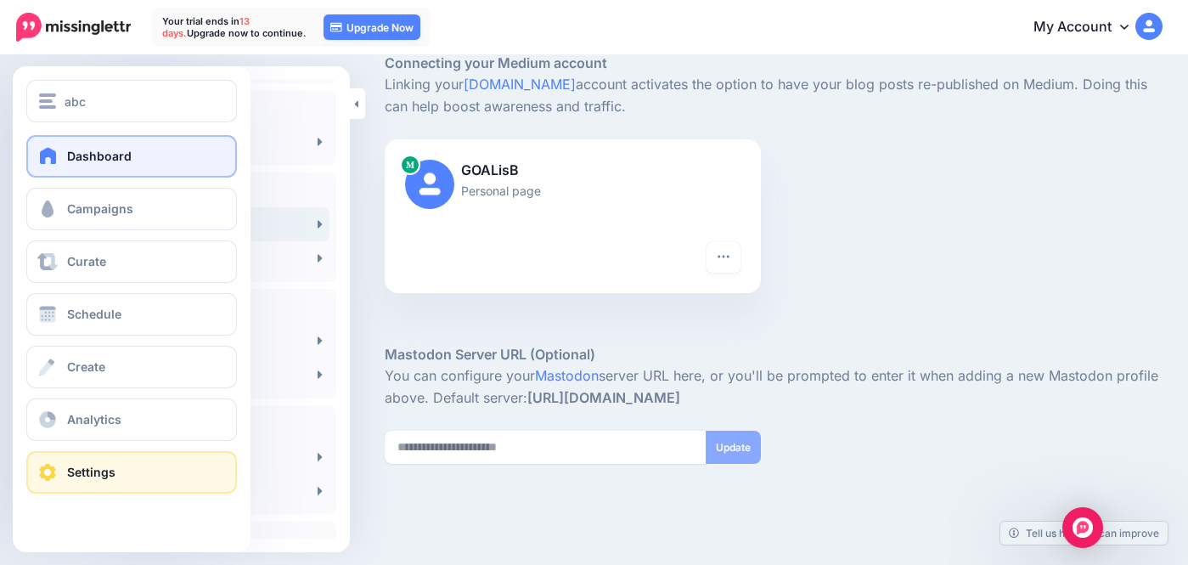
click at [42, 160] on span at bounding box center [48, 155] width 22 height 17
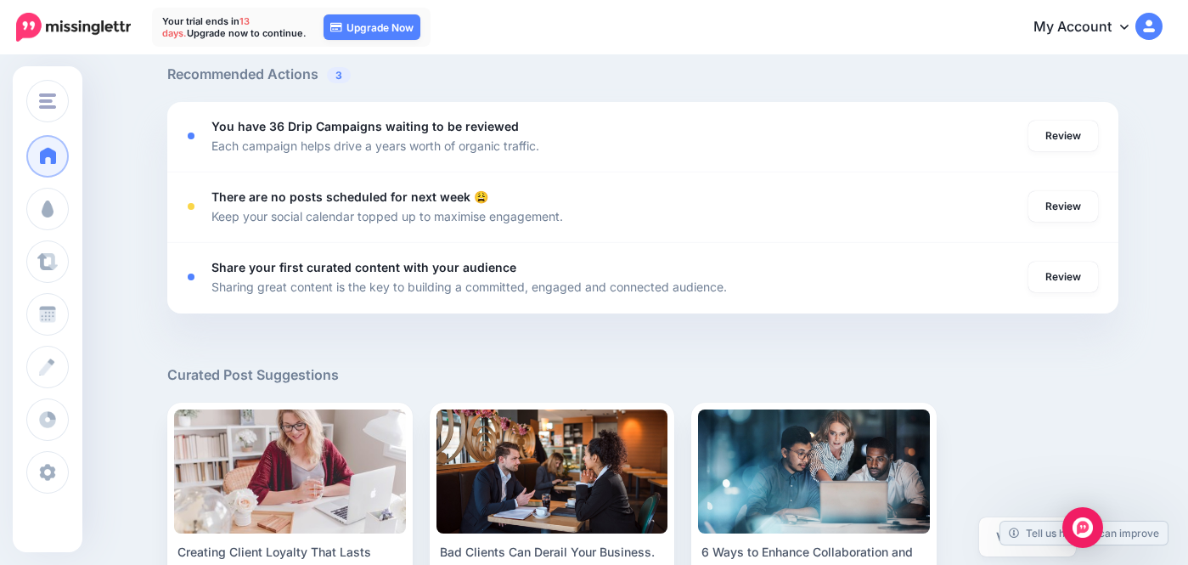
scroll to position [692, 0]
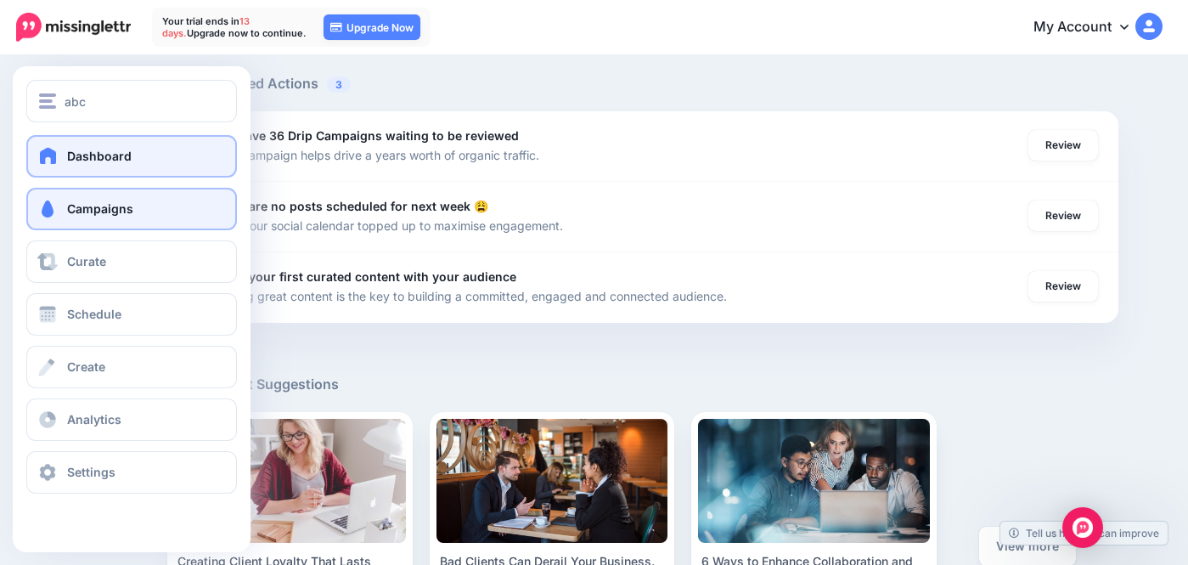
click at [41, 220] on link "Campaigns" at bounding box center [131, 209] width 211 height 42
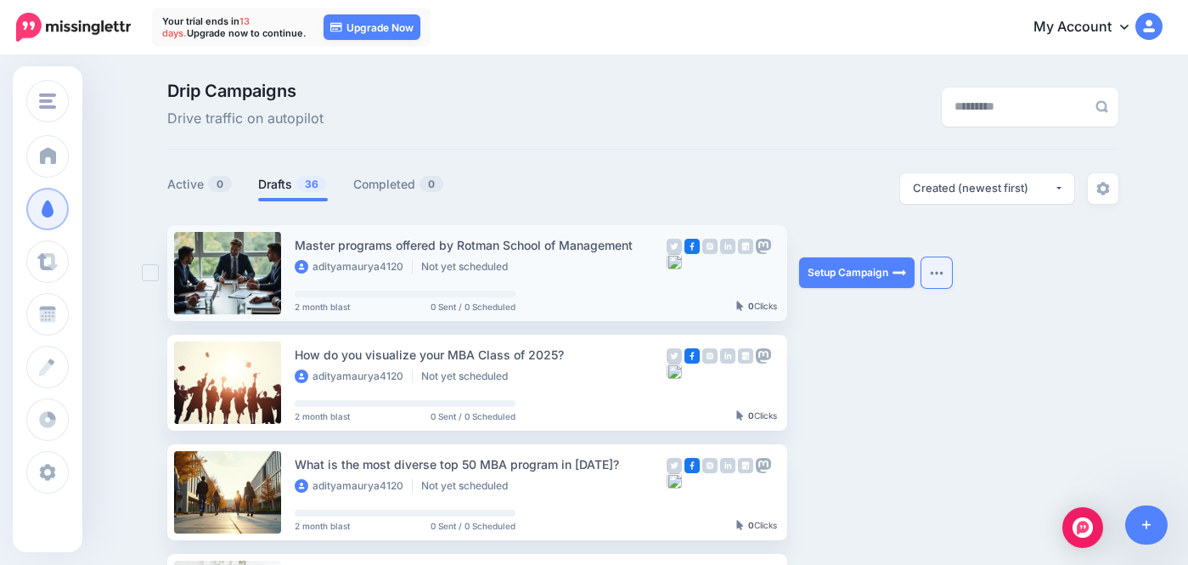
click at [934, 275] on img "button" at bounding box center [937, 272] width 14 height 5
click at [672, 263] on img at bounding box center [673, 261] width 15 height 15
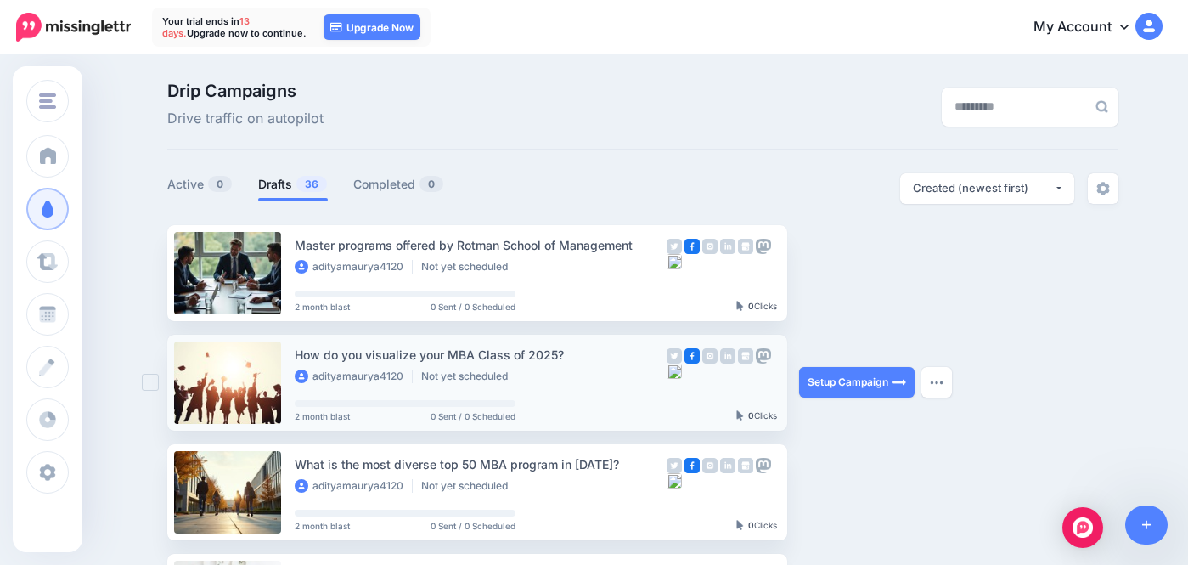
click at [673, 373] on img at bounding box center [673, 370] width 15 height 15
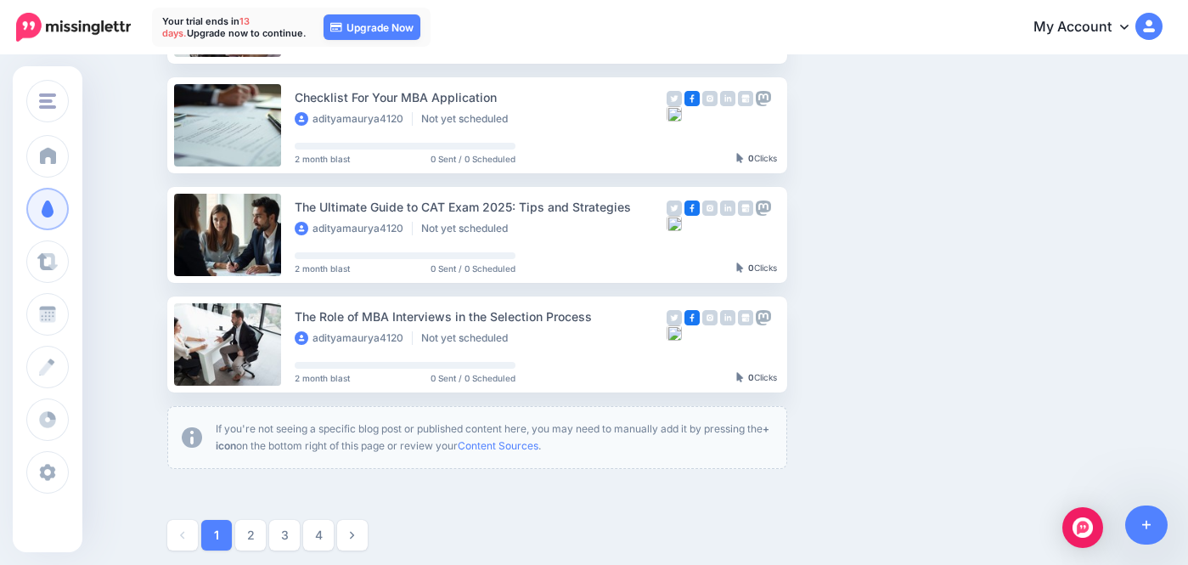
scroll to position [1071, 0]
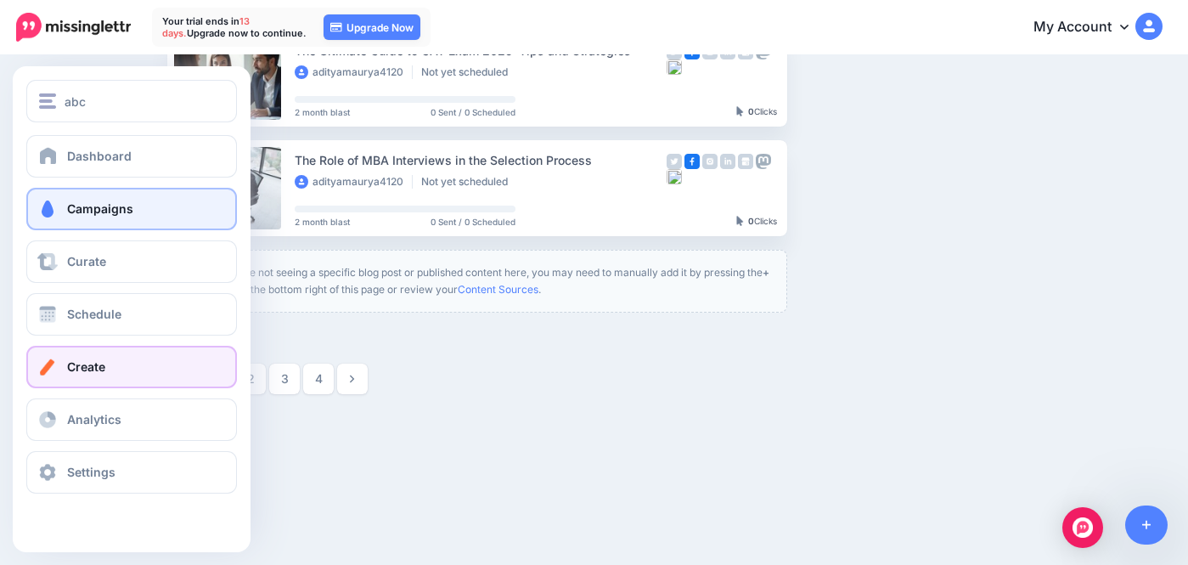
click at [51, 359] on span at bounding box center [48, 366] width 22 height 17
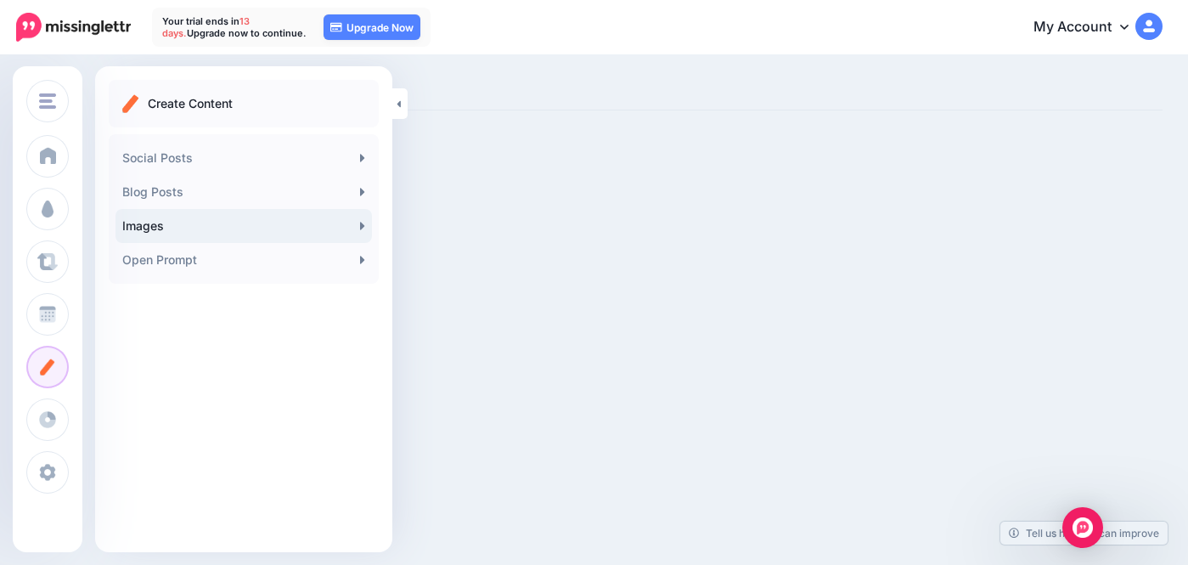
click at [319, 231] on link "Images" at bounding box center [243, 226] width 256 height 34
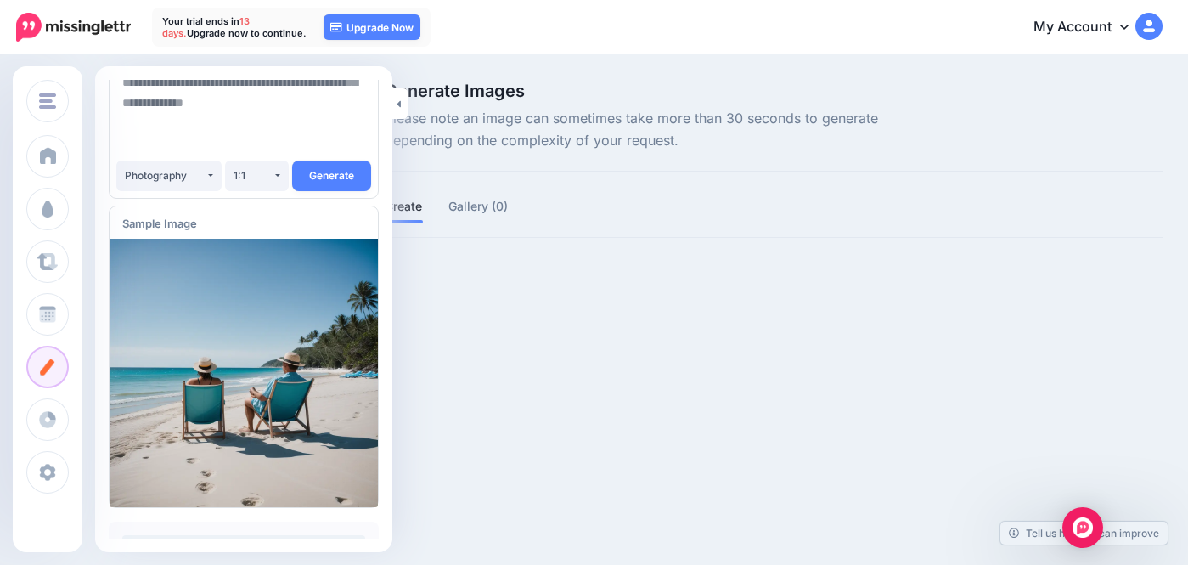
scroll to position [154, 0]
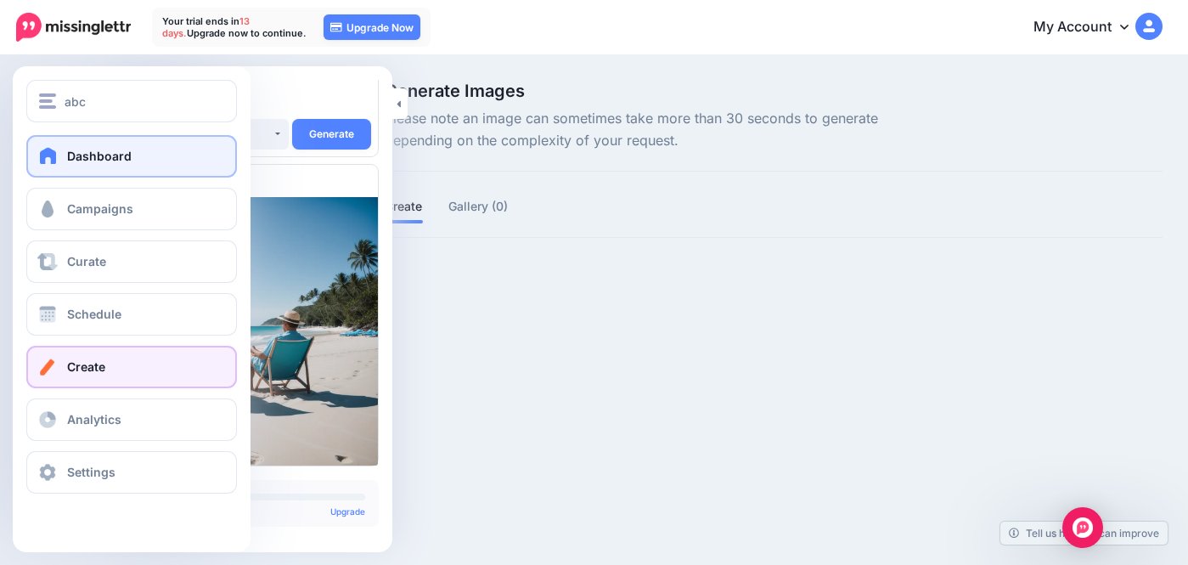
click at [45, 156] on span at bounding box center [48, 155] width 22 height 17
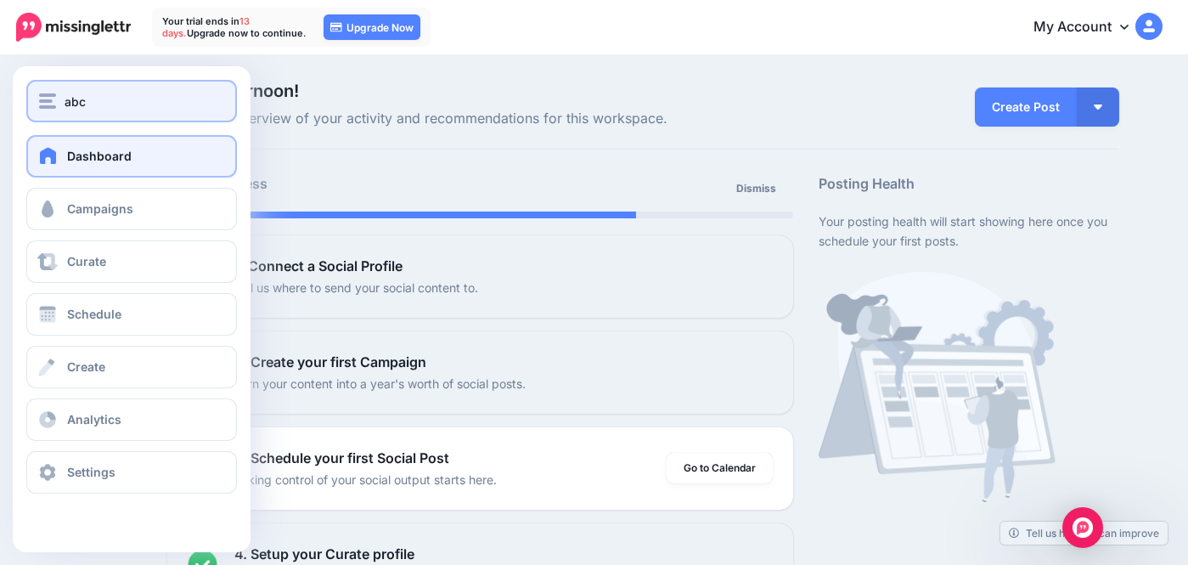
click at [62, 88] on button "abc" at bounding box center [131, 101] width 211 height 42
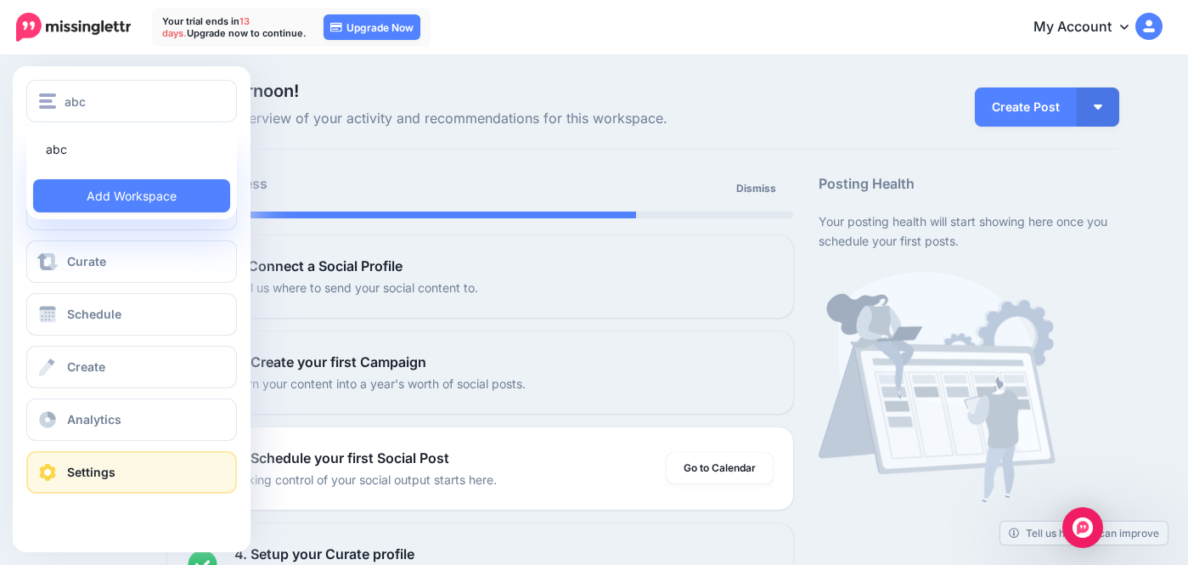
click at [89, 460] on link "Settings" at bounding box center [131, 472] width 211 height 42
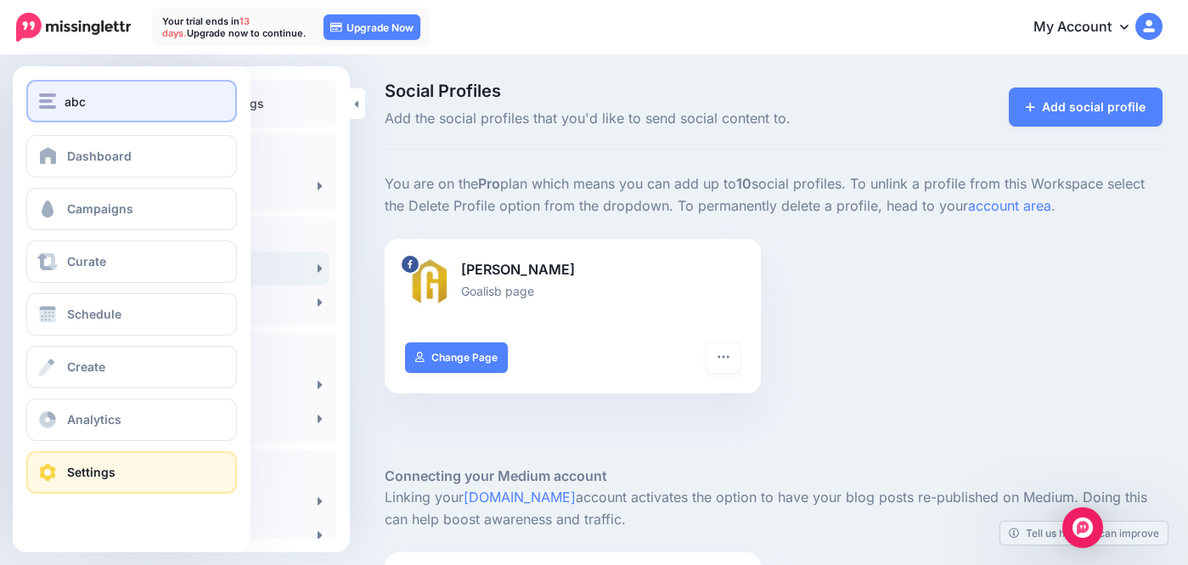
click at [55, 106] on img "button" at bounding box center [47, 100] width 17 height 15
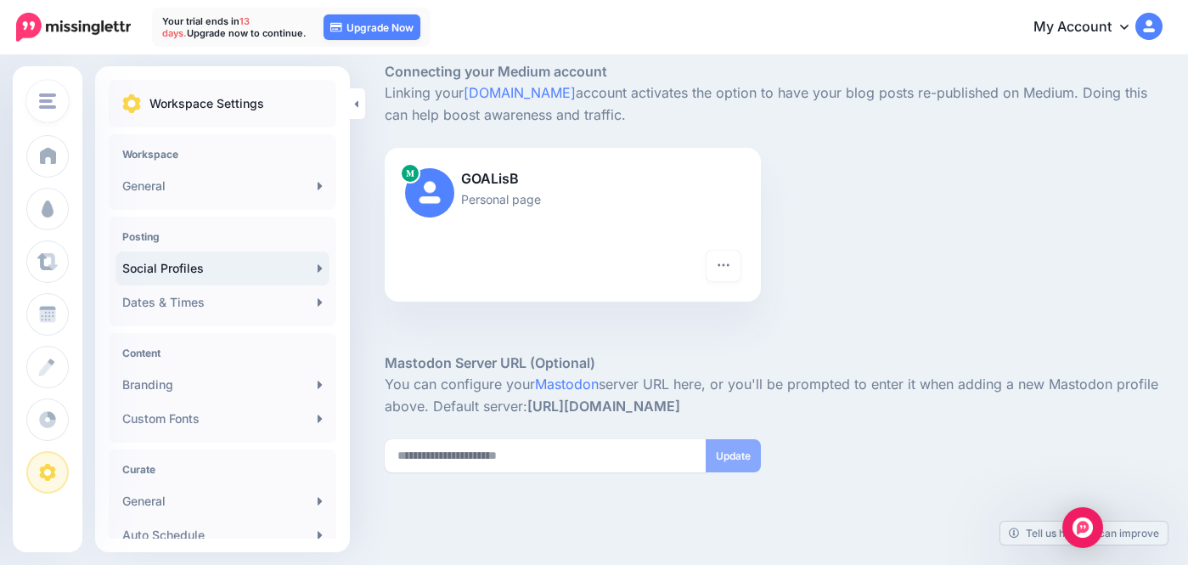
scroll to position [402, 0]
click at [733, 259] on button "button" at bounding box center [723, 267] width 34 height 31
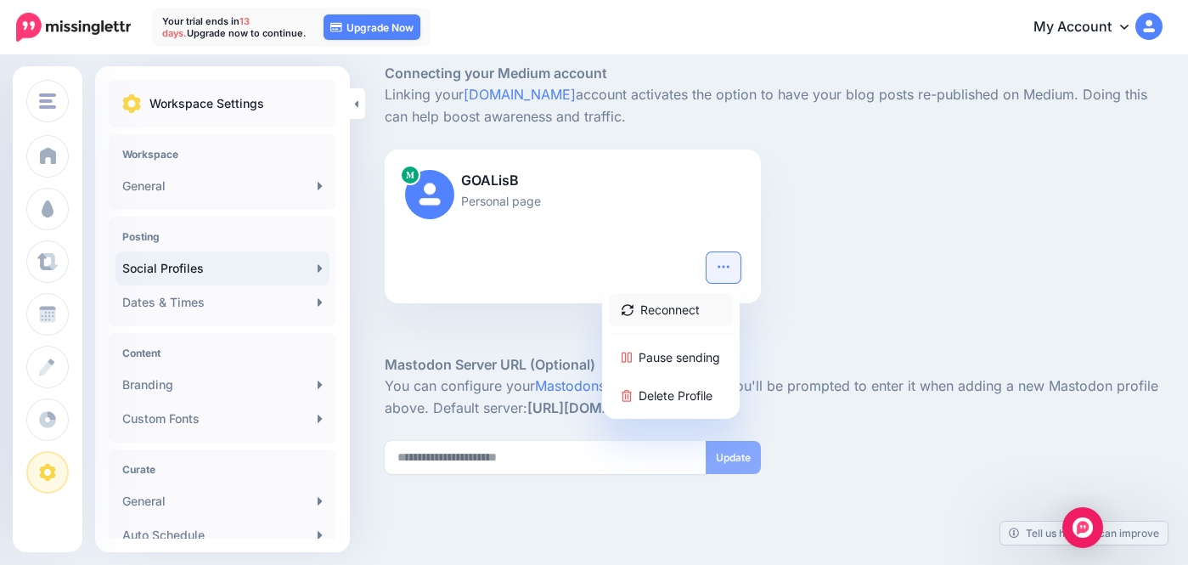
click at [688, 308] on link "Reconnect" at bounding box center [671, 309] width 124 height 33
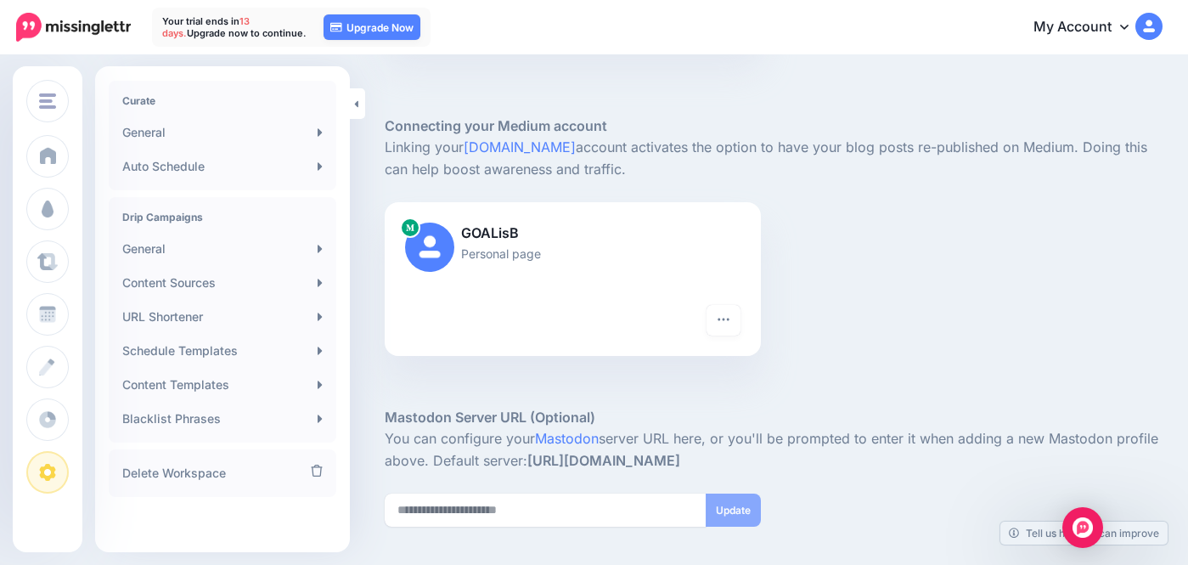
scroll to position [436, 0]
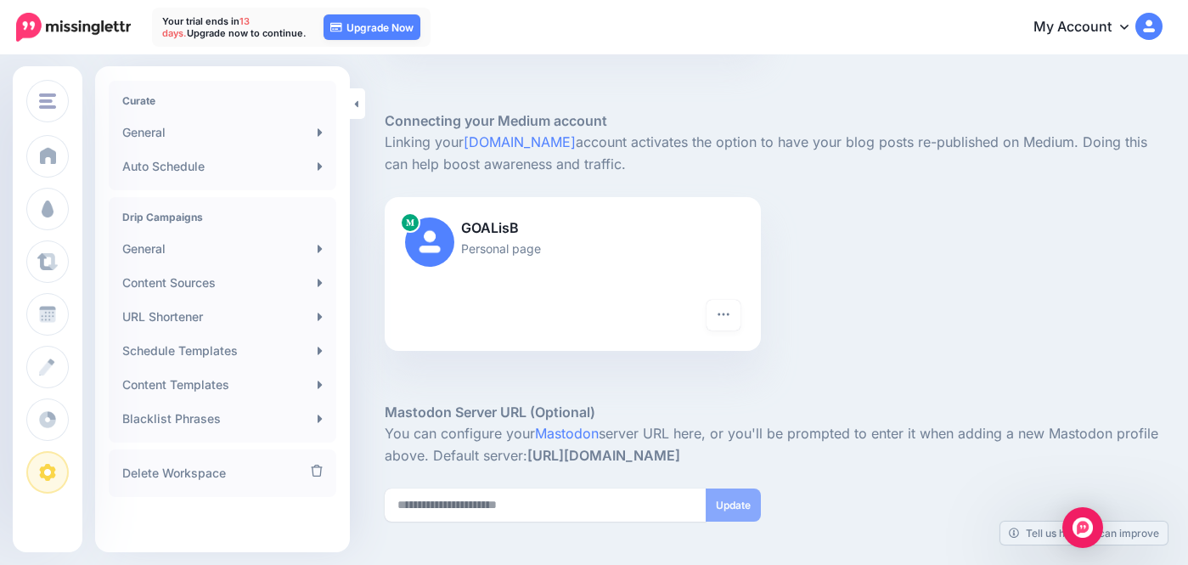
click at [42, 38] on img at bounding box center [73, 27] width 115 height 29
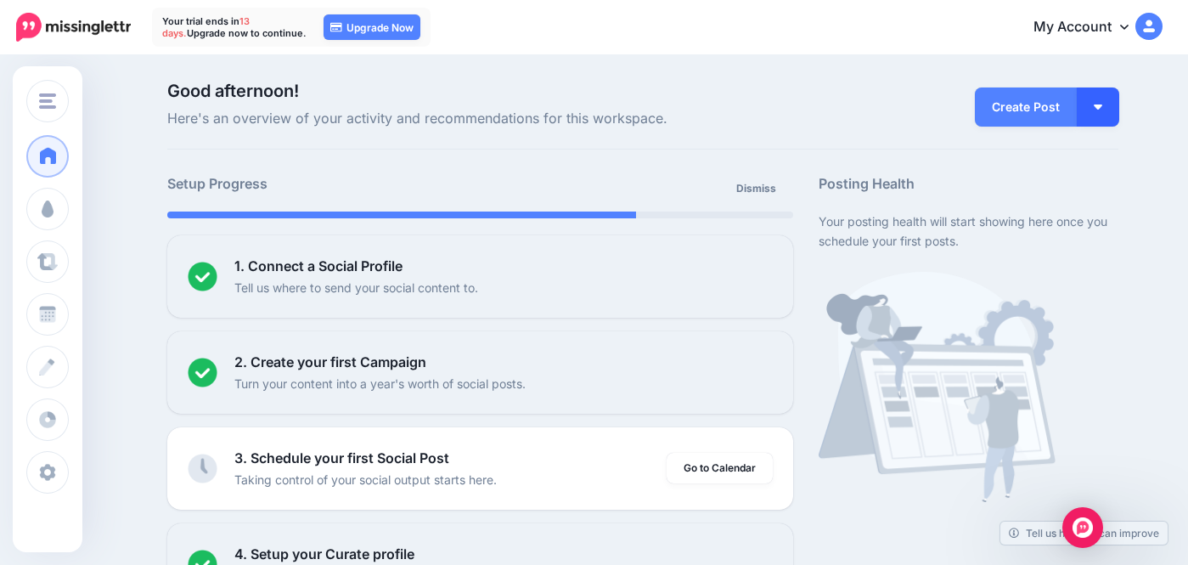
click at [1100, 106] on img "button" at bounding box center [1097, 106] width 8 height 5
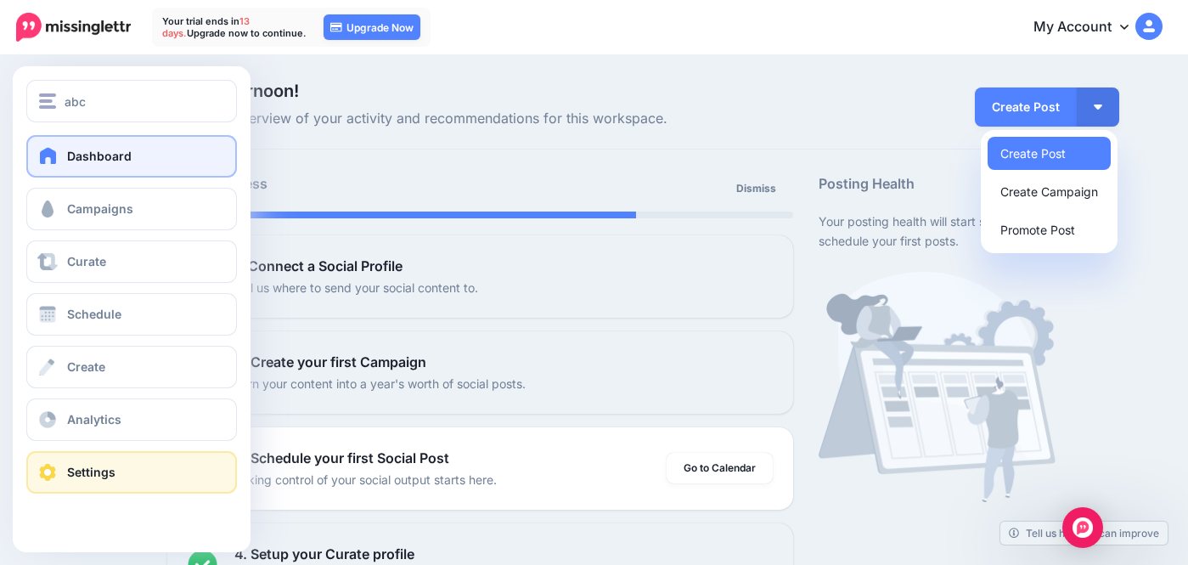
click at [53, 467] on span at bounding box center [48, 472] width 22 height 17
